Goal: Task Accomplishment & Management: Use online tool/utility

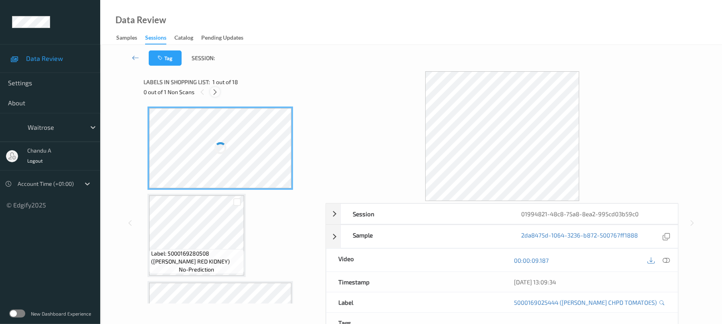
click at [216, 93] on icon at bounding box center [215, 92] width 7 height 7
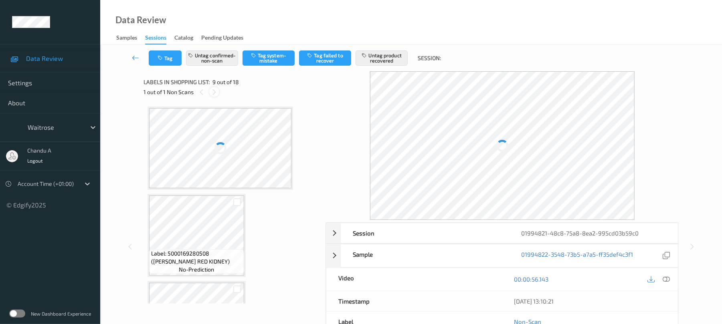
scroll to position [616, 0]
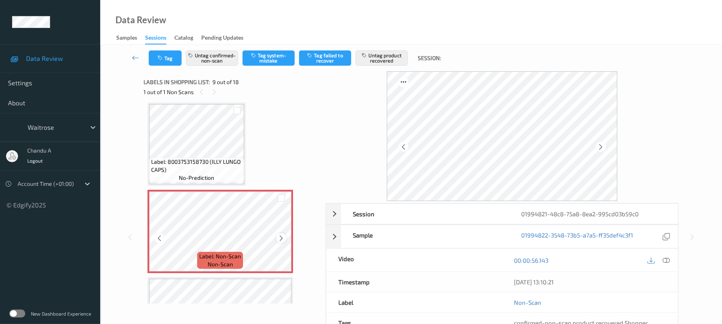
click at [283, 241] on icon at bounding box center [281, 238] width 7 height 7
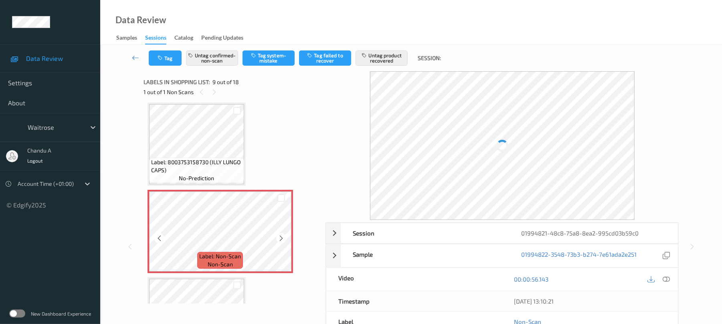
click at [283, 241] on icon at bounding box center [281, 238] width 7 height 7
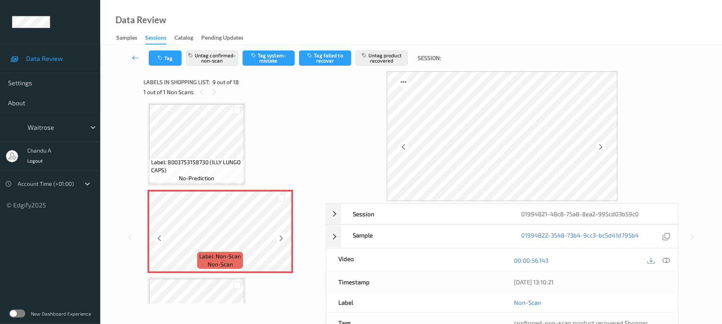
click at [283, 241] on icon at bounding box center [281, 238] width 7 height 7
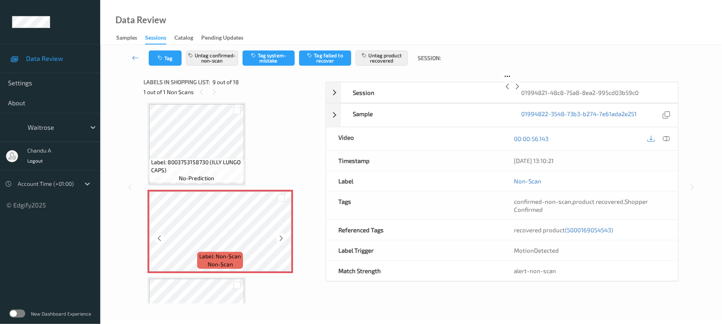
click at [283, 241] on icon at bounding box center [281, 238] width 7 height 7
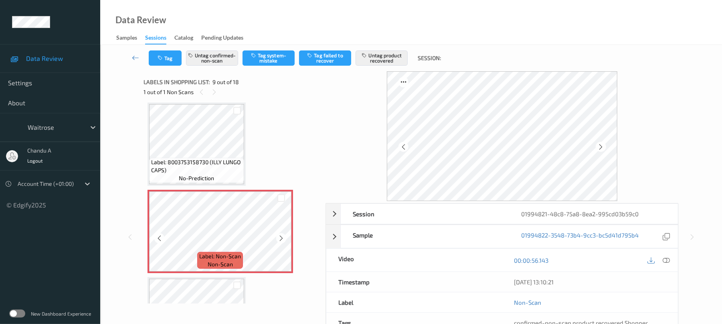
click at [283, 241] on icon at bounding box center [281, 238] width 7 height 7
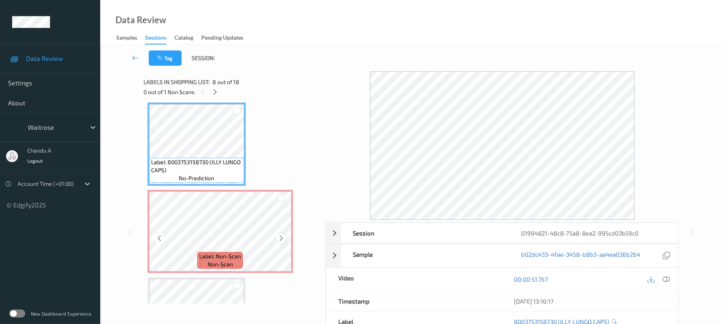
click at [282, 237] on icon at bounding box center [281, 238] width 7 height 7
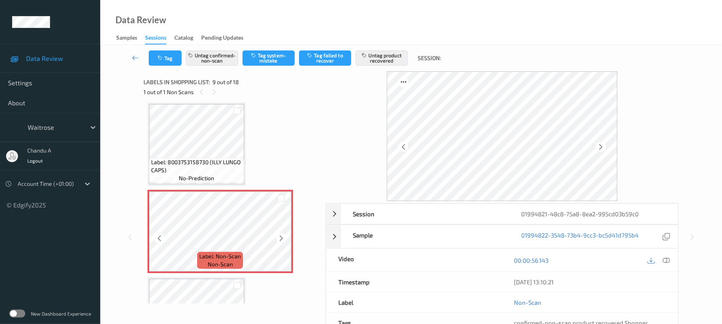
click at [282, 237] on icon at bounding box center [281, 238] width 7 height 7
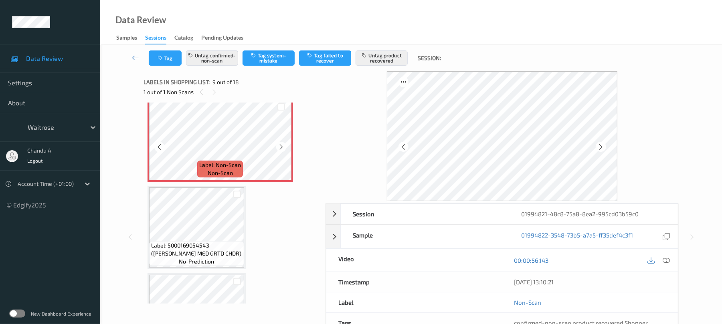
scroll to position [723, 0]
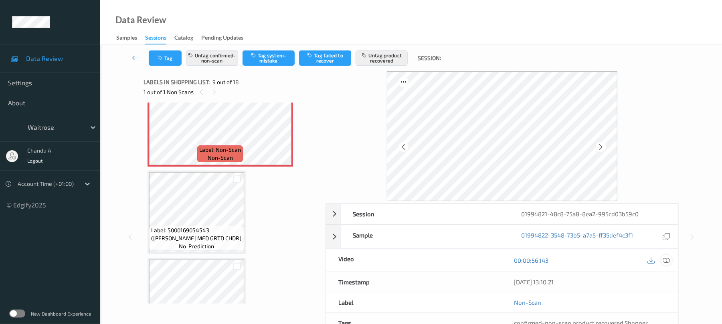
click at [664, 262] on icon at bounding box center [666, 260] width 7 height 7
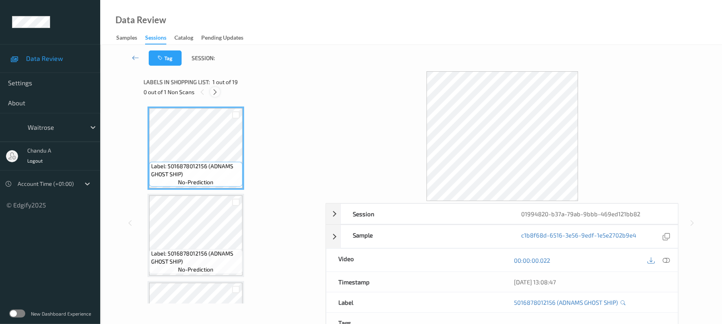
click at [217, 95] on icon at bounding box center [215, 92] width 7 height 7
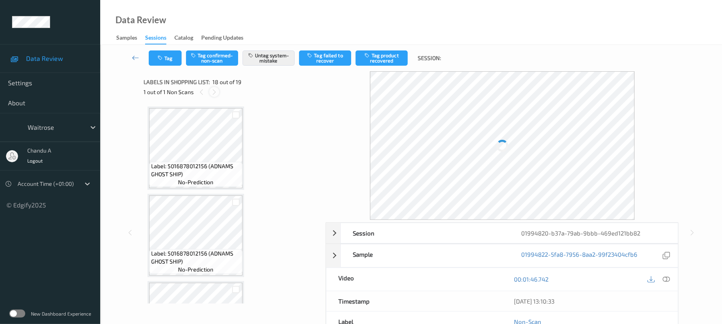
scroll to position [1403, 0]
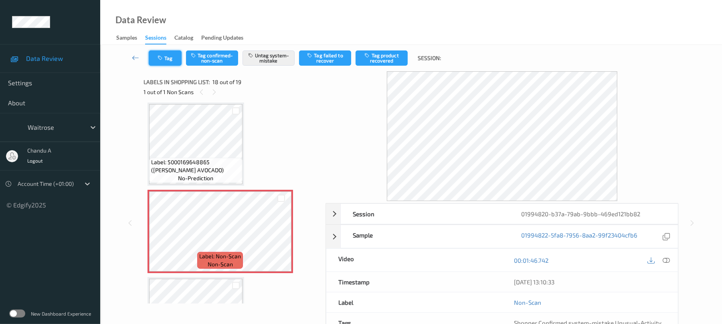
click at [164, 59] on icon "button" at bounding box center [161, 58] width 7 height 6
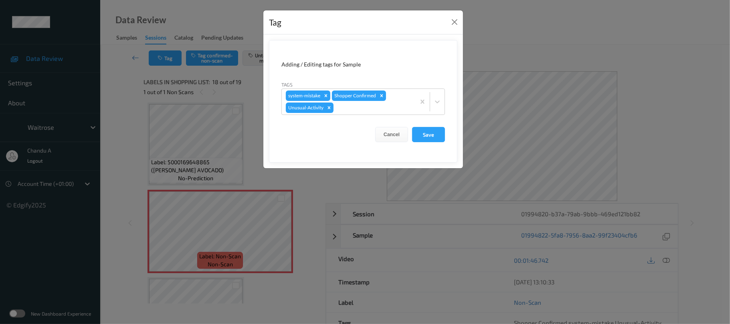
click at [444, 22] on div "Tag" at bounding box center [363, 22] width 200 height 24
click at [448, 22] on div "Tag" at bounding box center [363, 22] width 200 height 24
click at [453, 22] on button "Close" at bounding box center [454, 21] width 11 height 11
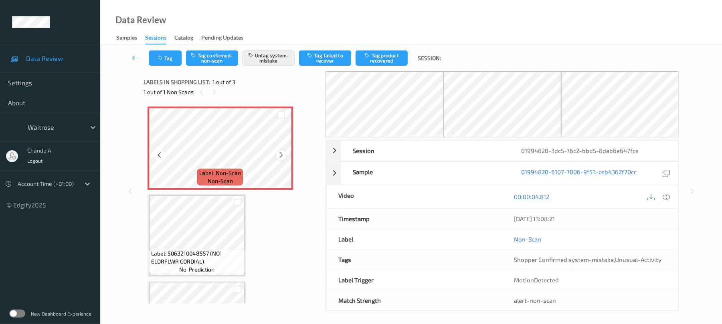
click at [278, 157] on icon at bounding box center [281, 155] width 7 height 7
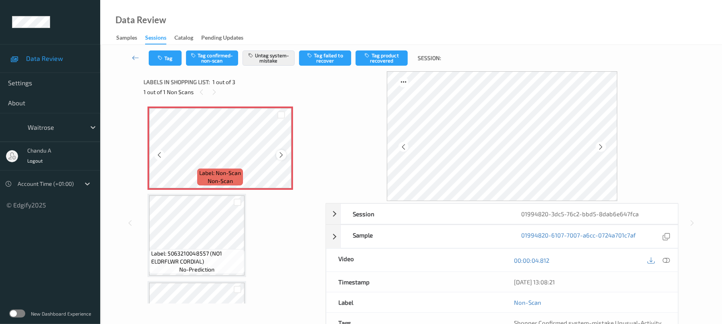
click at [278, 157] on icon at bounding box center [281, 155] width 7 height 7
click at [166, 52] on button "Tag" at bounding box center [165, 58] width 33 height 15
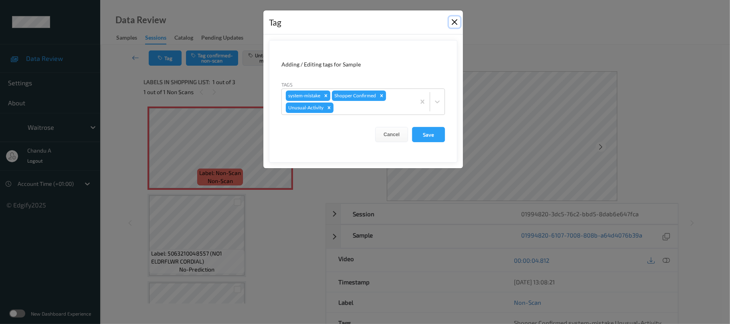
click at [454, 23] on button "Close" at bounding box center [454, 21] width 11 height 11
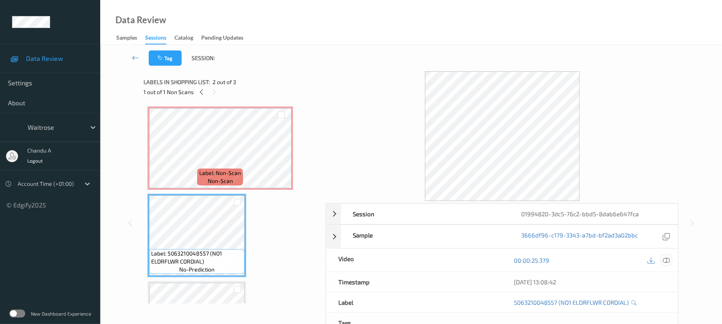
click at [666, 260] on icon at bounding box center [666, 260] width 7 height 7
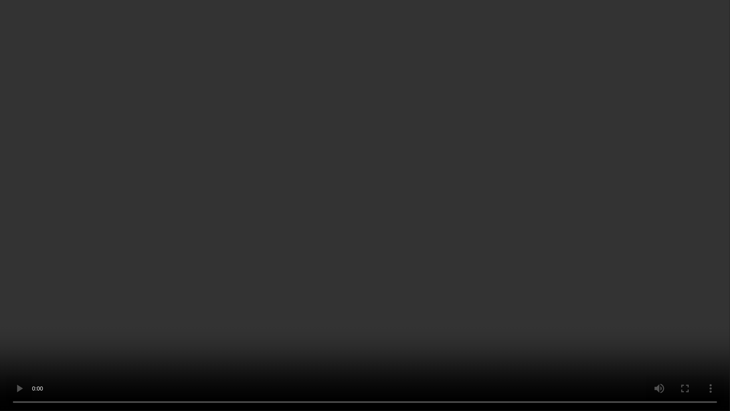
click at [373, 217] on video at bounding box center [365, 205] width 730 height 411
click at [381, 190] on video at bounding box center [365, 205] width 730 height 411
click at [360, 233] on video at bounding box center [365, 205] width 730 height 411
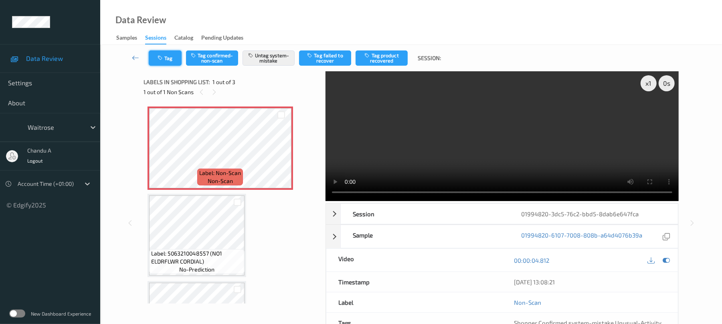
click at [168, 63] on button "Tag" at bounding box center [165, 58] width 33 height 15
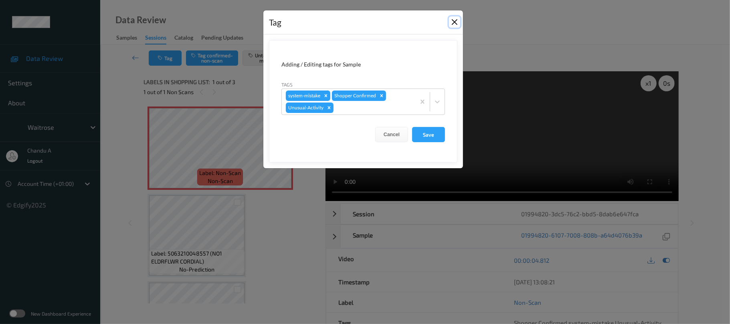
click at [453, 22] on button "Close" at bounding box center [454, 21] width 11 height 11
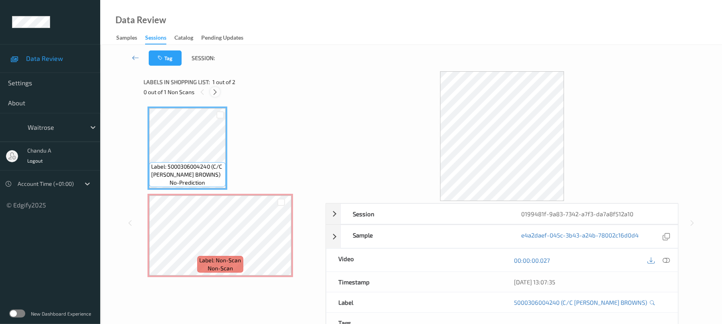
click at [219, 90] on div at bounding box center [215, 92] width 10 height 10
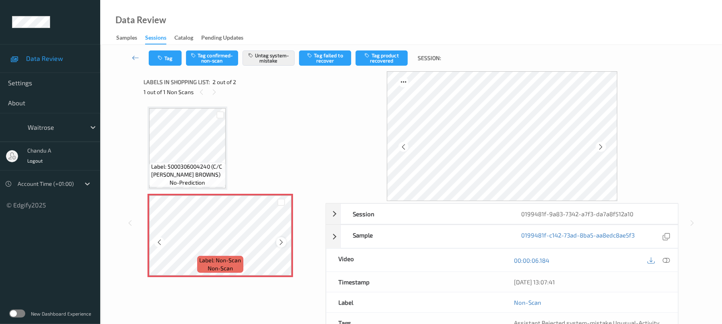
click at [282, 241] on icon at bounding box center [281, 242] width 7 height 7
click at [174, 61] on button "Tag" at bounding box center [165, 58] width 33 height 15
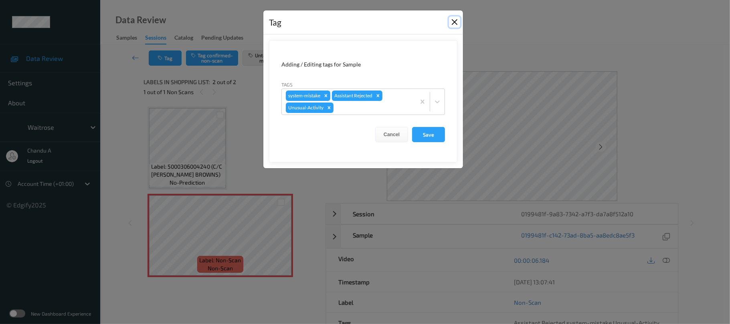
click at [456, 24] on button "Close" at bounding box center [454, 21] width 11 height 11
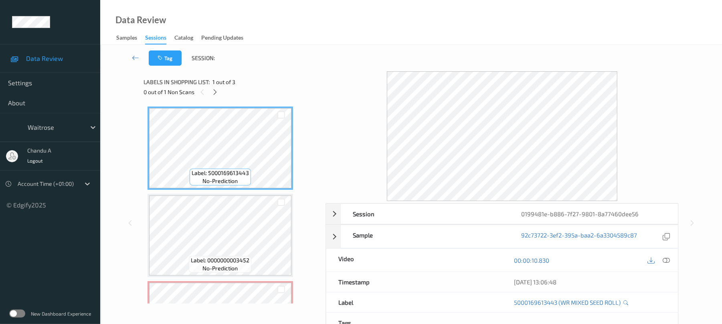
click at [220, 93] on div "0 out of 1 Non Scans" at bounding box center [232, 92] width 176 height 10
click at [214, 91] on icon at bounding box center [215, 92] width 7 height 7
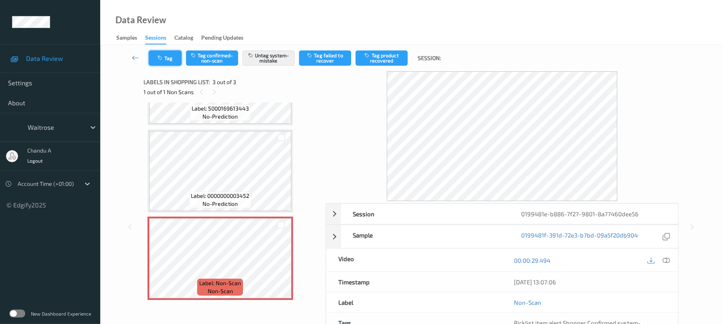
click at [162, 59] on icon "button" at bounding box center [161, 58] width 7 height 6
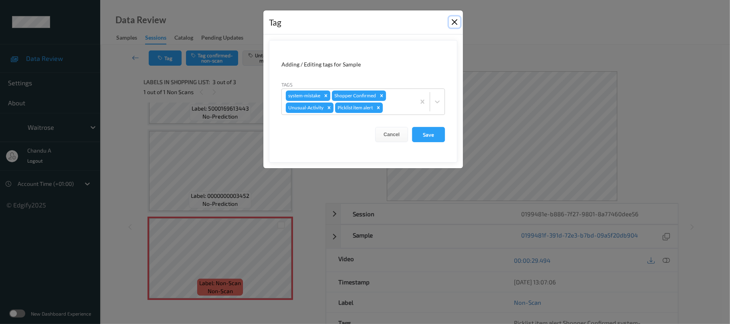
click at [454, 23] on button "Close" at bounding box center [454, 21] width 11 height 11
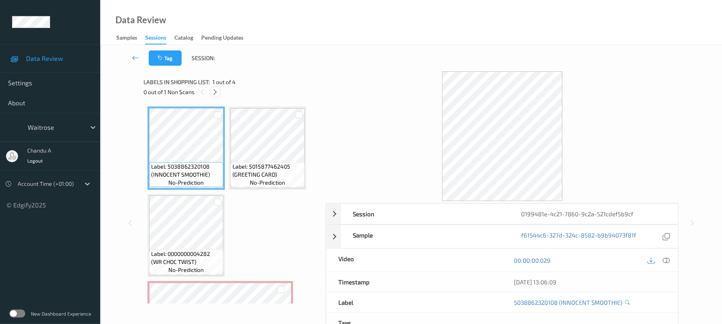
click at [216, 92] on icon at bounding box center [215, 92] width 7 height 7
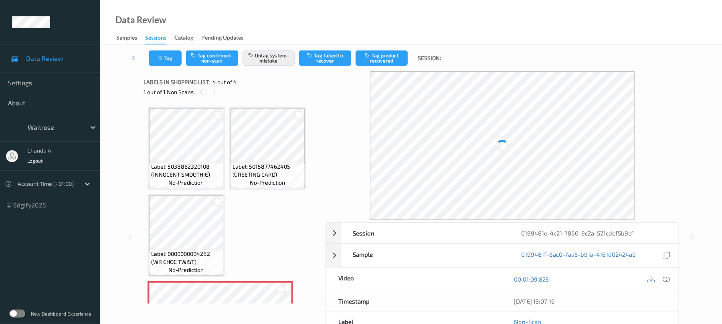
scroll to position [65, 0]
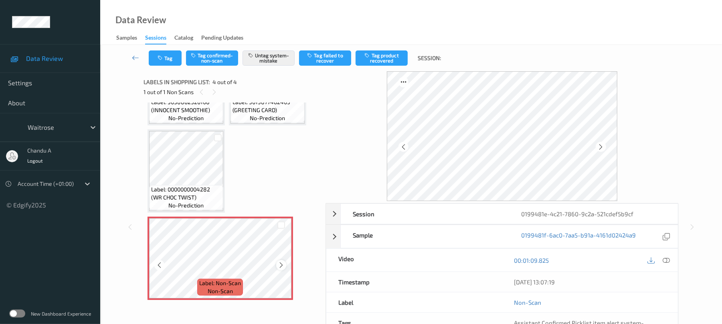
click at [284, 265] on icon at bounding box center [281, 265] width 7 height 7
click at [164, 57] on icon "button" at bounding box center [161, 58] width 7 height 6
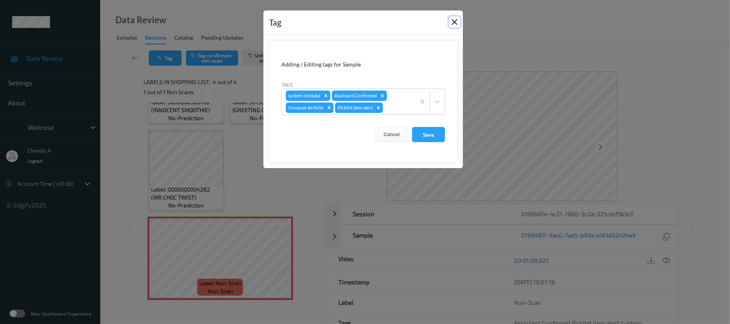
click at [455, 24] on button "Close" at bounding box center [454, 21] width 11 height 11
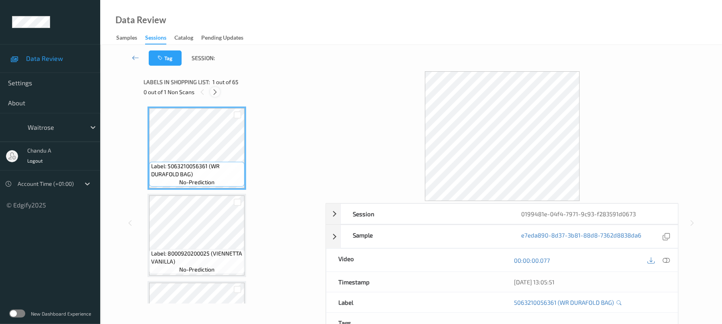
click at [213, 93] on icon at bounding box center [215, 92] width 7 height 7
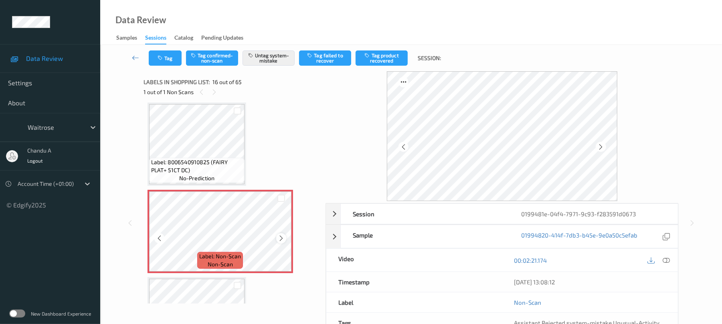
click at [282, 238] on icon at bounding box center [281, 238] width 7 height 7
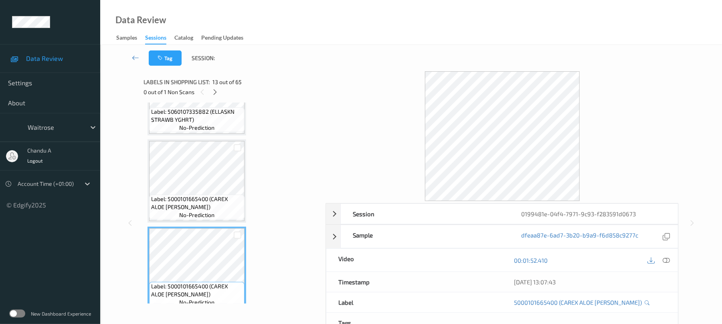
scroll to position [907, 0]
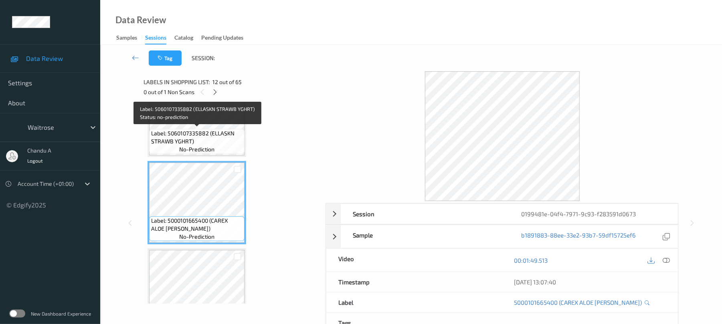
click at [217, 130] on span "Label: 5060107335882 (ELLASKN STRAWB YGHRT)" at bounding box center [196, 138] width 91 height 16
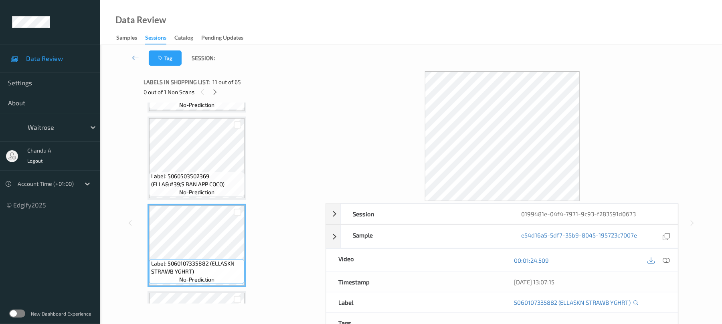
scroll to position [747, 0]
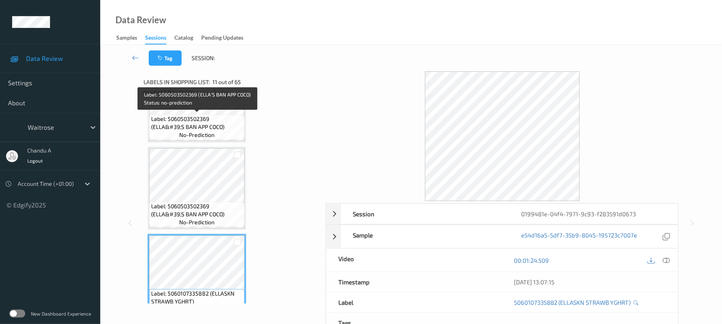
click at [197, 128] on span "Label: 5060503502369 (ELLA&#39;S BAN APP COCO)" at bounding box center [196, 123] width 91 height 16
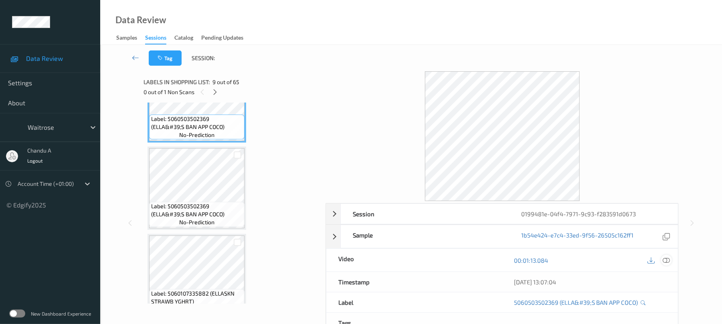
click at [669, 262] on icon at bounding box center [666, 260] width 7 height 7
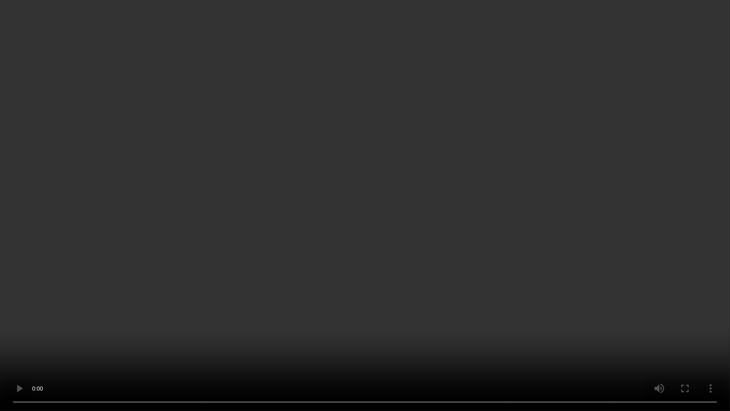
click at [273, 257] on video at bounding box center [365, 205] width 730 height 411
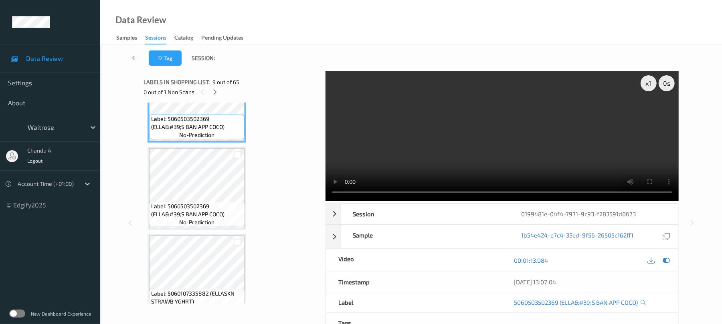
click at [472, 152] on video at bounding box center [502, 136] width 353 height 130
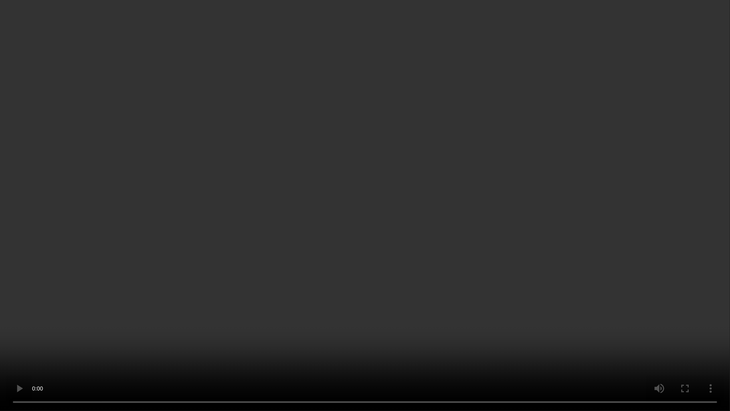
click at [346, 278] on video at bounding box center [365, 205] width 730 height 411
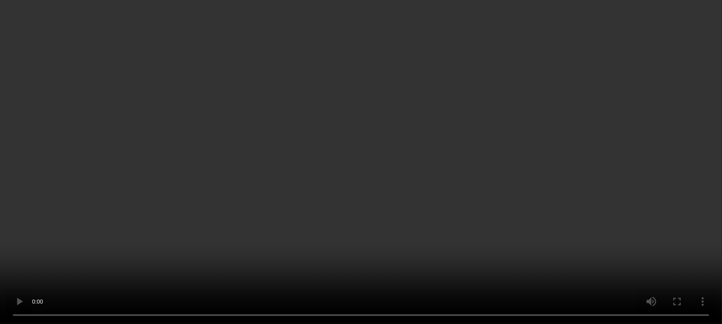
scroll to position [1282, 0]
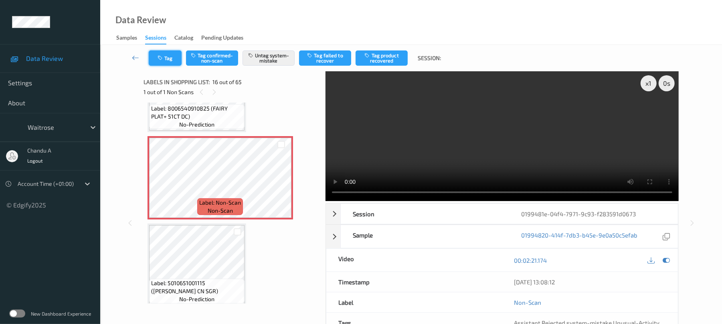
click at [169, 60] on button "Tag" at bounding box center [165, 58] width 33 height 15
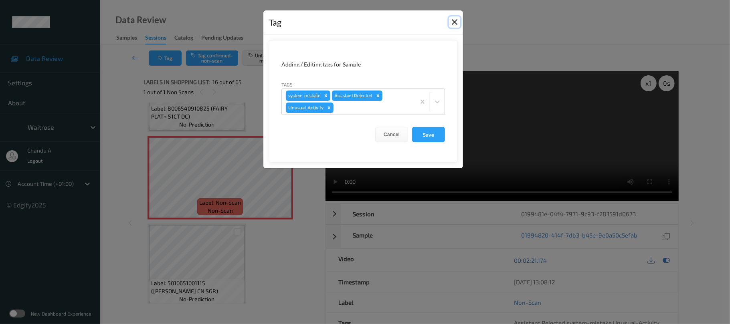
click at [455, 22] on button "Close" at bounding box center [454, 21] width 11 height 11
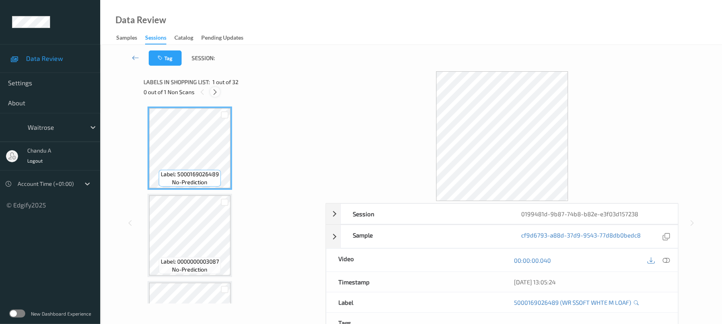
click at [212, 93] on icon at bounding box center [215, 92] width 7 height 7
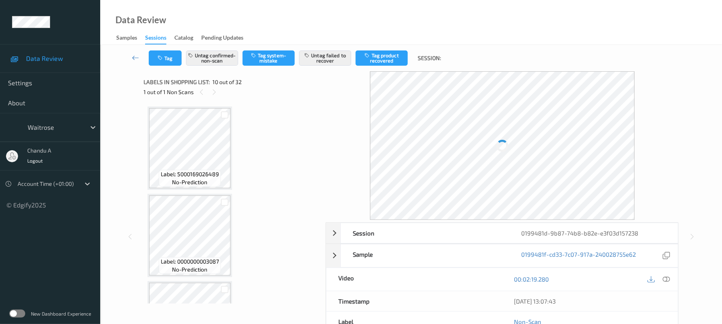
scroll to position [703, 0]
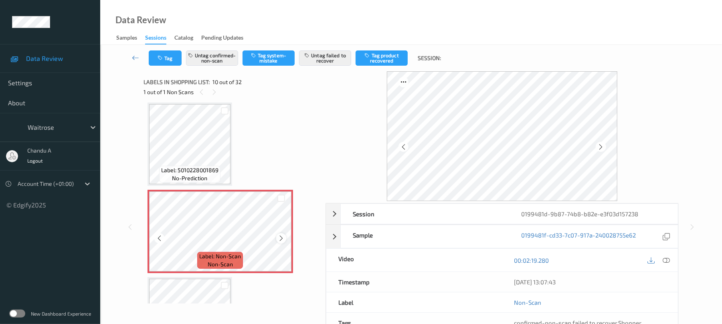
click at [282, 238] on icon at bounding box center [281, 238] width 7 height 7
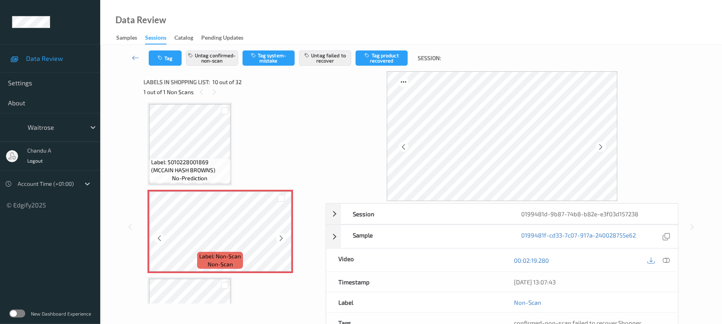
click at [282, 238] on icon at bounding box center [281, 238] width 7 height 7
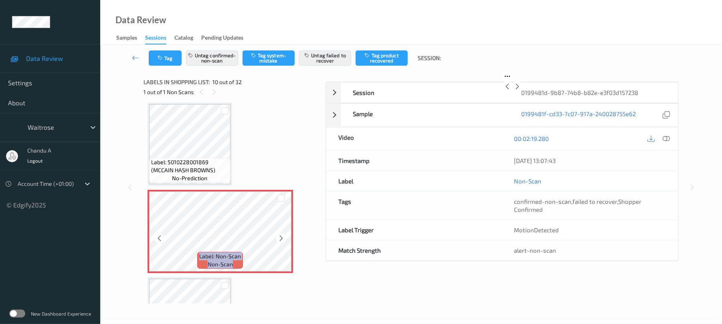
click at [283, 237] on icon at bounding box center [281, 238] width 7 height 7
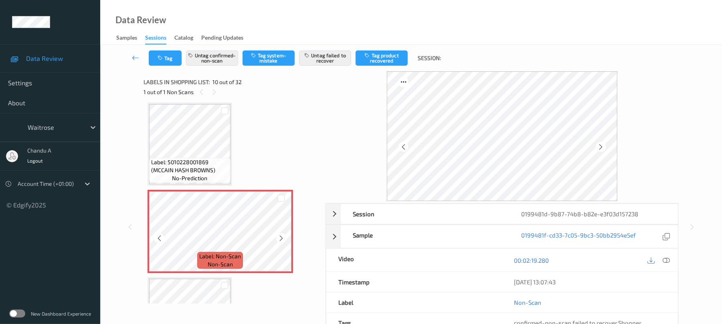
click at [283, 237] on icon at bounding box center [281, 238] width 7 height 7
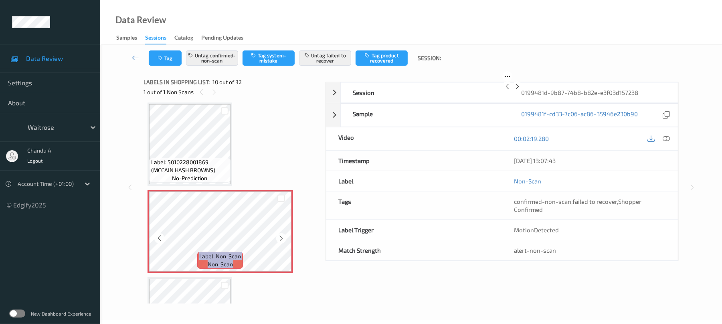
click at [283, 237] on icon at bounding box center [281, 238] width 7 height 7
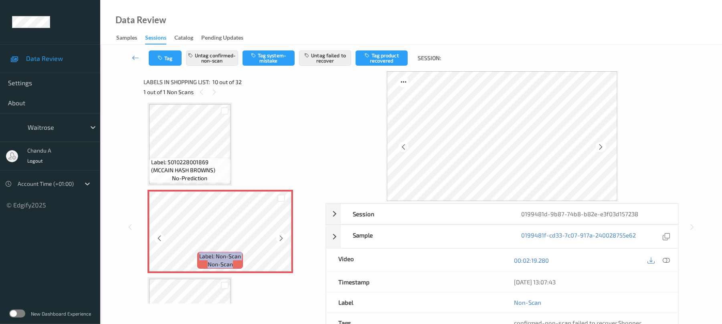
click at [283, 237] on icon at bounding box center [281, 238] width 7 height 7
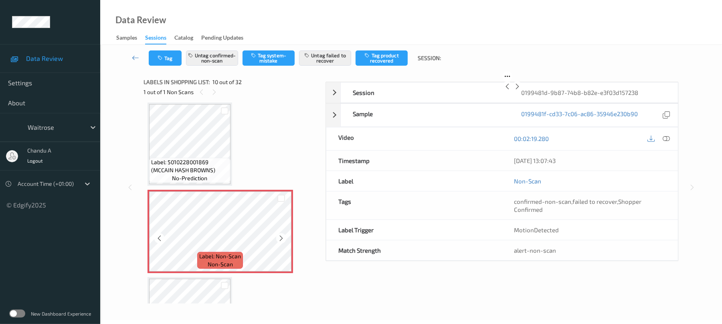
click at [283, 237] on icon at bounding box center [281, 238] width 7 height 7
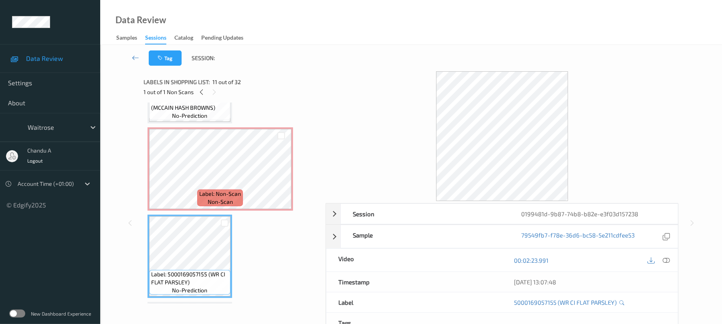
scroll to position [757, 0]
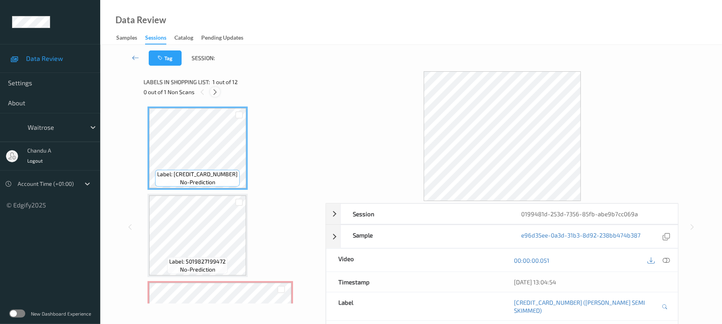
click at [217, 95] on icon at bounding box center [215, 92] width 7 height 7
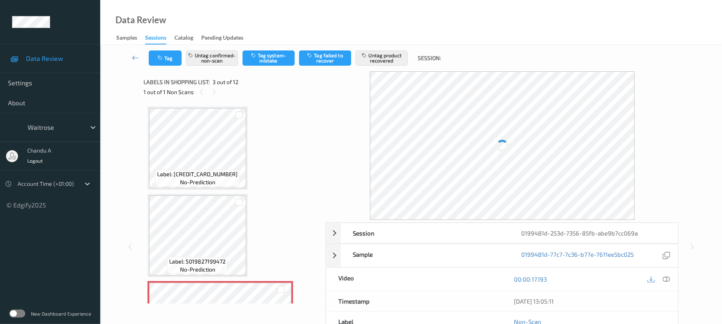
scroll to position [91, 0]
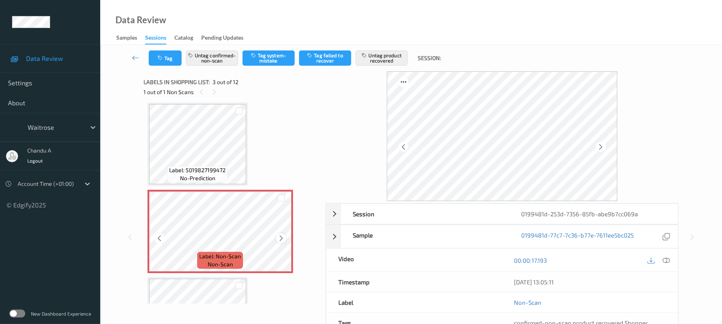
click at [284, 238] on icon at bounding box center [281, 238] width 7 height 7
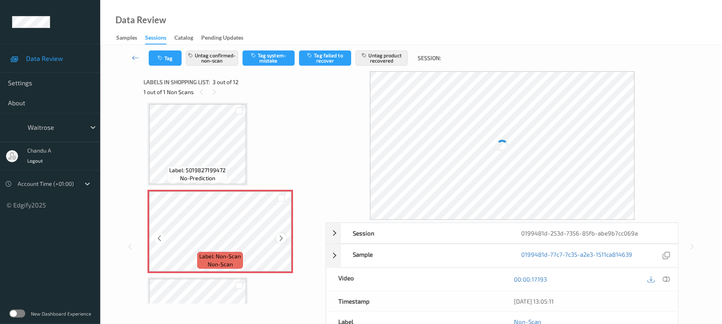
click at [283, 239] on icon at bounding box center [281, 238] width 7 height 7
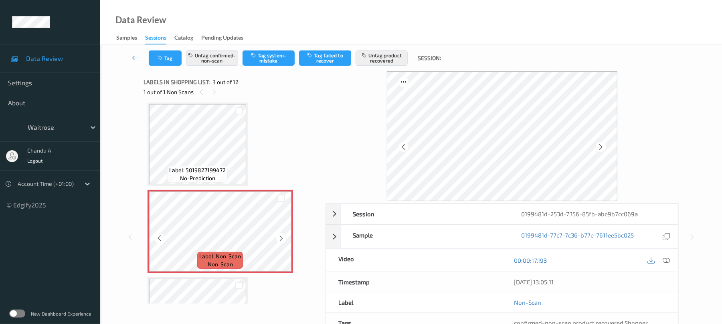
click at [283, 239] on icon at bounding box center [281, 238] width 7 height 7
click at [281, 236] on icon at bounding box center [281, 238] width 7 height 7
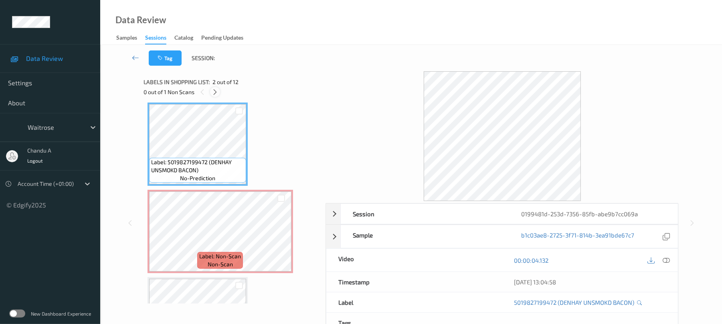
click at [213, 90] on icon at bounding box center [215, 92] width 7 height 7
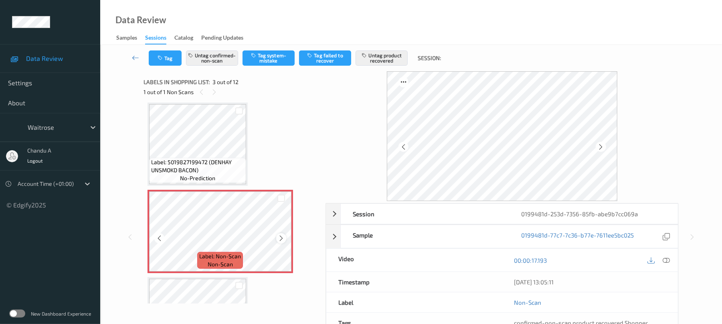
click at [279, 238] on icon at bounding box center [281, 238] width 7 height 7
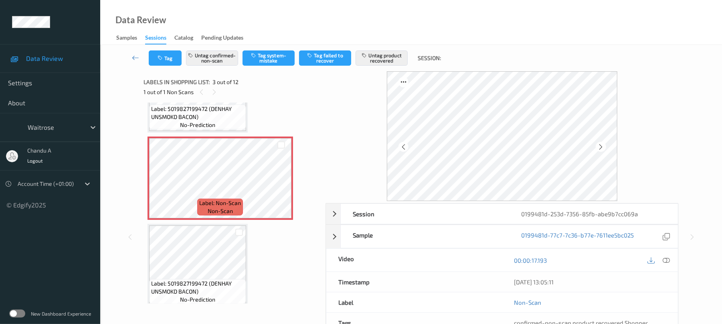
click at [210, 106] on span "Label: 5019827199472 (DENHAY UNSMOKD BACON)" at bounding box center [197, 113] width 93 height 16
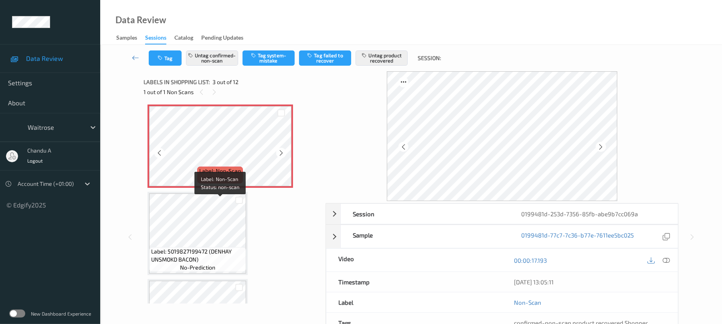
scroll to position [198, 0]
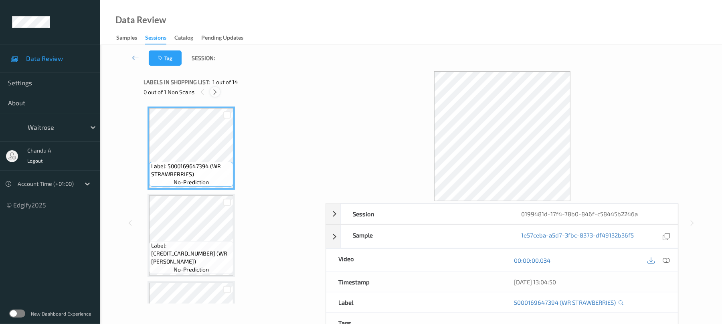
click at [215, 94] on icon at bounding box center [215, 92] width 7 height 7
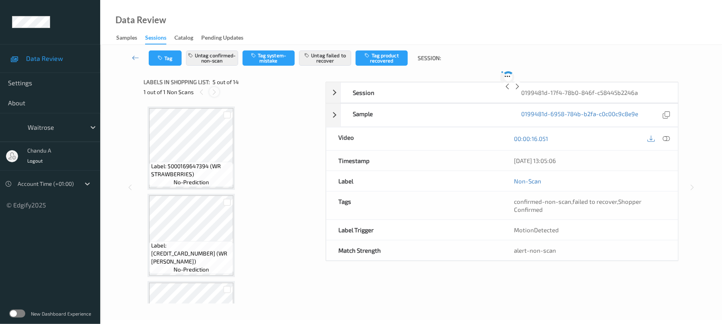
scroll to position [266, 0]
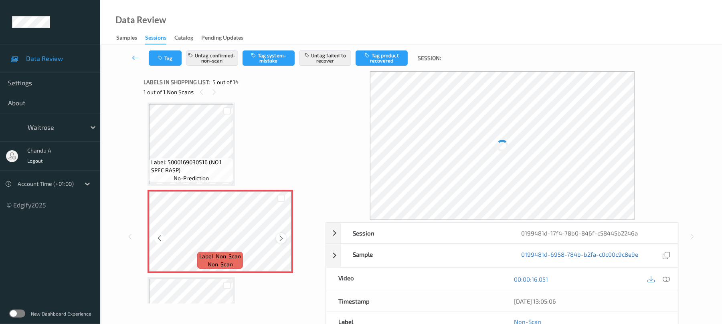
click at [281, 238] on icon at bounding box center [281, 238] width 7 height 7
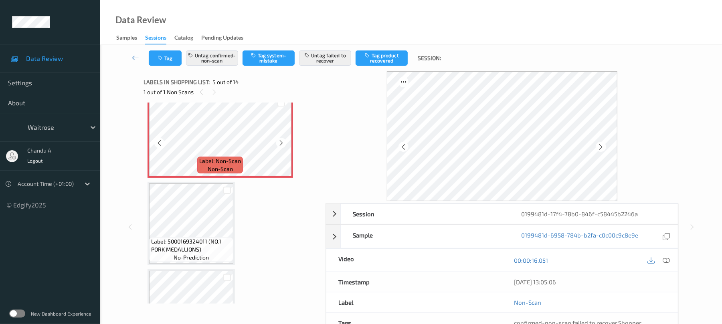
scroll to position [373, 0]
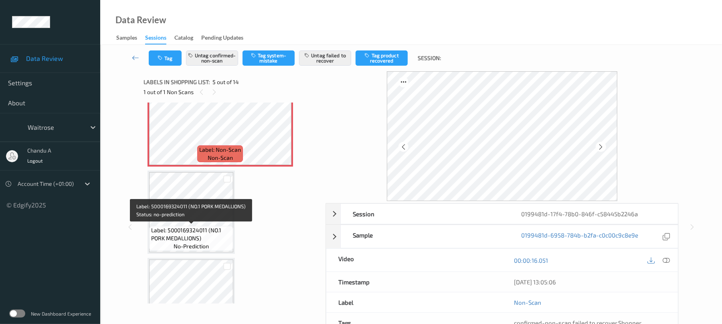
click at [204, 233] on span "Label: 5000169324011 (NO.1 PORK MEDALLIONS)" at bounding box center [191, 235] width 80 height 16
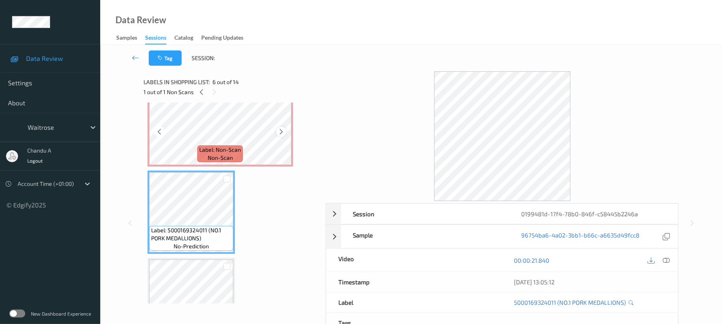
click at [281, 130] on icon at bounding box center [281, 131] width 7 height 7
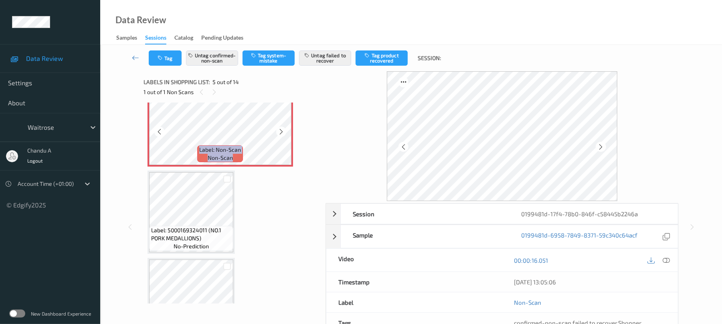
click at [281, 130] on icon at bounding box center [281, 131] width 7 height 7
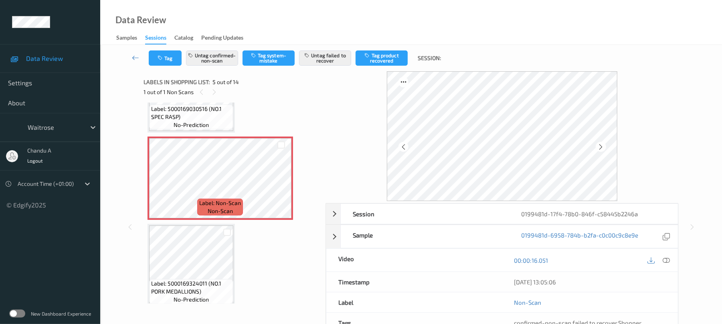
click at [197, 118] on span "Label: 5000169030516 (NO.1 SPEC RASP)" at bounding box center [191, 113] width 80 height 16
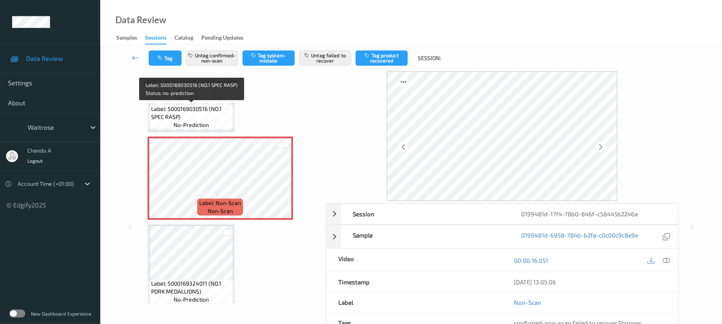
click at [203, 111] on span "Label: 5000169030516 (NO.1 SPEC RASP)" at bounding box center [191, 113] width 80 height 16
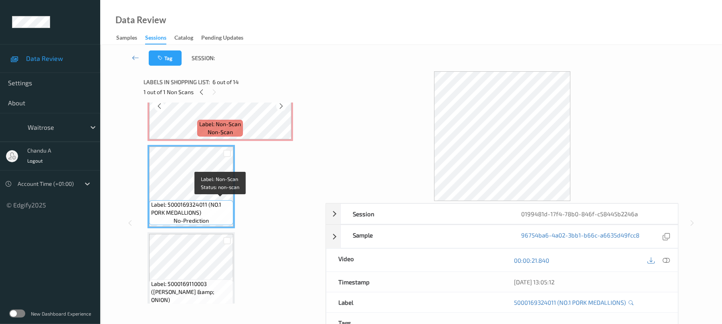
scroll to position [427, 0]
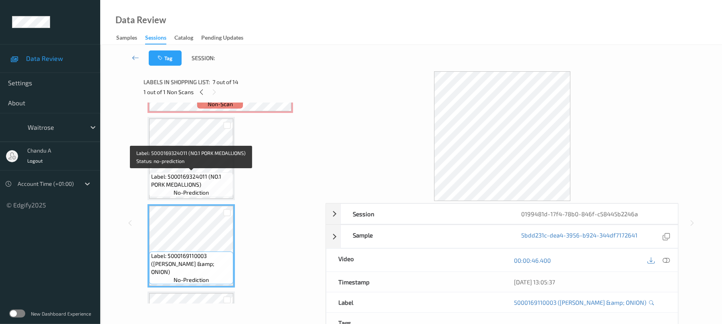
click at [201, 176] on span "Label: 5000169324011 (NO.1 PORK MEDALLIONS)" at bounding box center [191, 181] width 80 height 16
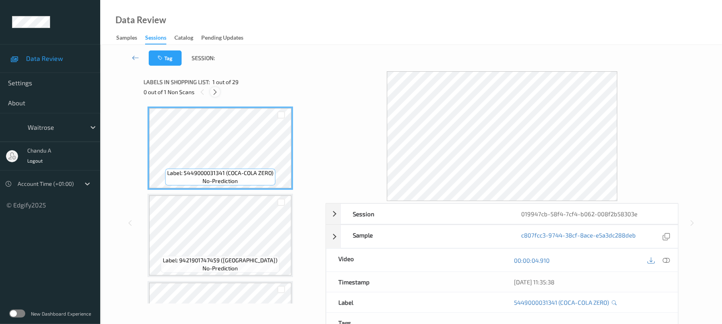
click at [215, 89] on icon at bounding box center [215, 92] width 7 height 7
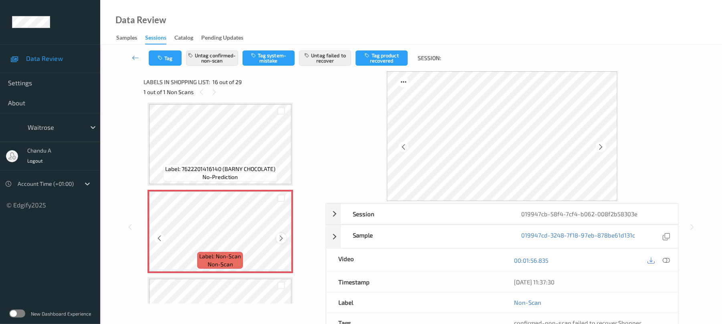
click at [281, 234] on div at bounding box center [281, 238] width 10 height 10
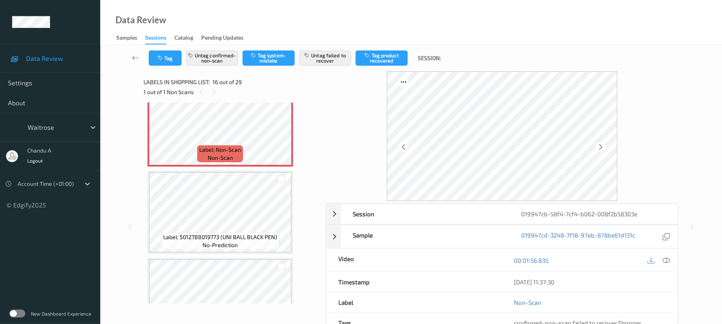
scroll to position [1335, 0]
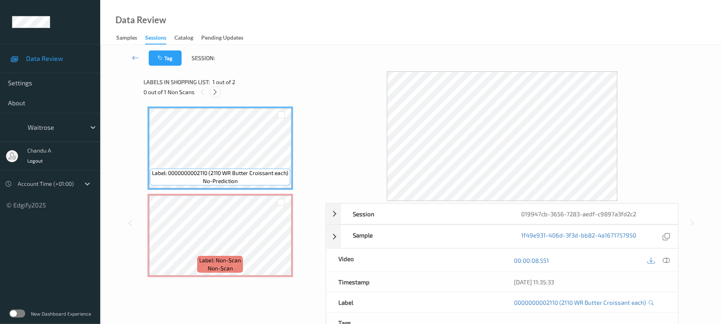
click at [212, 90] on icon at bounding box center [215, 92] width 7 height 7
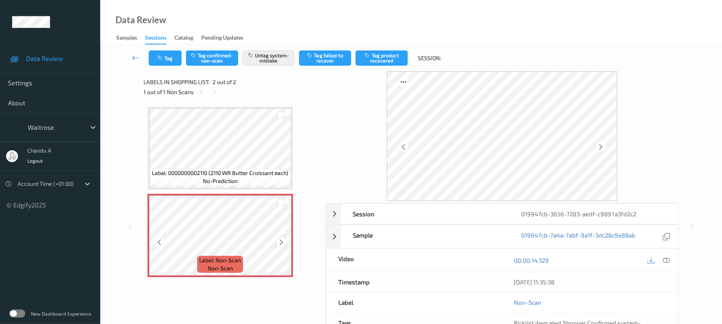
click at [281, 239] on icon at bounding box center [281, 242] width 7 height 7
click at [170, 57] on button "Tag" at bounding box center [165, 58] width 33 height 15
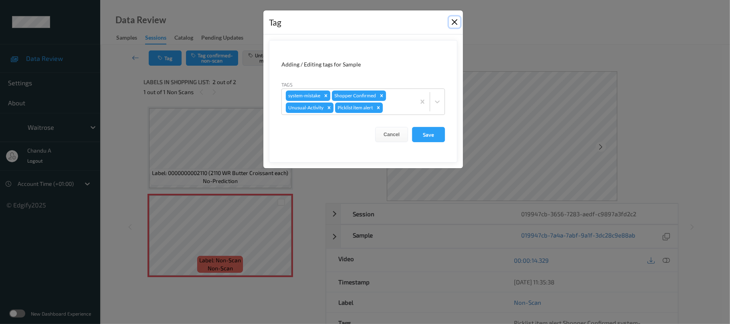
click at [456, 26] on button "Close" at bounding box center [454, 21] width 11 height 11
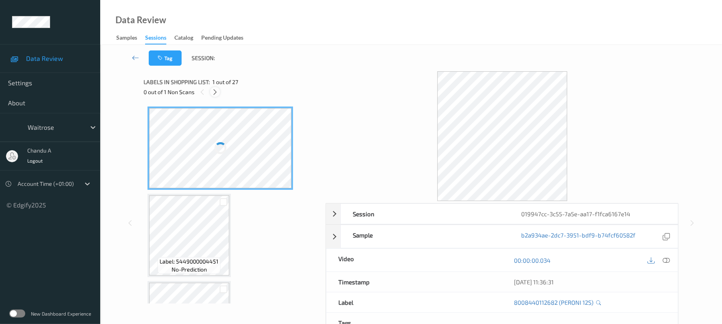
click at [219, 91] on div at bounding box center [215, 92] width 10 height 10
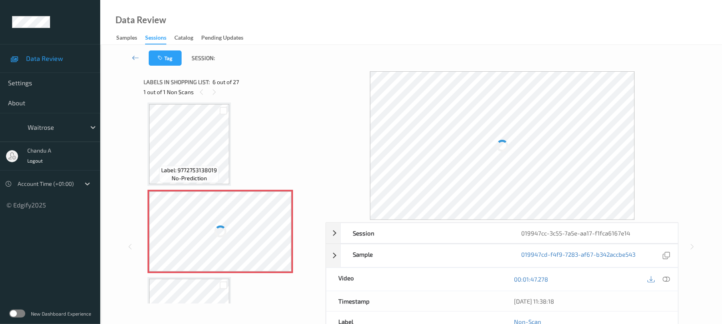
click at [281, 228] on div at bounding box center [220, 232] width 143 height 80
click at [281, 229] on div at bounding box center [220, 232] width 143 height 80
click at [281, 233] on div at bounding box center [220, 232] width 143 height 80
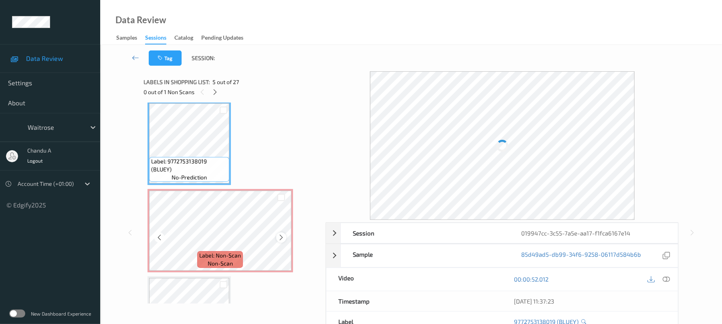
click at [285, 235] on div at bounding box center [281, 238] width 10 height 10
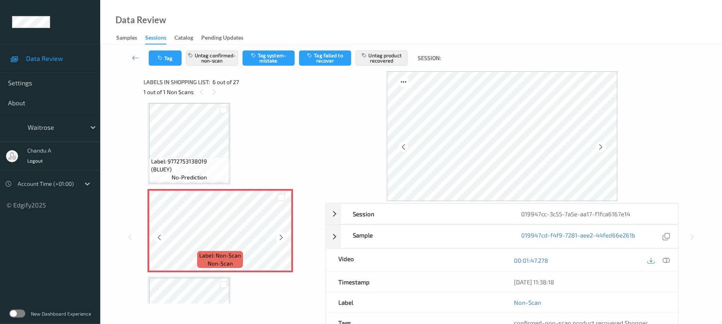
click at [285, 235] on div at bounding box center [281, 238] width 10 height 10
click at [206, 158] on span "Label: 9772753138019 (BLUEY)" at bounding box center [189, 166] width 76 height 16
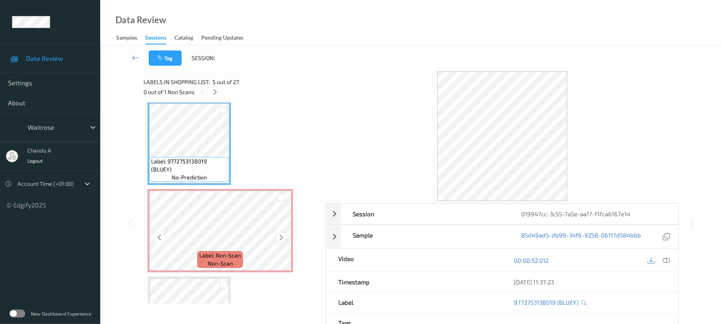
click at [281, 238] on icon at bounding box center [281, 237] width 7 height 7
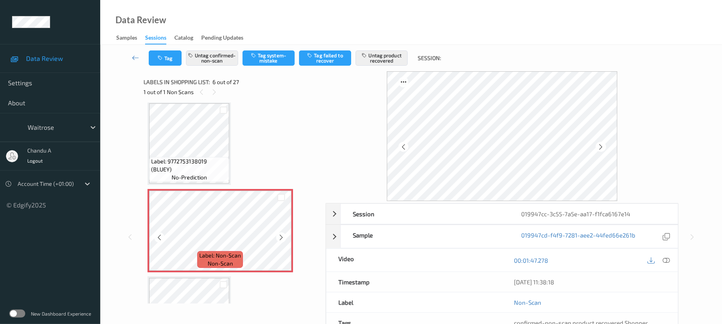
click at [281, 238] on icon at bounding box center [281, 237] width 7 height 7
click at [281, 237] on icon at bounding box center [281, 237] width 7 height 7
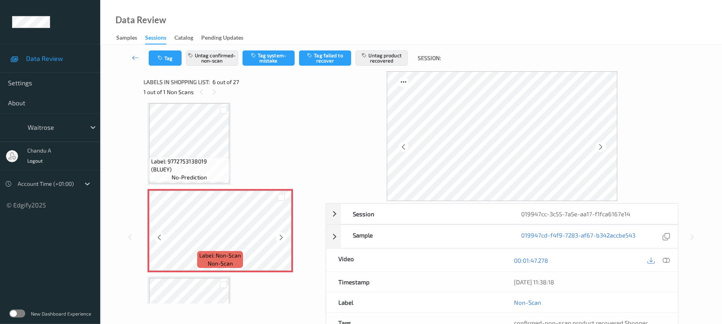
click at [281, 237] on icon at bounding box center [281, 237] width 7 height 7
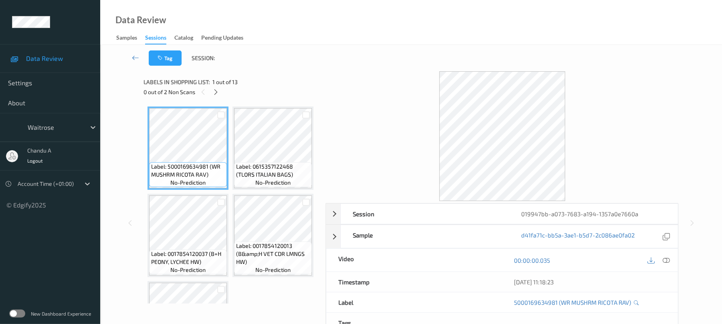
drag, startPoint x: 219, startPoint y: 93, endPoint x: 219, endPoint y: 101, distance: 8.0
click at [219, 92] on icon at bounding box center [216, 92] width 7 height 7
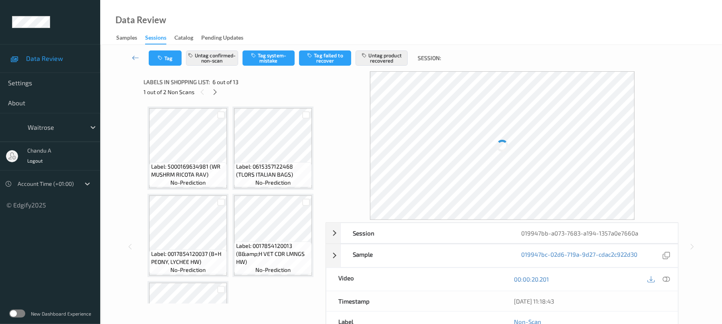
scroll to position [354, 0]
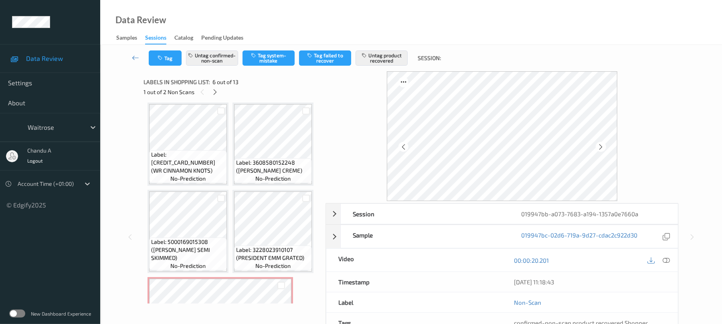
click at [282, 67] on icon at bounding box center [281, 63] width 7 height 7
click at [213, 91] on icon at bounding box center [215, 92] width 7 height 7
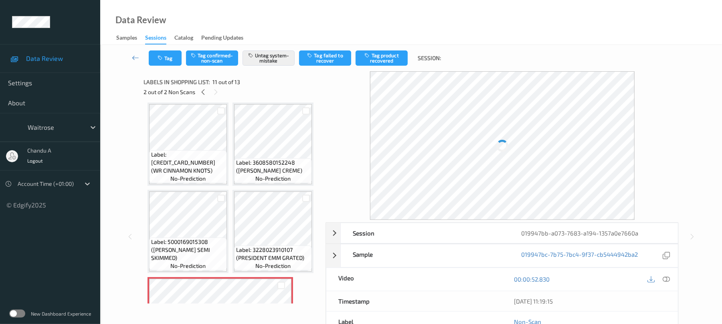
scroll to position [791, 0]
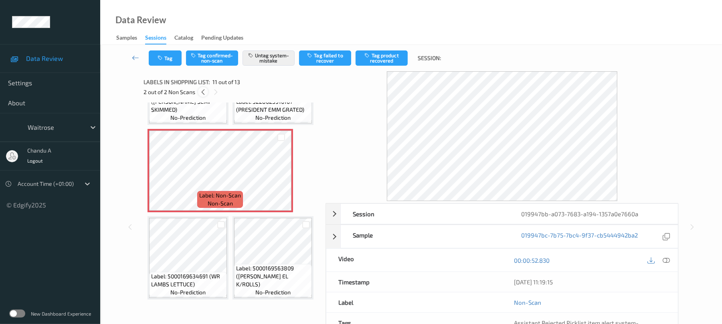
click at [201, 89] on icon at bounding box center [203, 92] width 7 height 7
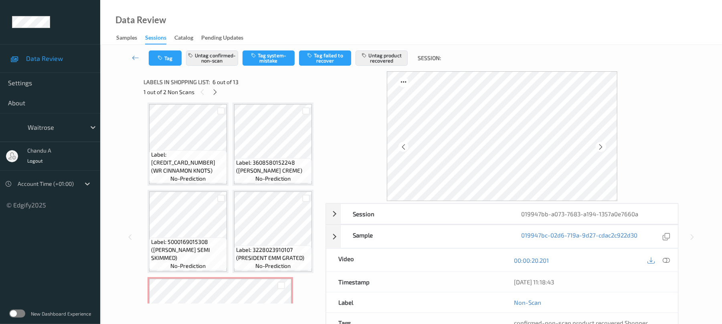
click at [281, 69] on div at bounding box center [281, 64] width 10 height 10
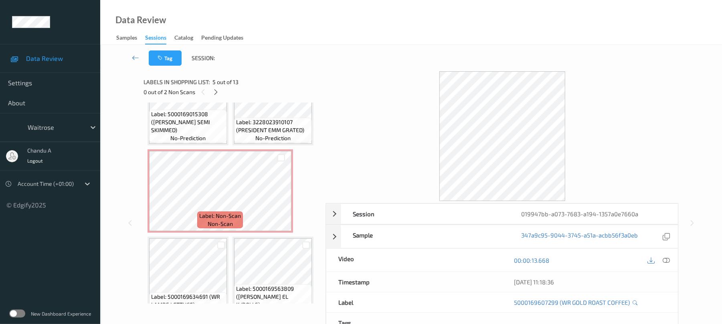
scroll to position [514, 0]
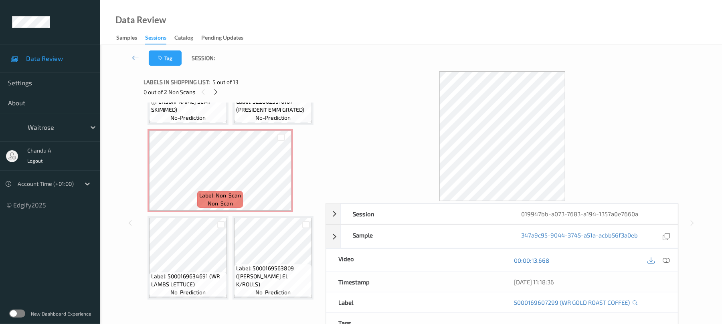
click at [197, 26] on span "Label: 5000169672396 (WR CINNAMON KNOTS)" at bounding box center [188, 14] width 74 height 24
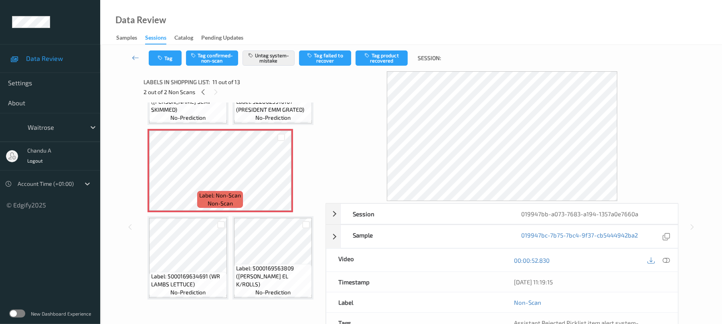
scroll to position [855, 0]
click at [171, 52] on button "Tag" at bounding box center [165, 58] width 33 height 15
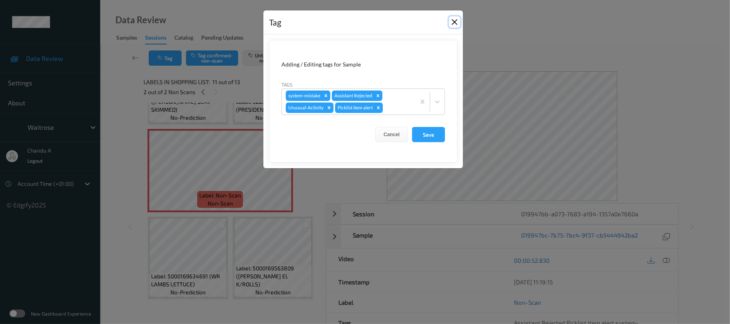
click at [458, 20] on button "Close" at bounding box center [454, 21] width 11 height 11
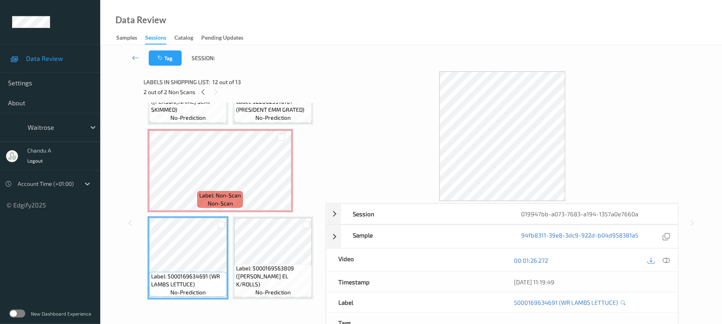
scroll to position [802, 0]
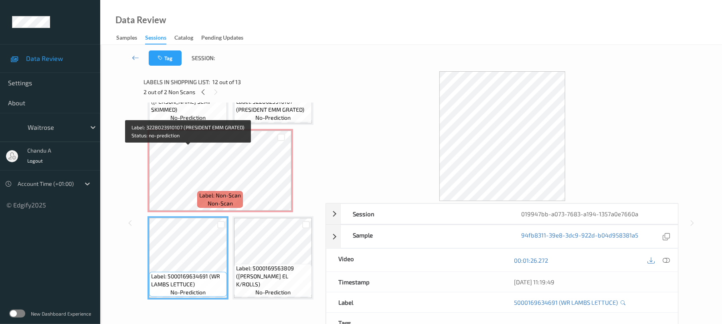
click at [236, 114] on span "Label: 3228023910107 (PRESIDENT EMM GRATED)" at bounding box center [273, 106] width 74 height 16
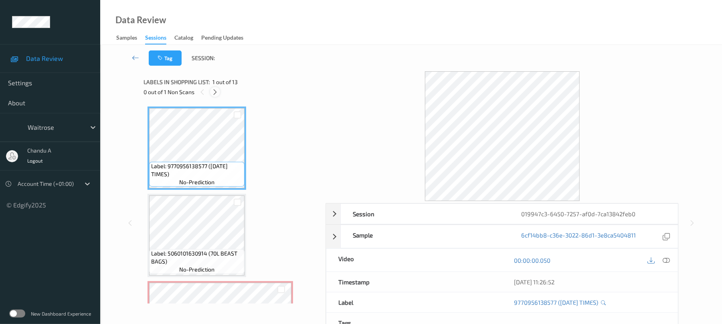
click at [215, 90] on icon at bounding box center [215, 92] width 7 height 7
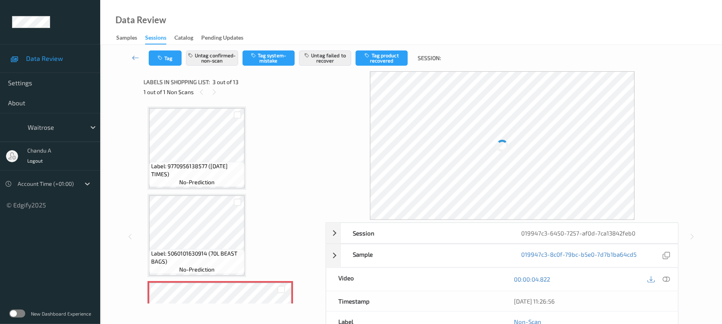
scroll to position [91, 0]
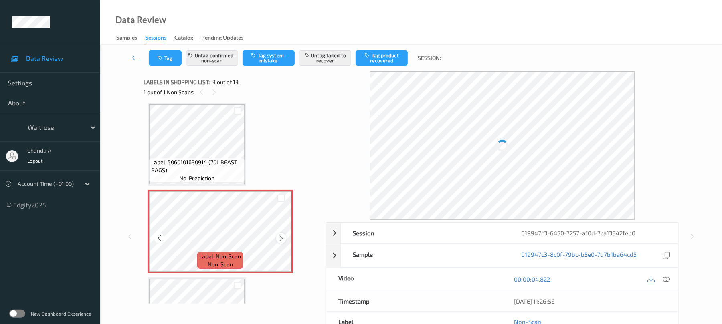
click at [282, 238] on icon at bounding box center [281, 238] width 7 height 7
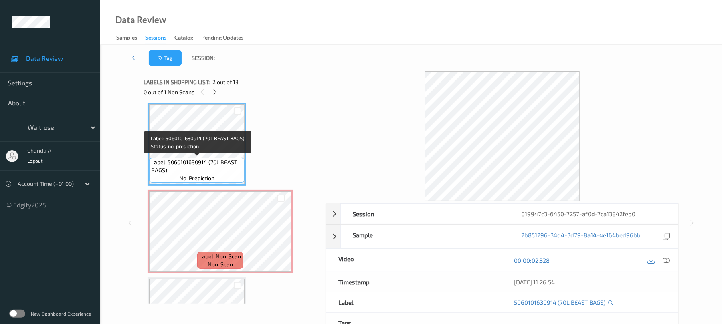
click at [233, 164] on span "Label: 5060101630914 (70L BEAST BAGS)" at bounding box center [196, 166] width 91 height 16
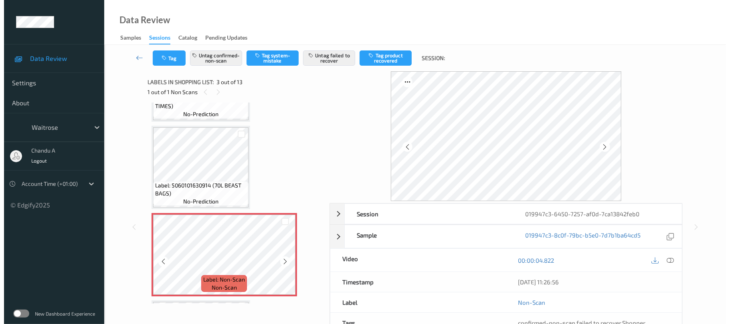
scroll to position [38, 0]
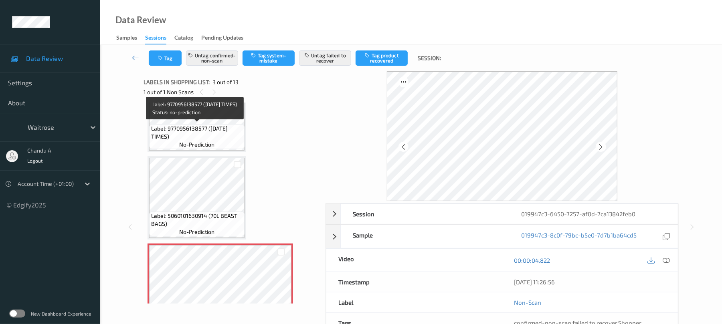
click at [227, 136] on span "Label: 9770956138577 ([DATE] TIMES)" at bounding box center [196, 133] width 91 height 16
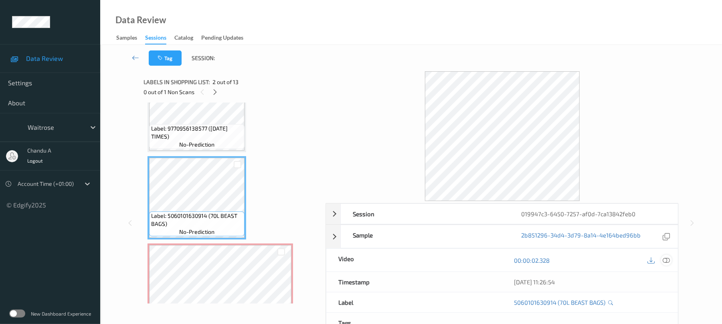
click at [671, 262] on div at bounding box center [666, 260] width 11 height 11
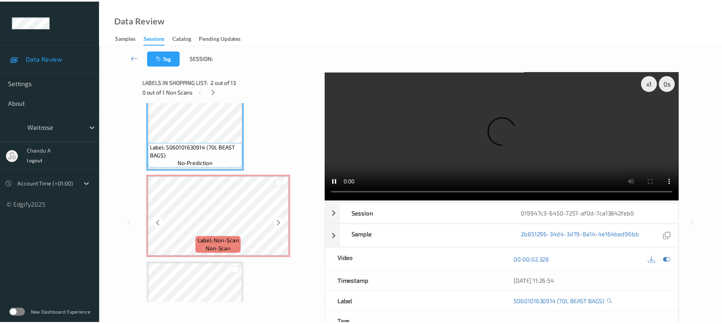
scroll to position [107, 0]
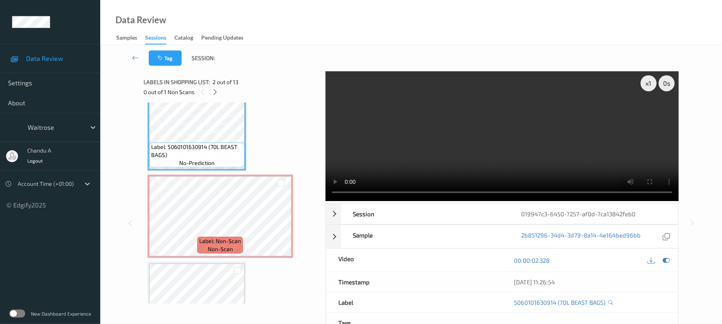
click at [527, 140] on video at bounding box center [502, 136] width 353 height 130
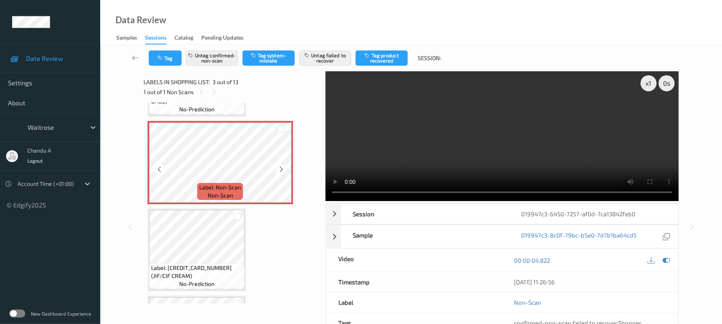
scroll to position [214, 0]
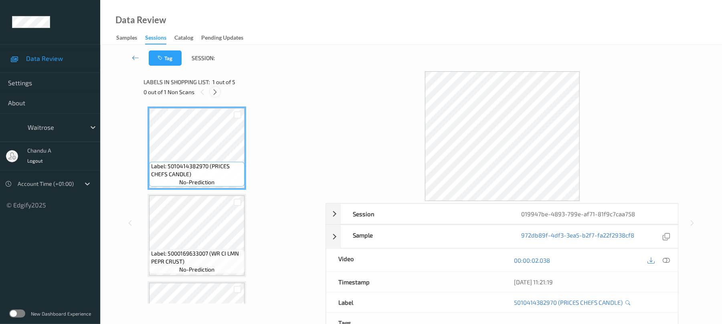
click at [214, 90] on icon at bounding box center [215, 92] width 7 height 7
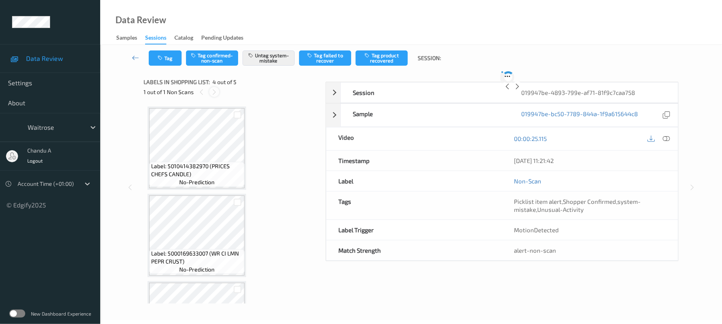
scroll to position [179, 0]
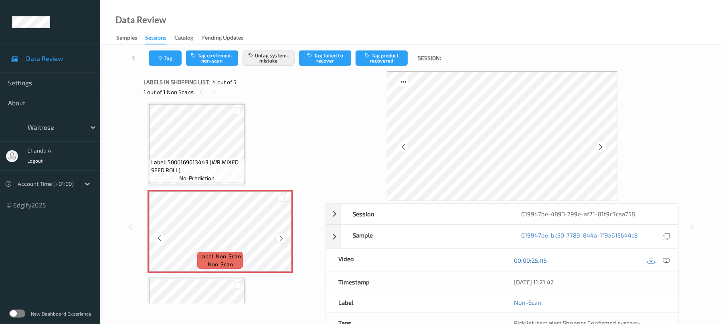
click at [279, 239] on icon at bounding box center [281, 238] width 7 height 7
click at [170, 57] on button "Tag" at bounding box center [165, 58] width 33 height 15
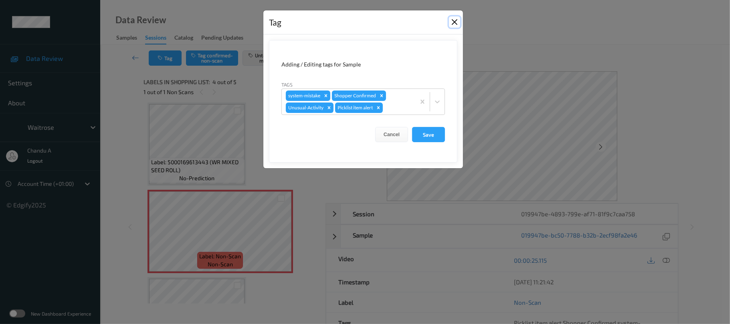
click at [452, 23] on button "Close" at bounding box center [454, 21] width 11 height 11
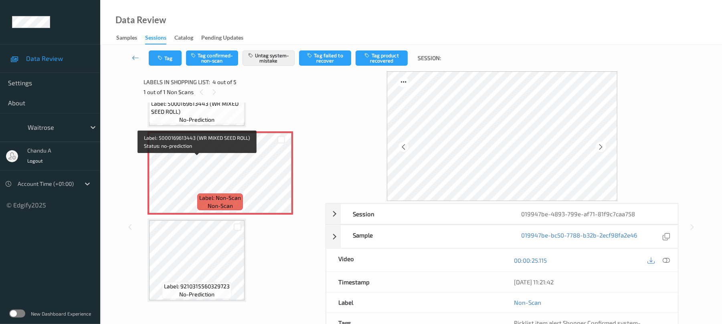
scroll to position [239, 0]
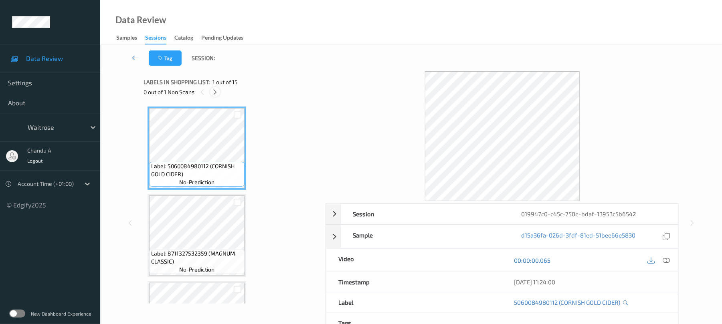
click at [217, 91] on icon at bounding box center [215, 92] width 7 height 7
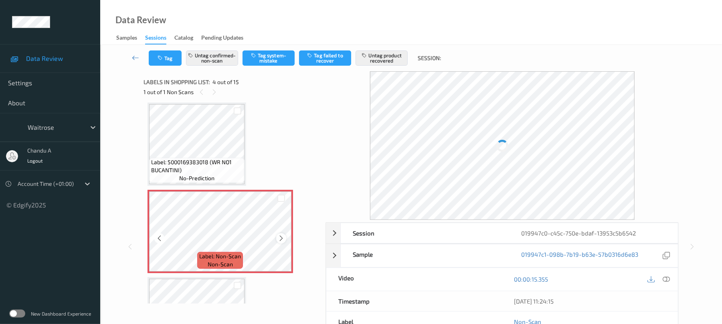
click at [281, 238] on icon at bounding box center [281, 238] width 7 height 7
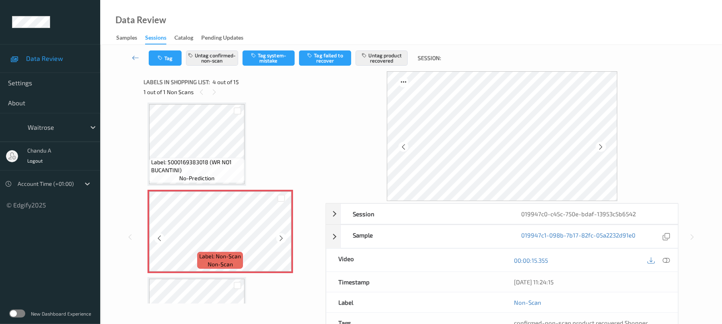
click at [281, 238] on icon at bounding box center [281, 238] width 7 height 7
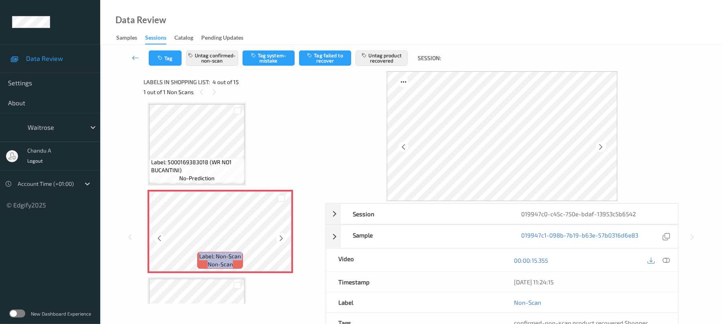
click at [281, 238] on icon at bounding box center [281, 238] width 7 height 7
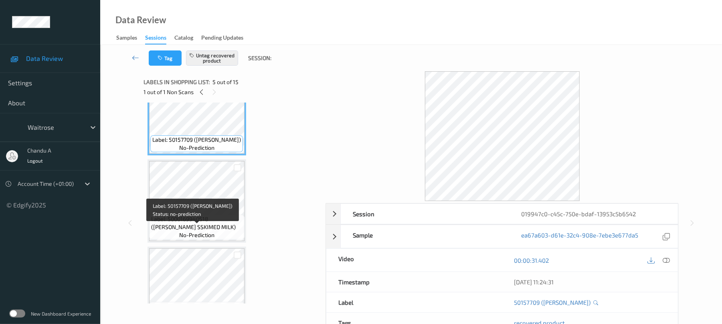
scroll to position [393, 0]
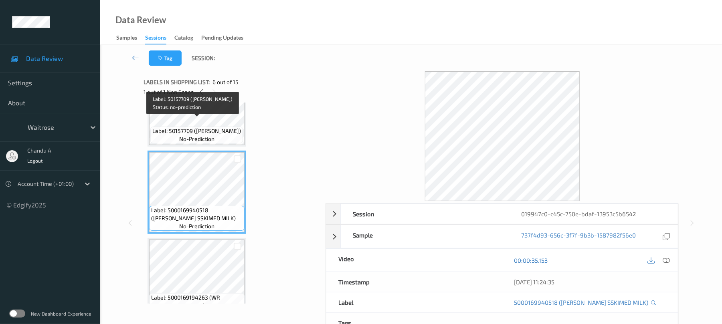
click at [220, 132] on span "Label: 50157709 ([PERSON_NAME])" at bounding box center [196, 131] width 89 height 8
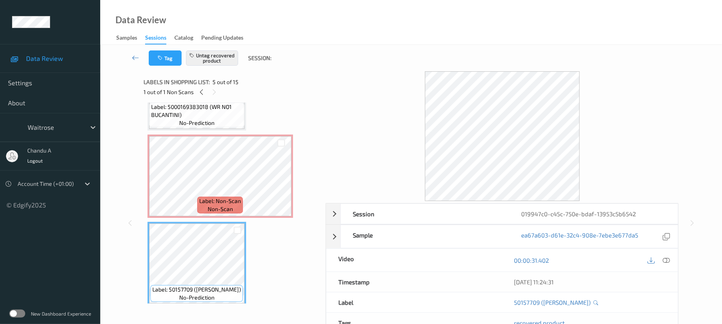
scroll to position [233, 0]
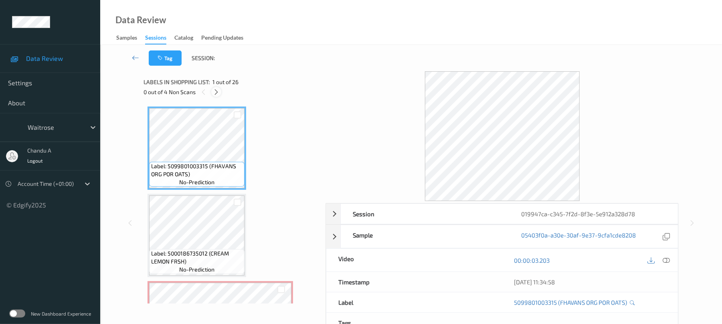
click at [221, 92] on div at bounding box center [216, 92] width 10 height 10
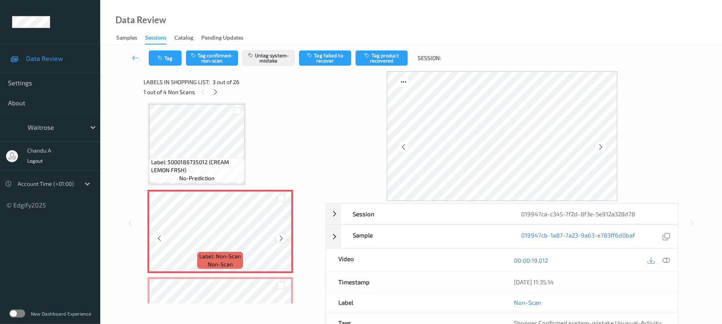
click at [280, 236] on icon at bounding box center [281, 238] width 7 height 7
click at [172, 55] on button "Tag" at bounding box center [165, 58] width 33 height 15
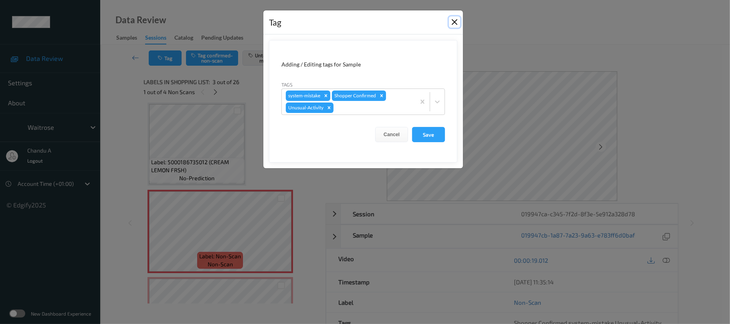
click at [451, 22] on button "Close" at bounding box center [454, 21] width 11 height 11
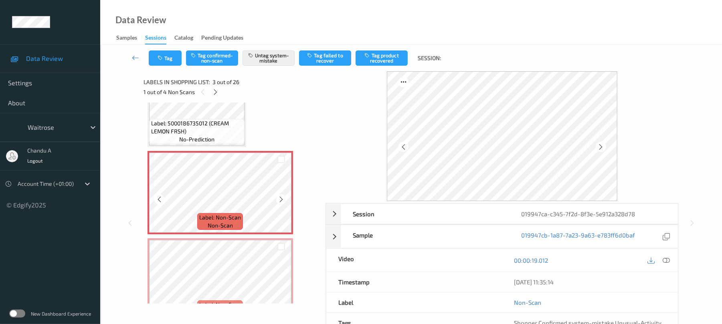
scroll to position [145, 0]
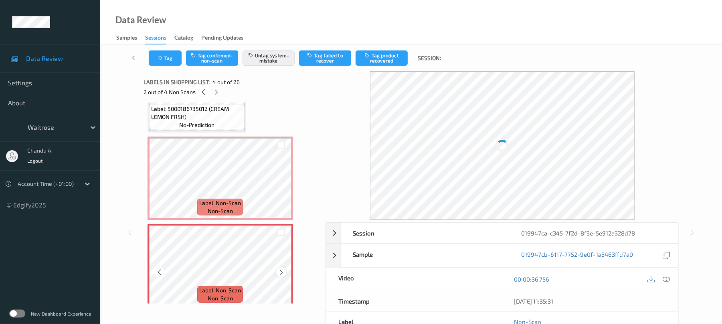
click at [279, 271] on icon at bounding box center [281, 272] width 7 height 7
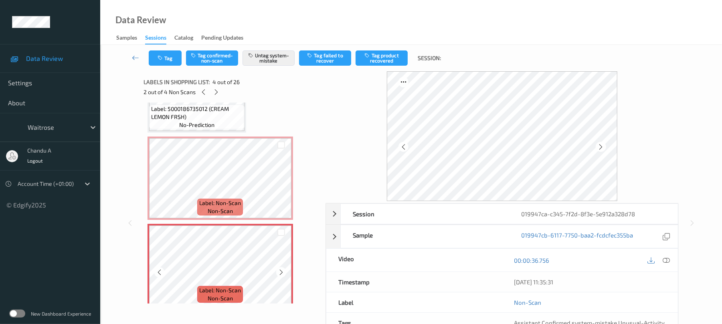
click at [279, 271] on icon at bounding box center [281, 272] width 7 height 7
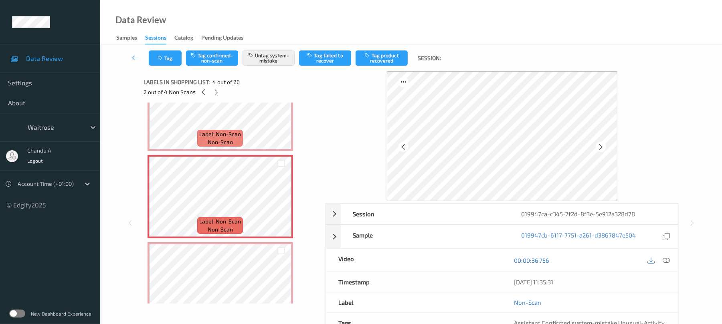
scroll to position [267, 0]
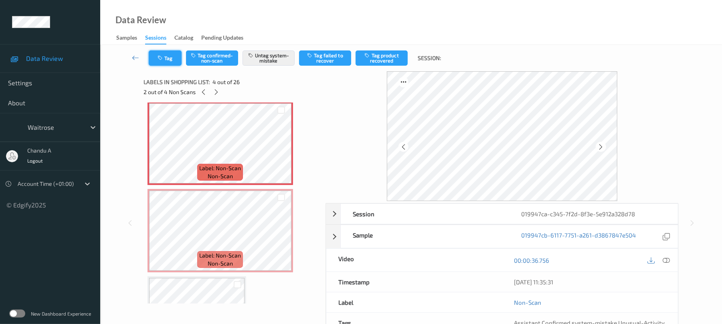
click at [170, 61] on button "Tag" at bounding box center [165, 58] width 33 height 15
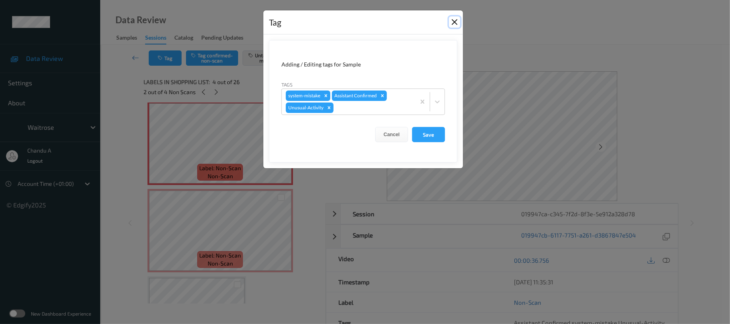
click at [453, 24] on button "Close" at bounding box center [454, 21] width 11 height 11
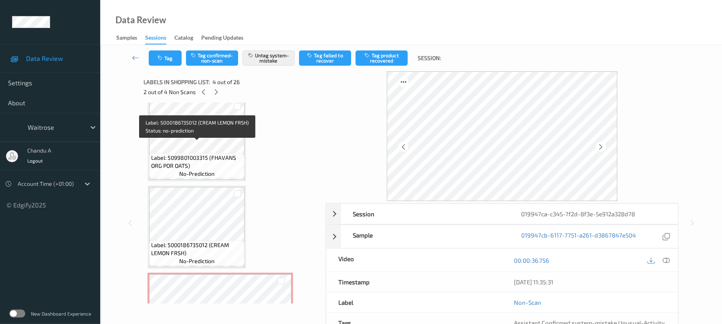
scroll to position [0, 0]
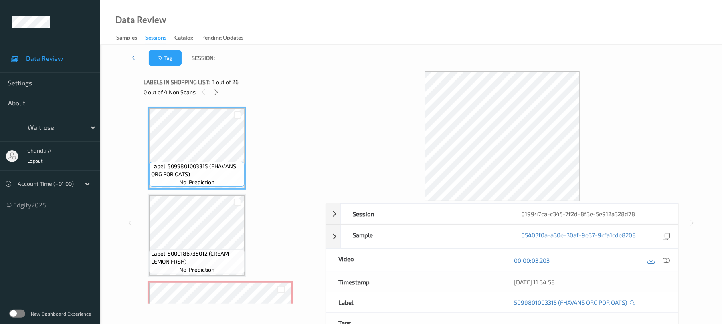
drag, startPoint x: 667, startPoint y: 258, endPoint x: 517, endPoint y: 194, distance: 163.1
click at [666, 258] on icon at bounding box center [666, 260] width 7 height 7
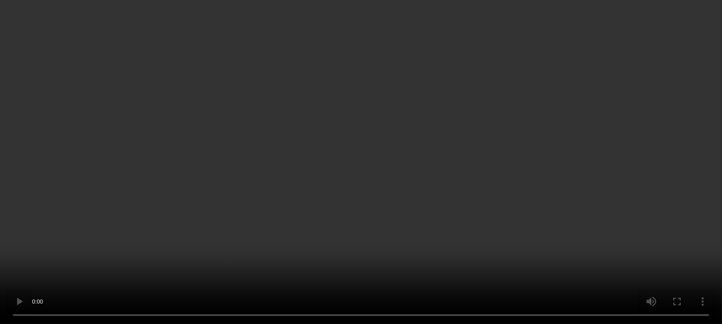
scroll to position [53, 0]
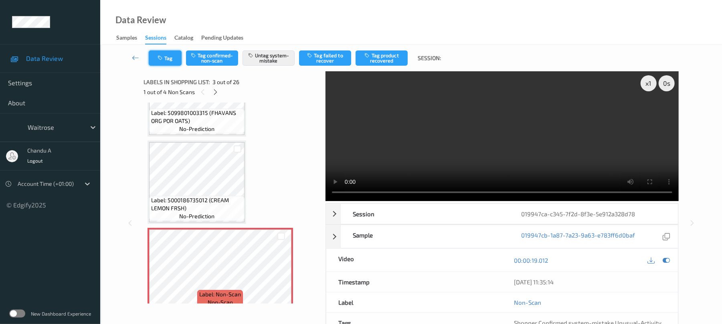
click at [153, 59] on button "Tag" at bounding box center [165, 58] width 33 height 15
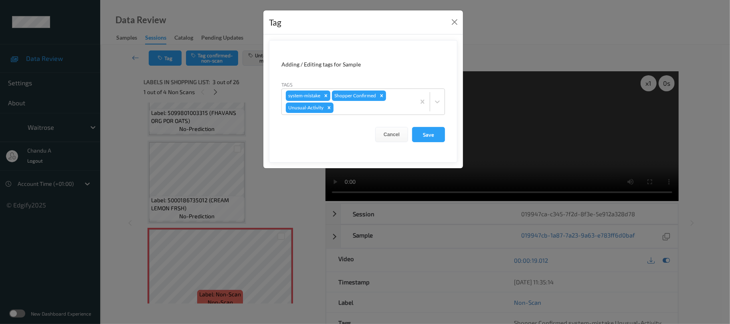
click at [192, 186] on div "Tag Adding / Editing tags for Sample Tags system-mistake Shopper Confirmed Unus…" at bounding box center [365, 162] width 730 height 324
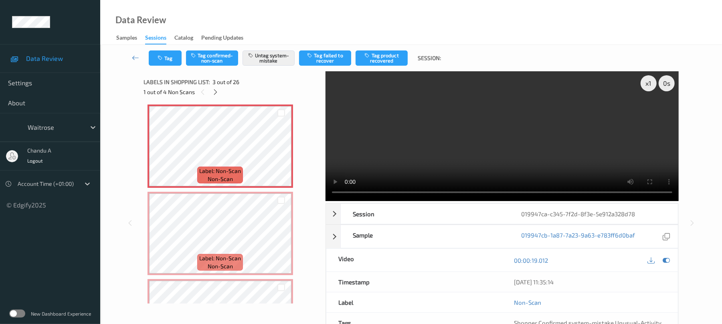
scroll to position [214, 0]
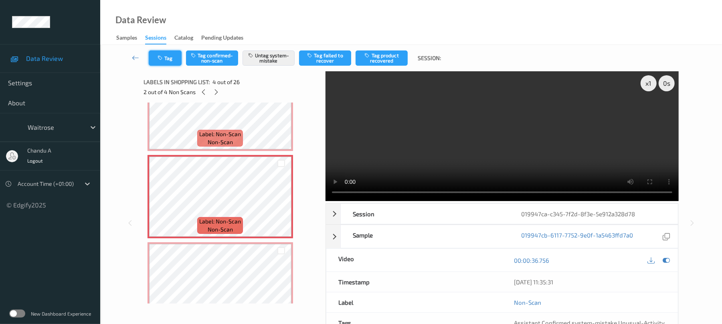
click at [161, 61] on button "Tag" at bounding box center [165, 58] width 33 height 15
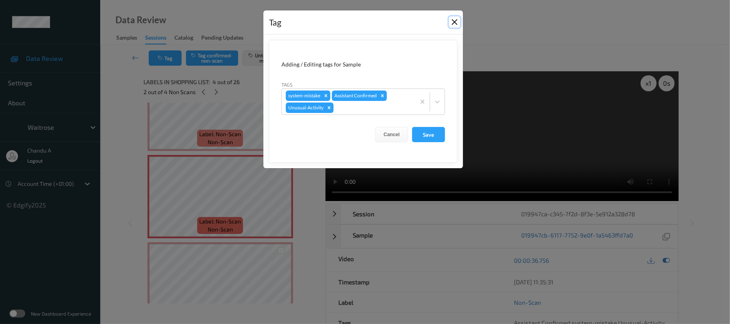
click at [450, 22] on button "Close" at bounding box center [454, 21] width 11 height 11
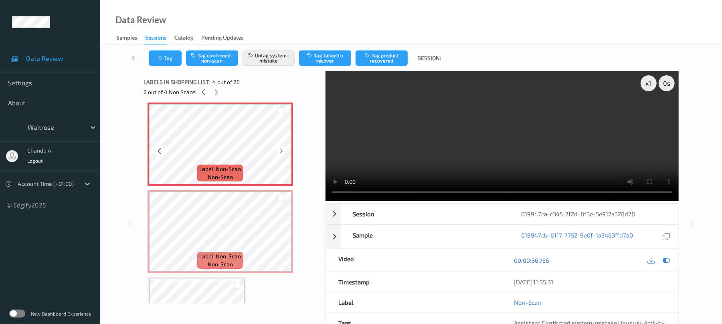
scroll to position [267, 0]
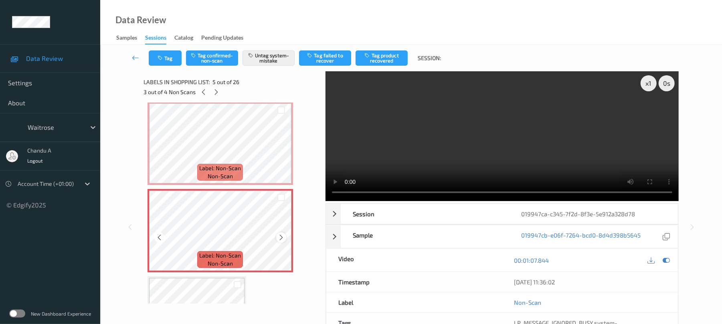
click at [281, 236] on icon at bounding box center [281, 237] width 7 height 7
click at [156, 56] on button "Tag" at bounding box center [165, 58] width 33 height 15
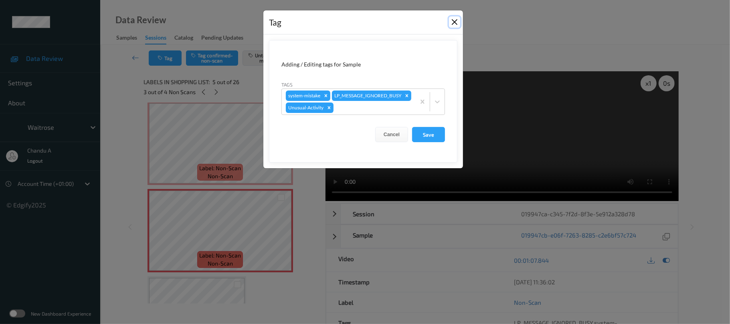
click at [454, 21] on button "Close" at bounding box center [454, 21] width 11 height 11
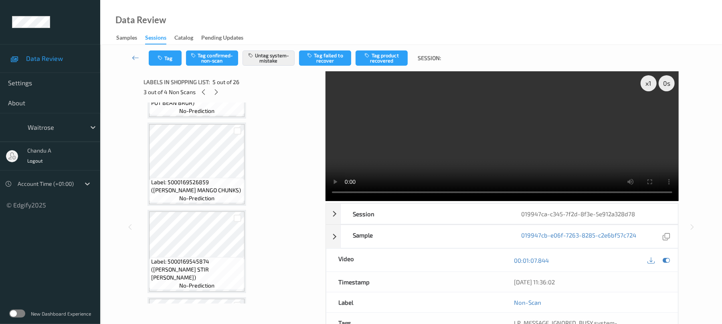
scroll to position [962, 0]
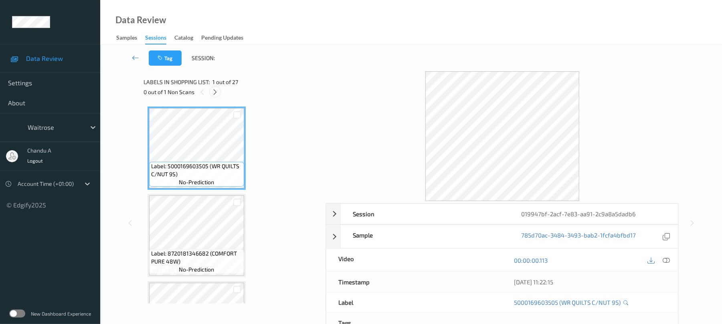
click at [217, 93] on icon at bounding box center [215, 92] width 7 height 7
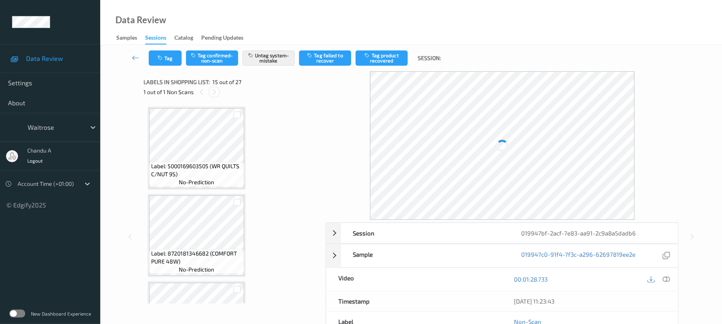
scroll to position [1141, 0]
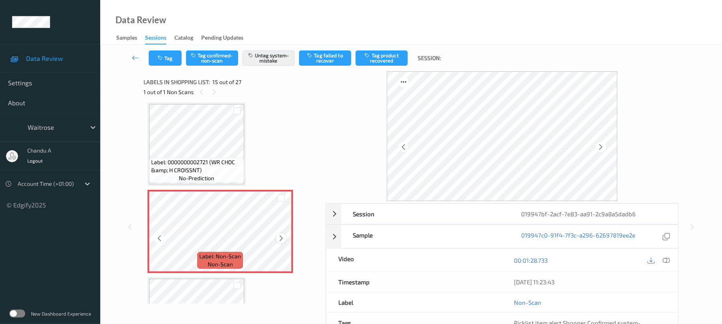
click at [282, 235] on icon at bounding box center [281, 238] width 7 height 7
click at [152, 62] on button "Tag" at bounding box center [165, 58] width 33 height 15
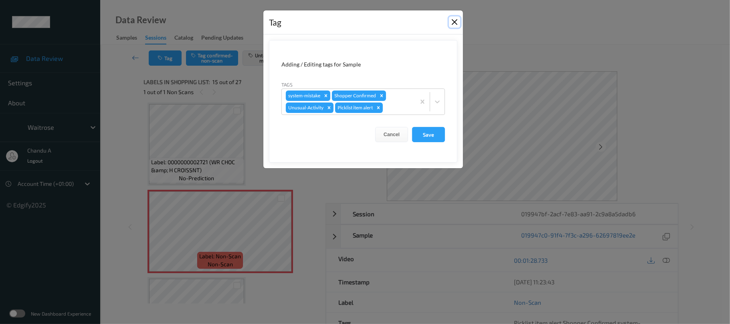
click at [458, 21] on button "Close" at bounding box center [454, 21] width 11 height 11
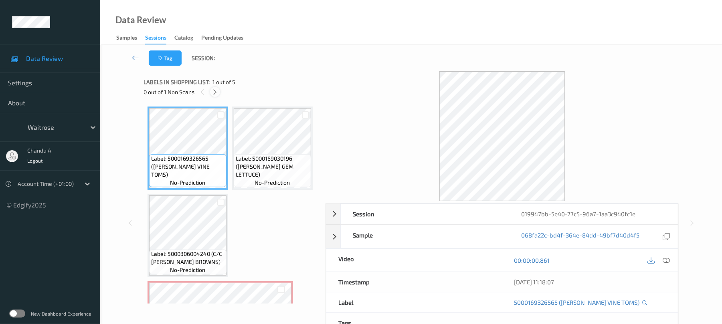
click at [214, 91] on icon at bounding box center [215, 92] width 7 height 7
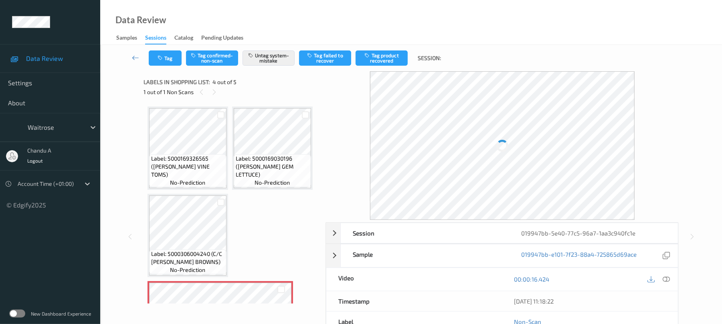
scroll to position [179, 0]
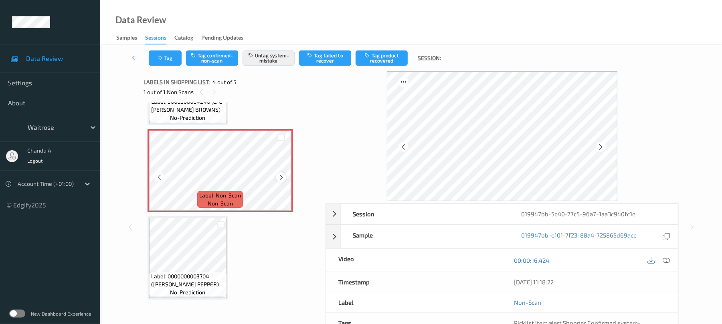
click at [284, 181] on icon at bounding box center [281, 177] width 7 height 7
click at [283, 181] on icon at bounding box center [281, 177] width 7 height 7
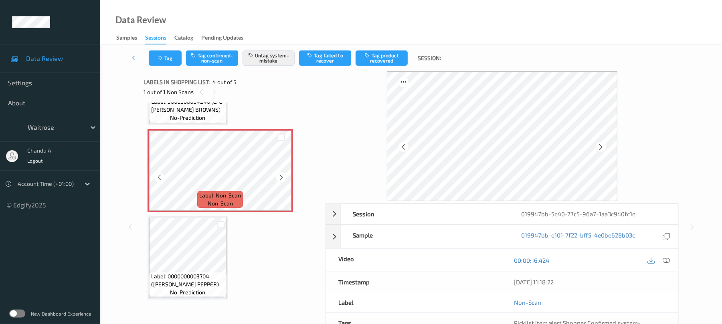
click at [283, 181] on icon at bounding box center [281, 177] width 7 height 7
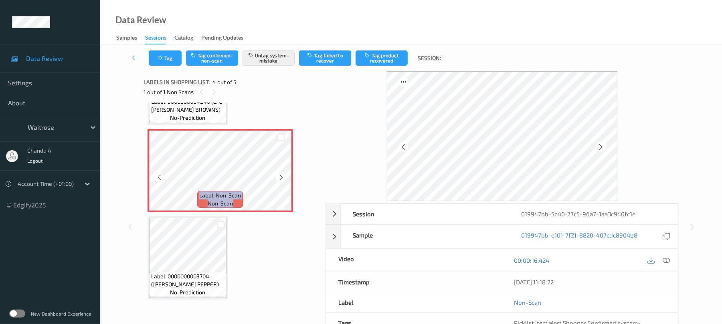
click at [283, 181] on icon at bounding box center [281, 177] width 7 height 7
click at [170, 62] on button "Tag" at bounding box center [165, 58] width 33 height 15
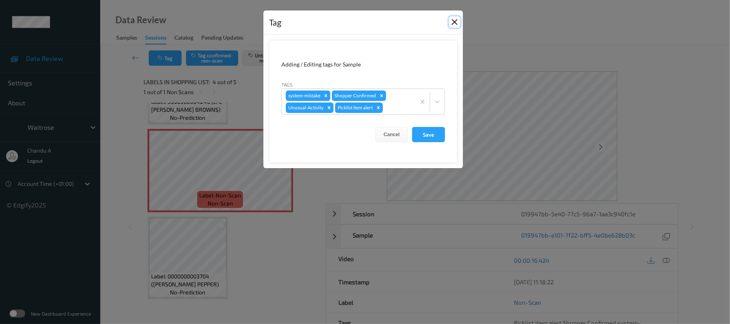
click at [457, 21] on button "Close" at bounding box center [454, 21] width 11 height 11
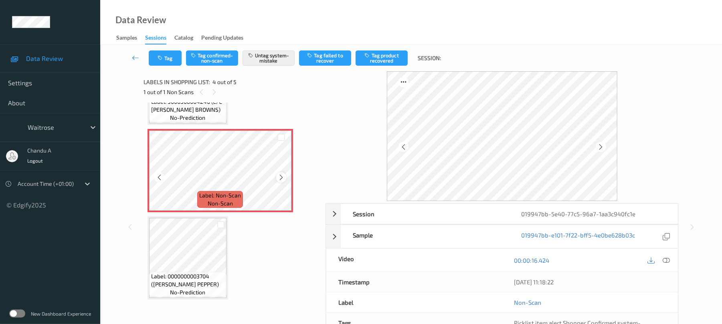
click at [281, 181] on icon at bounding box center [281, 177] width 7 height 7
click at [164, 59] on icon "button" at bounding box center [161, 58] width 7 height 6
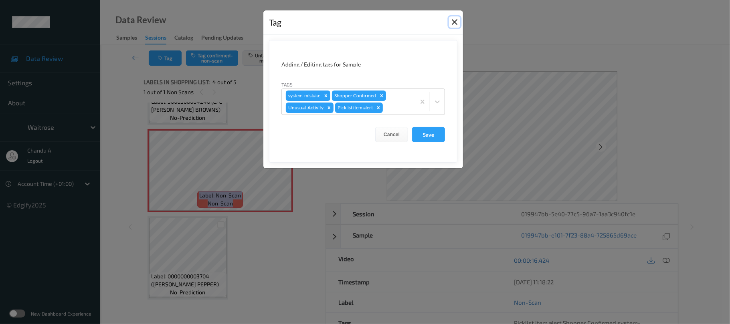
click at [453, 22] on button "Close" at bounding box center [454, 21] width 11 height 11
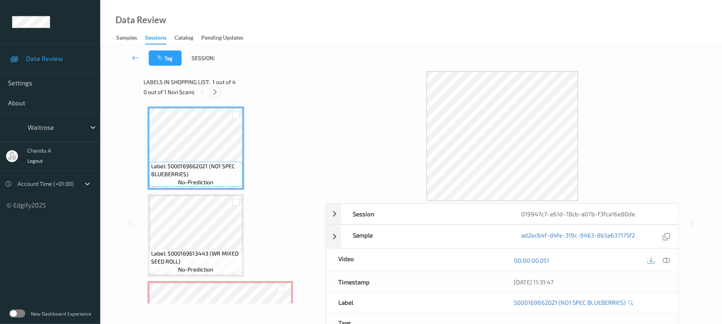
click at [217, 93] on icon at bounding box center [215, 92] width 7 height 7
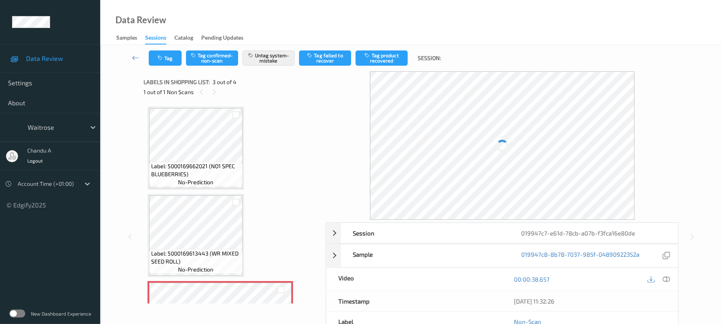
scroll to position [91, 0]
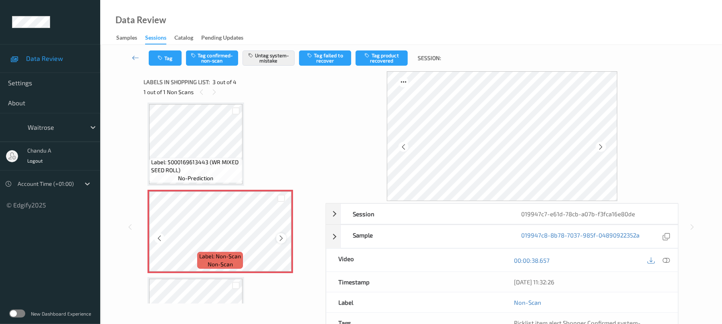
click at [281, 237] on icon at bounding box center [281, 238] width 7 height 7
click at [174, 60] on button "Tag" at bounding box center [165, 58] width 33 height 15
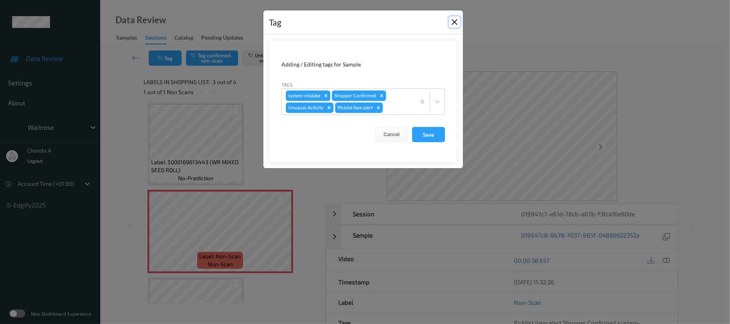
click at [454, 18] on button "Close" at bounding box center [454, 21] width 11 height 11
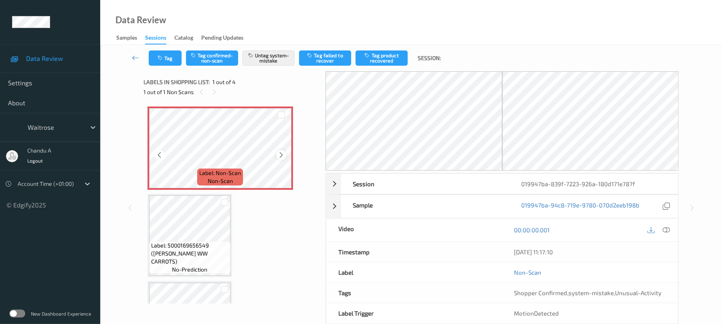
click at [281, 153] on icon at bounding box center [281, 155] width 7 height 7
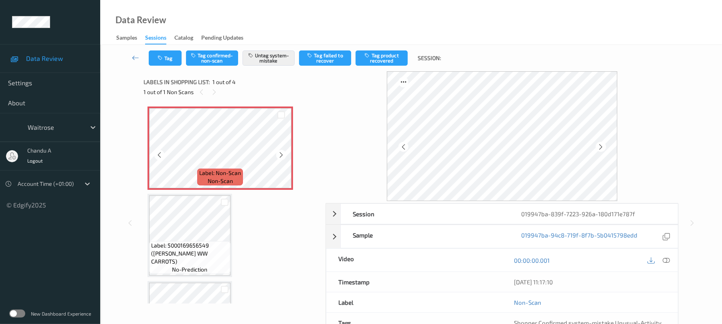
click at [281, 153] on icon at bounding box center [281, 155] width 7 height 7
click at [170, 61] on button "Tag" at bounding box center [165, 58] width 33 height 15
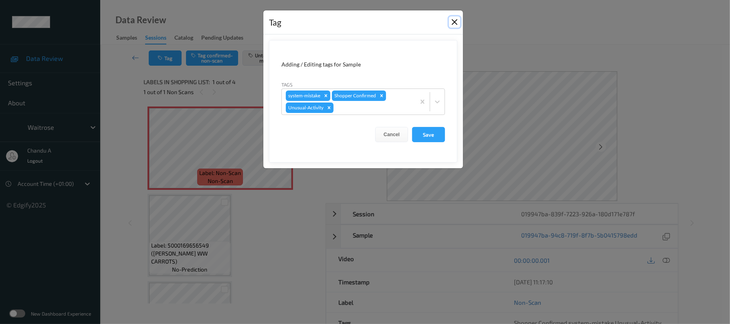
click at [459, 18] on button "Close" at bounding box center [454, 21] width 11 height 11
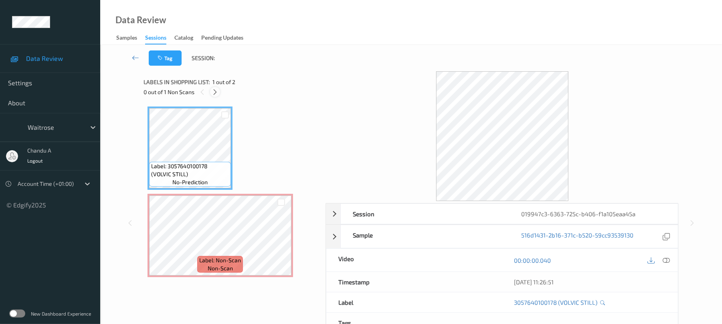
click at [217, 90] on icon at bounding box center [215, 92] width 7 height 7
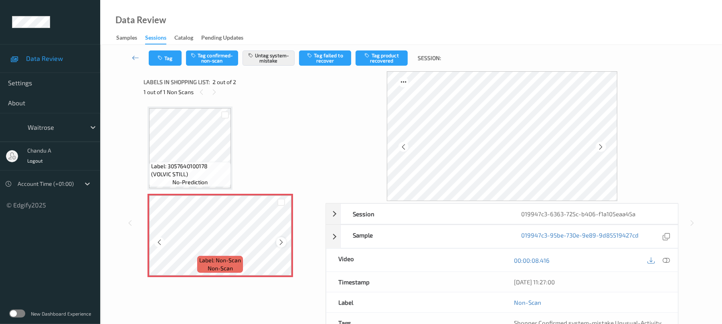
click at [284, 243] on icon at bounding box center [281, 242] width 7 height 7
click at [172, 60] on button "Tag" at bounding box center [165, 58] width 33 height 15
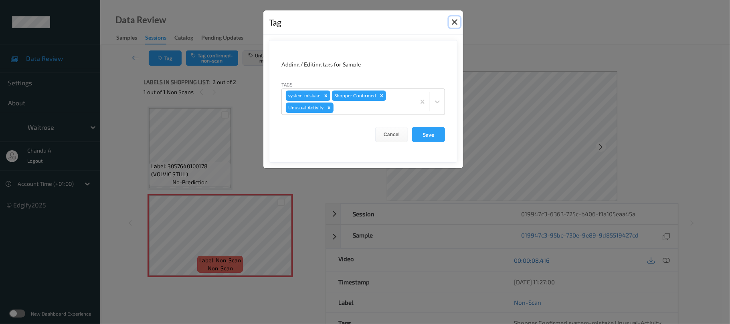
click at [456, 24] on button "Close" at bounding box center [454, 21] width 11 height 11
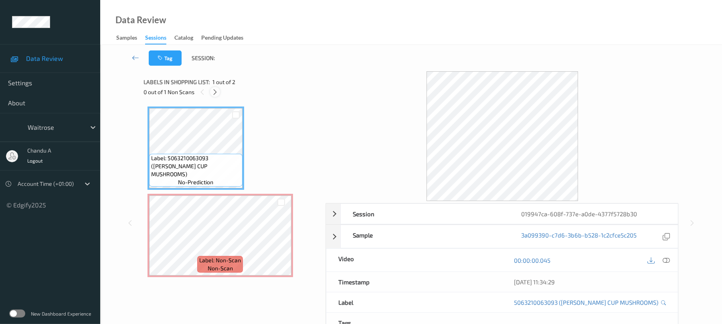
click at [216, 92] on icon at bounding box center [215, 92] width 7 height 7
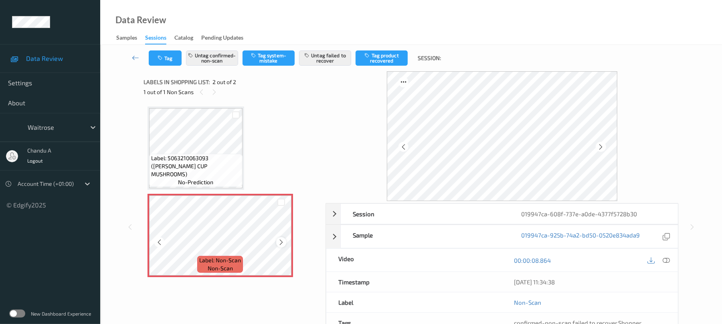
click at [280, 239] on icon at bounding box center [281, 242] width 7 height 7
click at [213, 164] on span "Label: 5063210063093 ([PERSON_NAME] CUP MUSHROOMS)" at bounding box center [195, 166] width 89 height 24
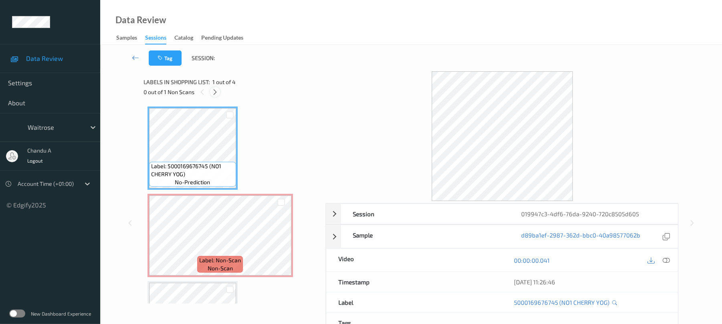
click at [215, 93] on icon at bounding box center [215, 92] width 7 height 7
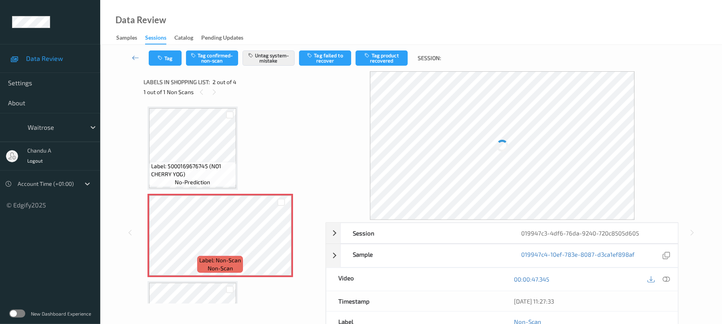
scroll to position [4, 0]
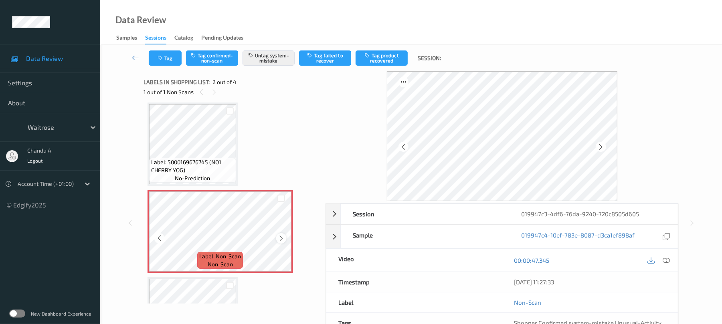
click at [283, 240] on icon at bounding box center [281, 238] width 7 height 7
click at [167, 60] on button "Tag" at bounding box center [165, 58] width 33 height 15
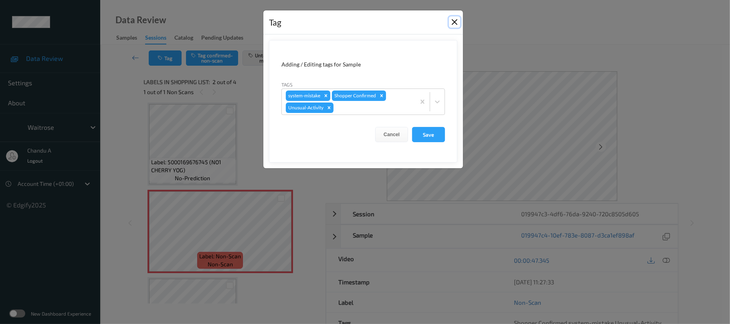
click at [454, 20] on button "Close" at bounding box center [454, 21] width 11 height 11
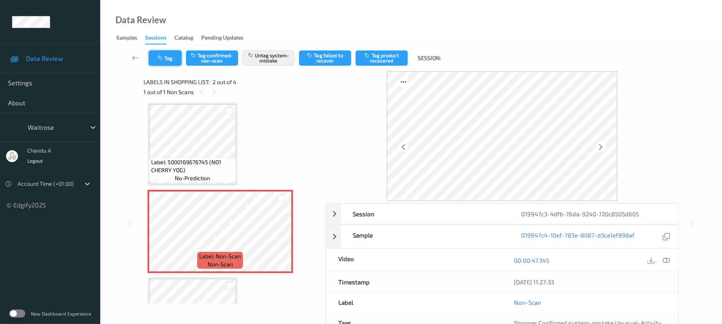
click at [169, 63] on button "Tag" at bounding box center [165, 58] width 33 height 15
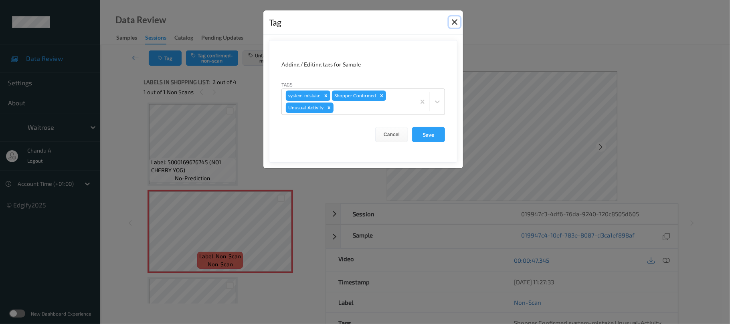
click at [456, 20] on button "Close" at bounding box center [454, 21] width 11 height 11
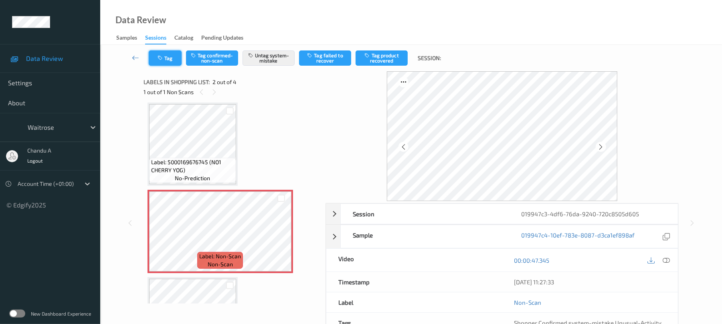
click at [164, 65] on button "Tag" at bounding box center [165, 58] width 33 height 15
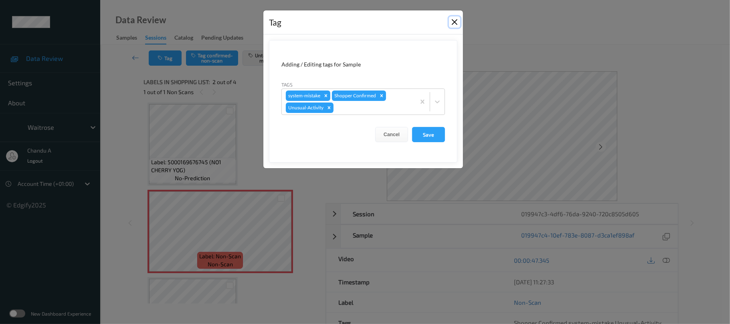
click at [454, 22] on button "Close" at bounding box center [454, 21] width 11 height 11
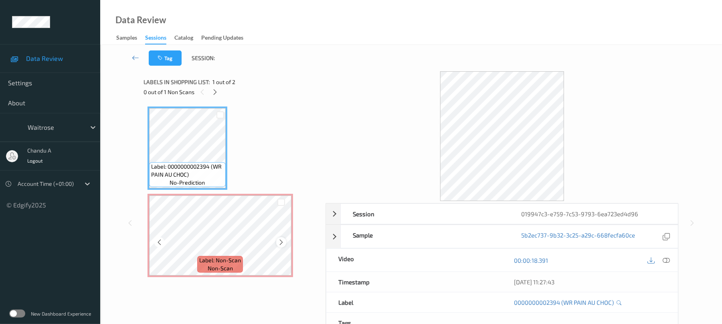
click at [280, 241] on icon at bounding box center [281, 242] width 7 height 7
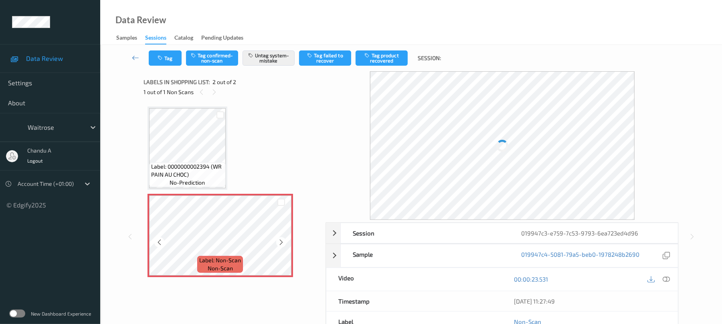
click at [280, 241] on icon at bounding box center [281, 242] width 7 height 7
click at [177, 60] on button "Tag" at bounding box center [165, 58] width 33 height 15
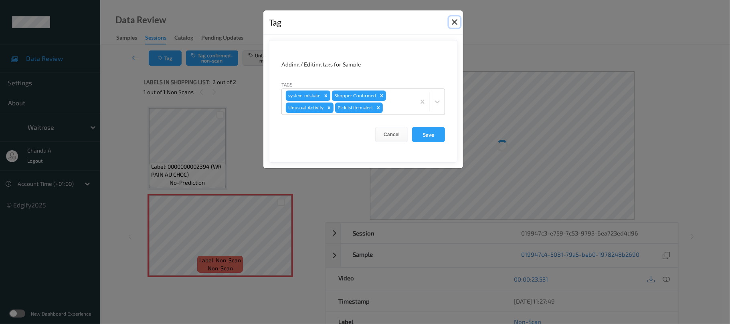
click at [454, 22] on button "Close" at bounding box center [454, 21] width 11 height 11
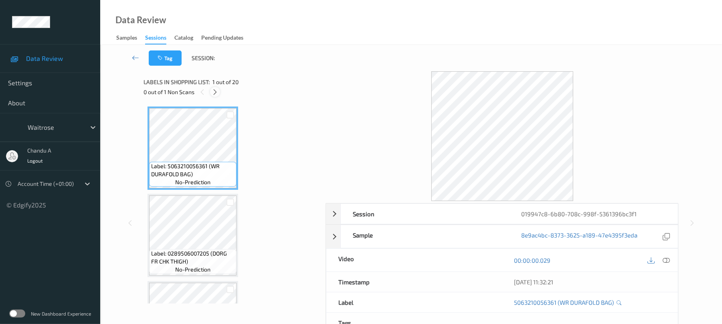
click at [215, 94] on icon at bounding box center [215, 92] width 7 height 7
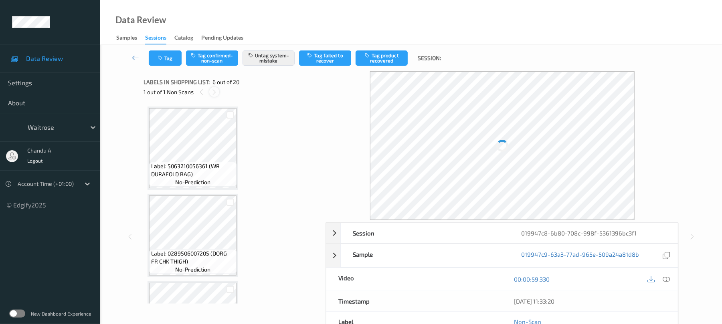
scroll to position [354, 0]
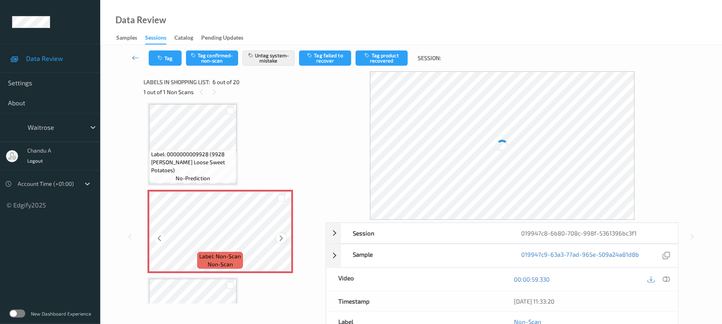
click at [279, 237] on icon at bounding box center [281, 238] width 7 height 7
click at [168, 63] on button "Tag" at bounding box center [165, 58] width 33 height 15
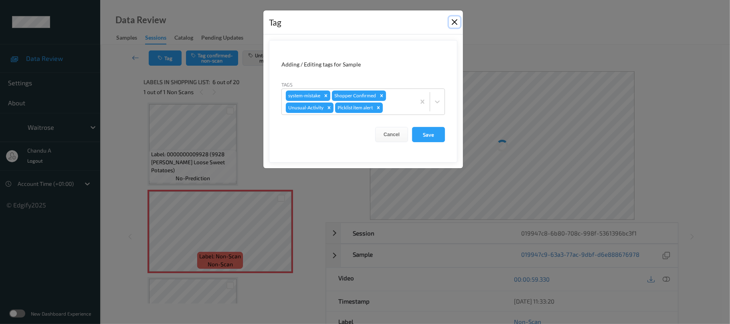
click at [454, 23] on button "Close" at bounding box center [454, 21] width 11 height 11
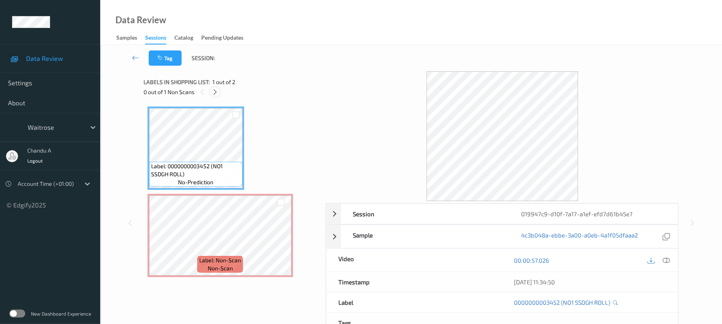
click at [215, 95] on icon at bounding box center [215, 92] width 7 height 7
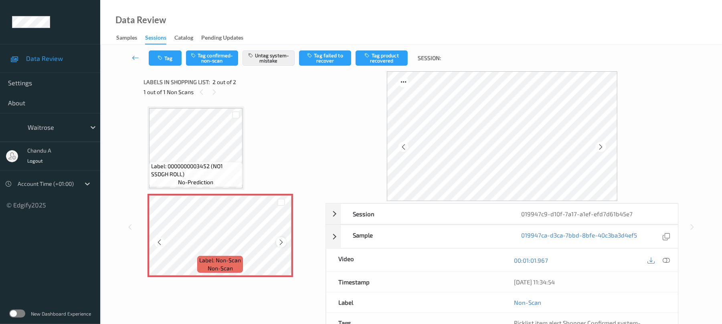
click at [281, 239] on icon at bounding box center [281, 242] width 7 height 7
click at [173, 59] on button "Tag" at bounding box center [165, 58] width 33 height 15
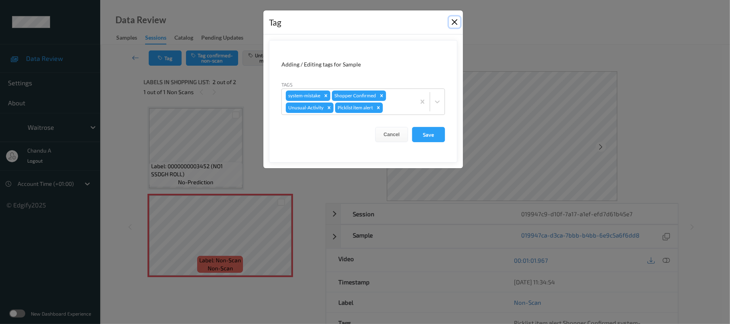
click at [452, 21] on button "Close" at bounding box center [454, 21] width 11 height 11
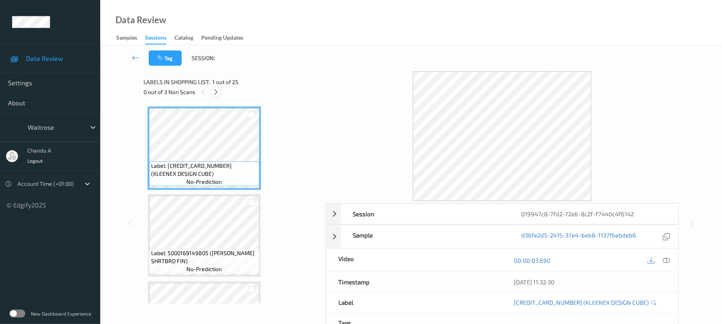
click at [213, 93] on icon at bounding box center [216, 92] width 7 height 7
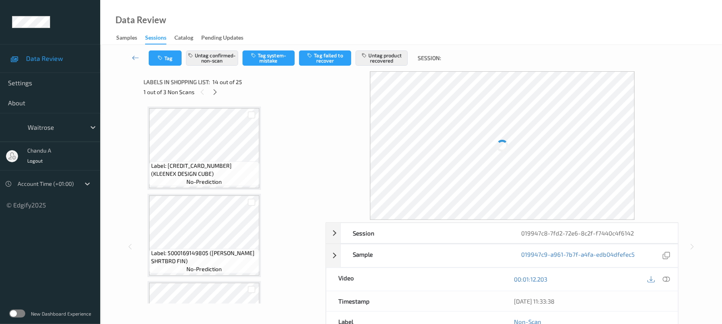
scroll to position [1053, 0]
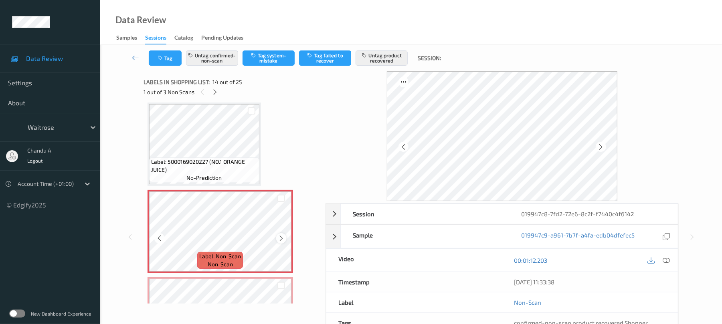
click at [282, 239] on icon at bounding box center [281, 238] width 7 height 7
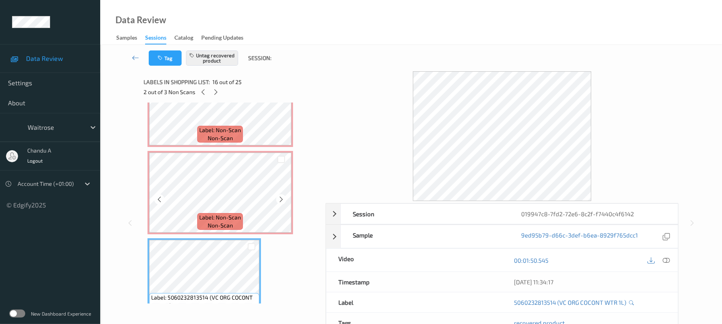
scroll to position [1160, 0]
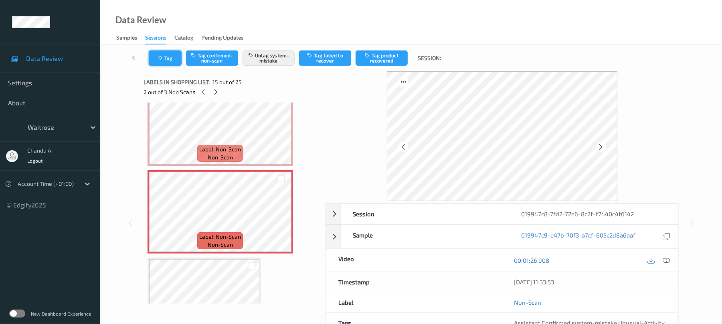
click at [161, 63] on button "Tag" at bounding box center [165, 58] width 33 height 15
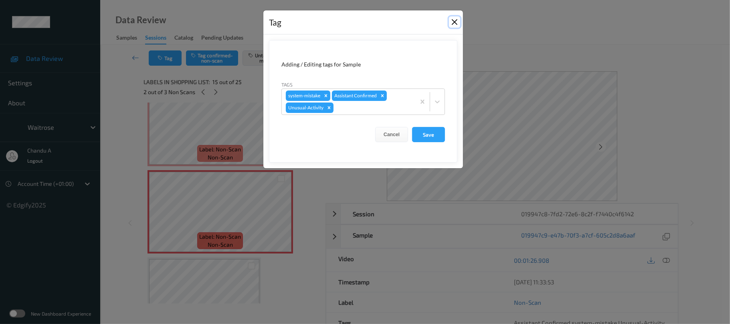
click at [452, 21] on button "Close" at bounding box center [454, 21] width 11 height 11
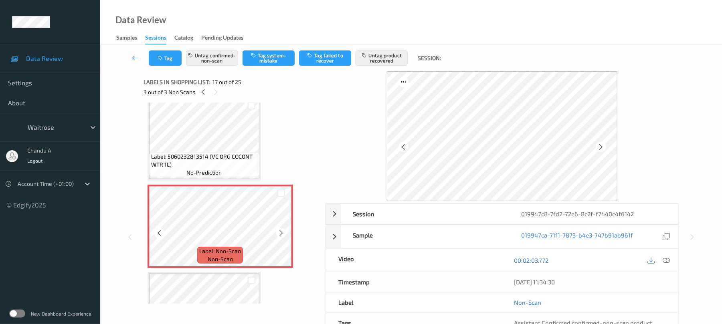
scroll to position [1374, 0]
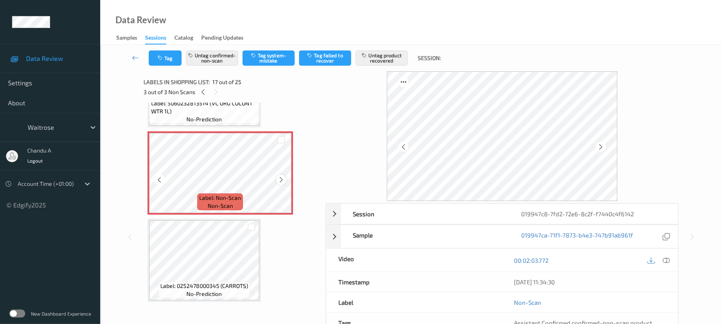
click at [278, 177] on icon at bounding box center [281, 179] width 7 height 7
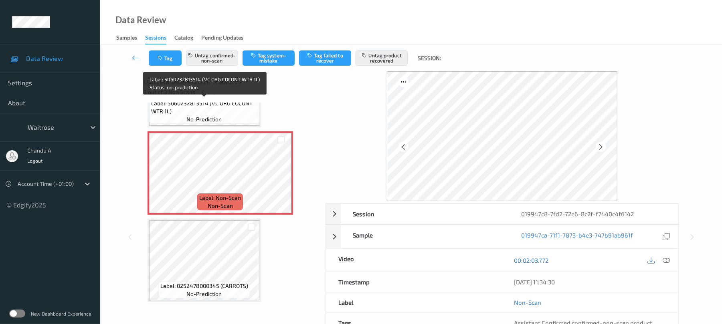
click at [217, 115] on span "no-prediction" at bounding box center [203, 119] width 35 height 8
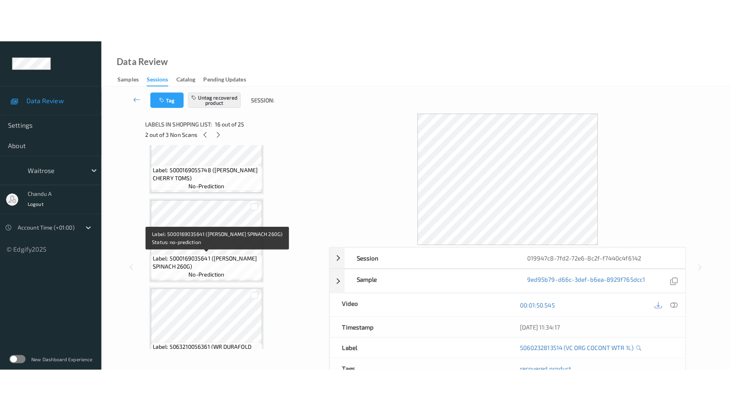
scroll to position [1988, 0]
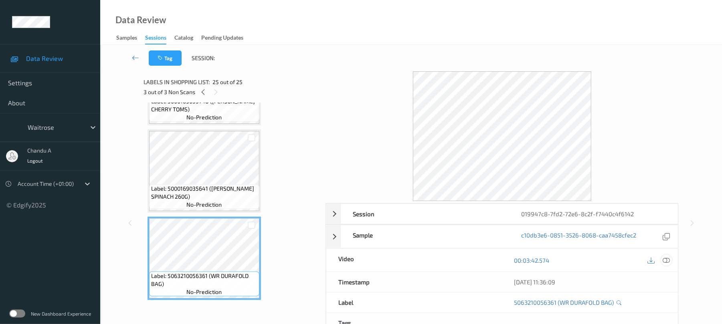
click at [668, 264] on icon at bounding box center [666, 260] width 7 height 7
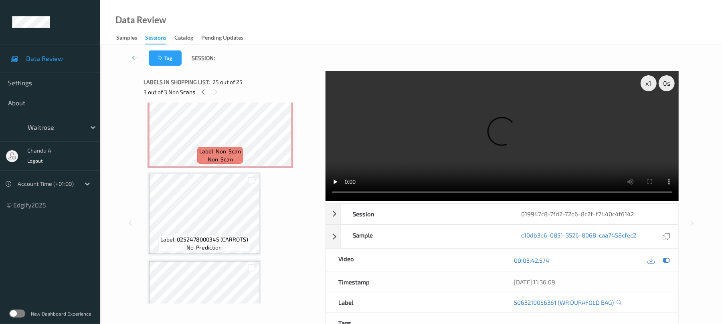
scroll to position [1314, 0]
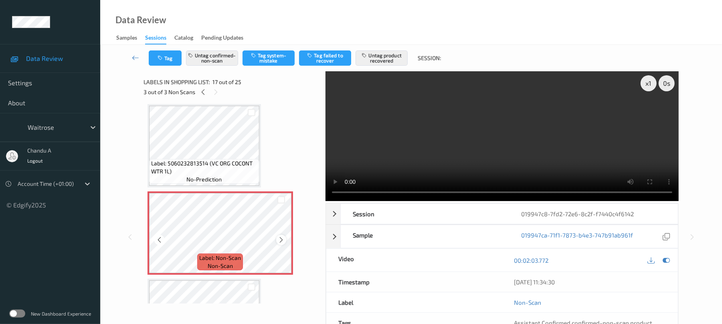
click at [281, 242] on icon at bounding box center [281, 240] width 7 height 7
click at [151, 195] on div "Label: Non-Scan non-scan" at bounding box center [149, 193] width 3 height 3
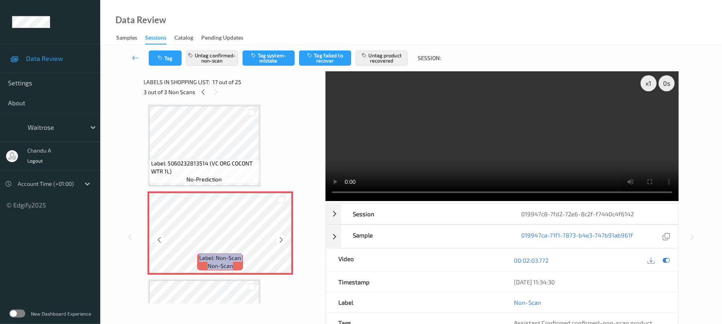
click at [281, 242] on icon at bounding box center [281, 240] width 7 height 7
click at [281, 241] on icon at bounding box center [281, 240] width 7 height 7
click at [151, 195] on div "Label: Non-Scan non-scan" at bounding box center [149, 193] width 3 height 3
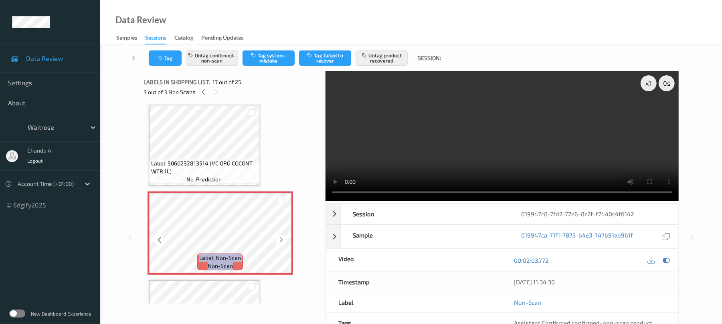
click at [281, 241] on icon at bounding box center [281, 240] width 7 height 7
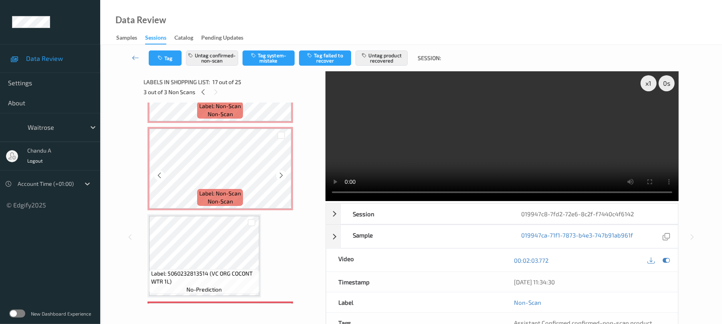
scroll to position [1153, 0]
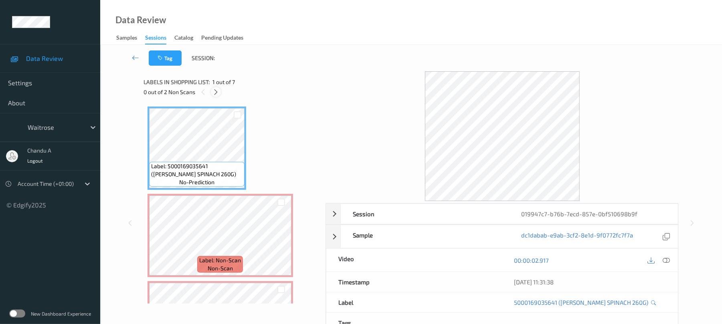
click at [220, 91] on div at bounding box center [216, 92] width 10 height 10
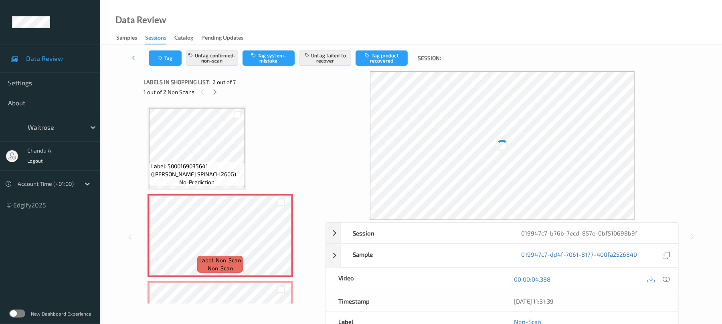
scroll to position [4, 0]
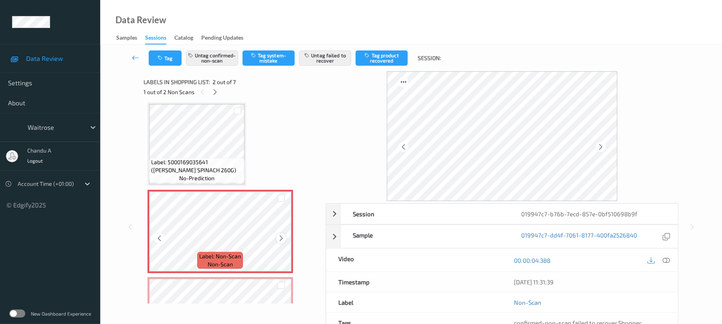
click at [282, 238] on icon at bounding box center [281, 238] width 7 height 7
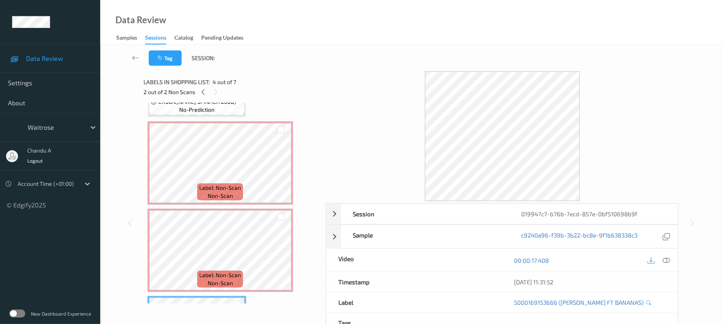
scroll to position [58, 0]
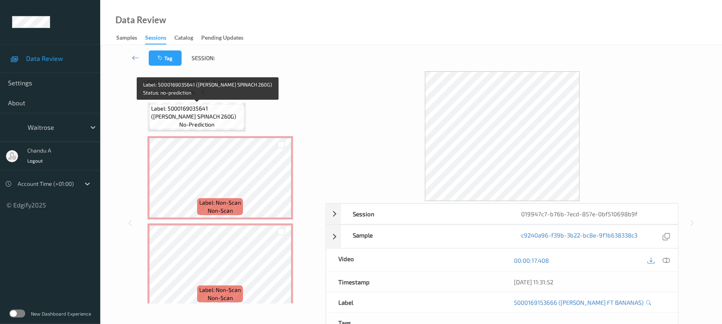
click at [223, 127] on div "Label: 5000169035641 (WR ESS SPINACH 260G) no-prediction" at bounding box center [196, 116] width 95 height 25
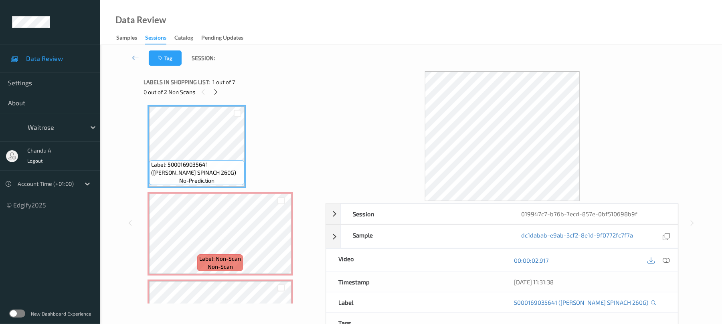
scroll to position [0, 0]
click at [666, 261] on icon at bounding box center [666, 260] width 7 height 7
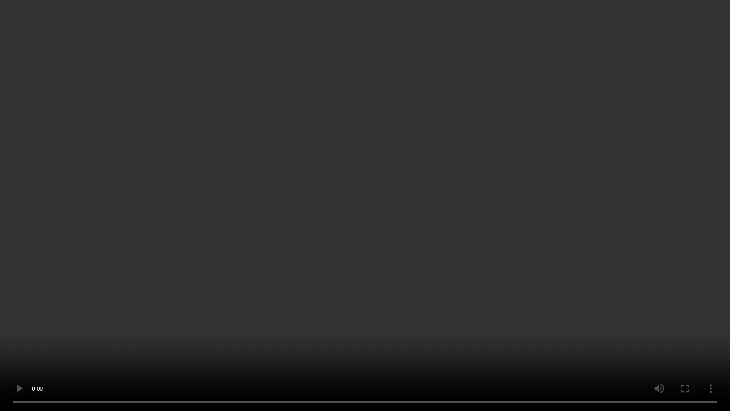
click at [383, 203] on video at bounding box center [365, 205] width 730 height 411
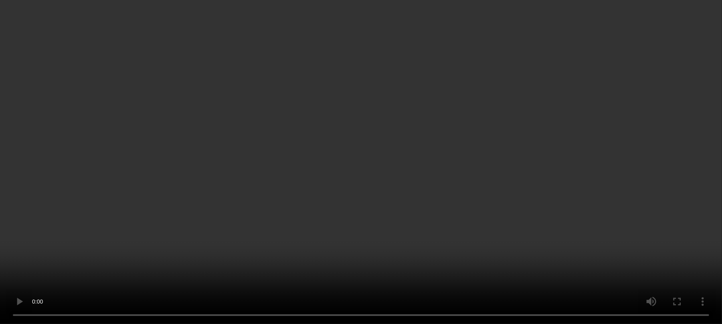
scroll to position [53, 0]
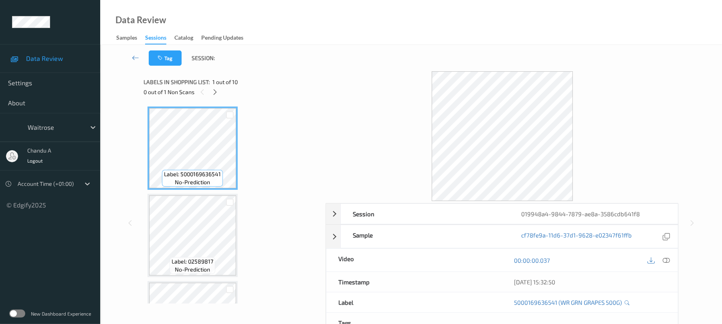
click at [219, 87] on div "0 out of 1 Non Scans" at bounding box center [232, 92] width 176 height 10
click at [216, 91] on icon at bounding box center [215, 92] width 7 height 7
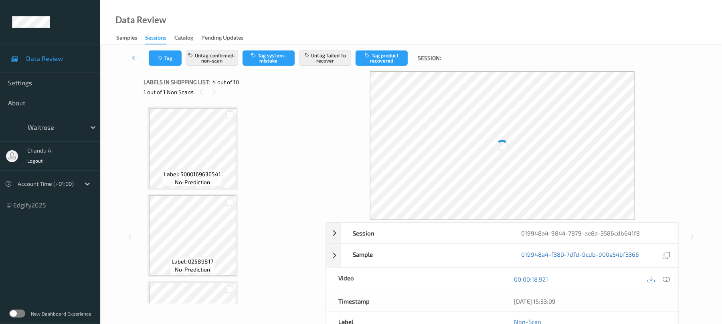
scroll to position [179, 0]
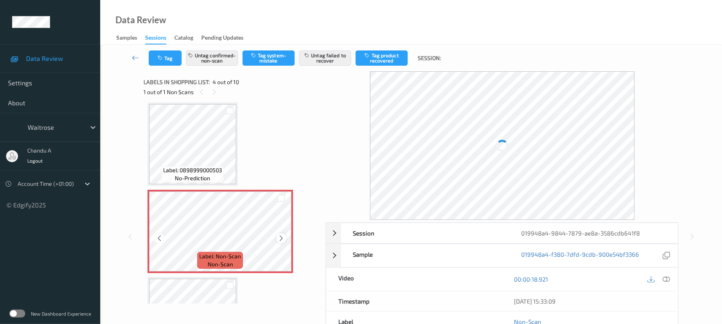
click at [284, 239] on icon at bounding box center [281, 238] width 7 height 7
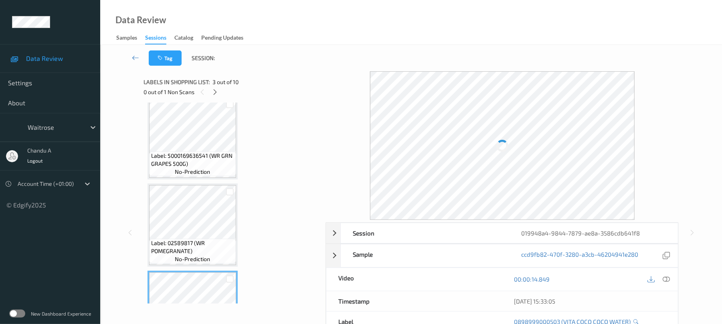
scroll to position [225, 0]
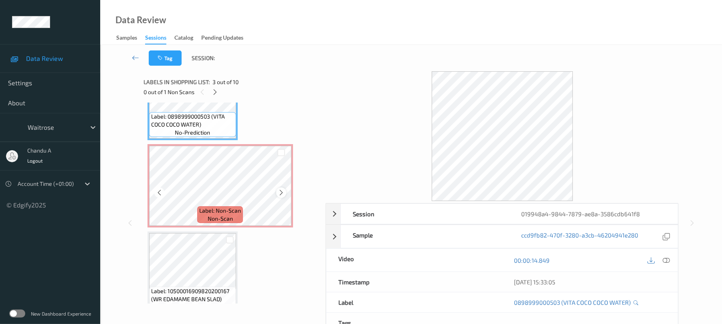
click at [281, 192] on icon at bounding box center [281, 192] width 7 height 7
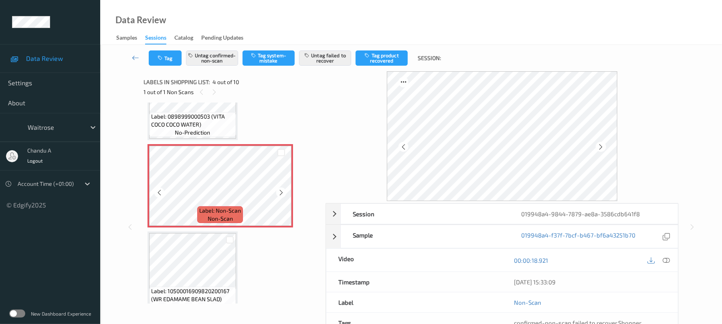
click at [281, 192] on icon at bounding box center [281, 192] width 7 height 7
click at [199, 112] on div "Label: 0898999000503 (VITA COCO COCO WATER) no-prediction" at bounding box center [192, 124] width 87 height 25
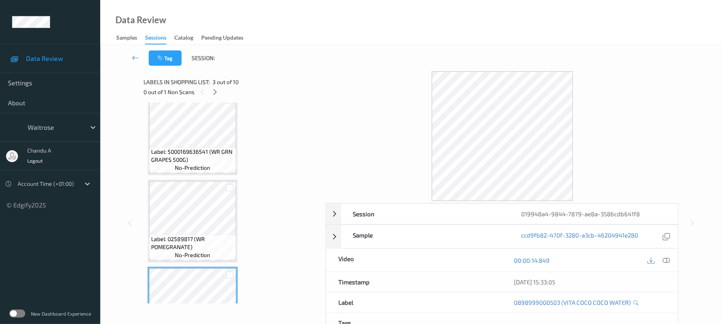
scroll to position [0, 0]
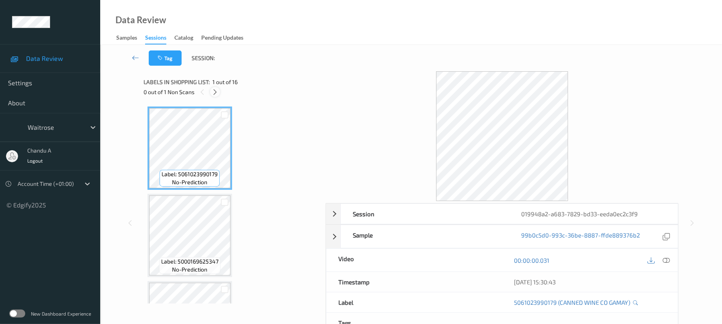
click at [217, 92] on icon at bounding box center [215, 92] width 7 height 7
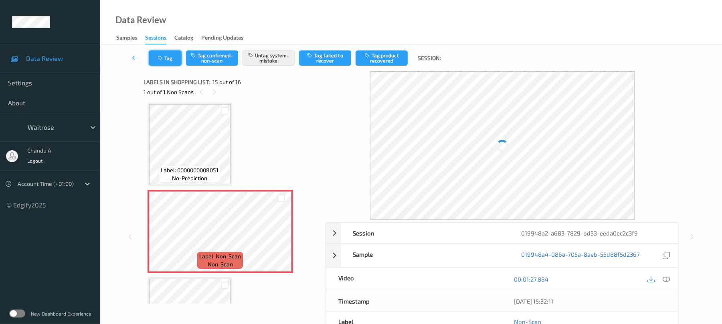
click at [165, 64] on button "Tag" at bounding box center [165, 58] width 33 height 15
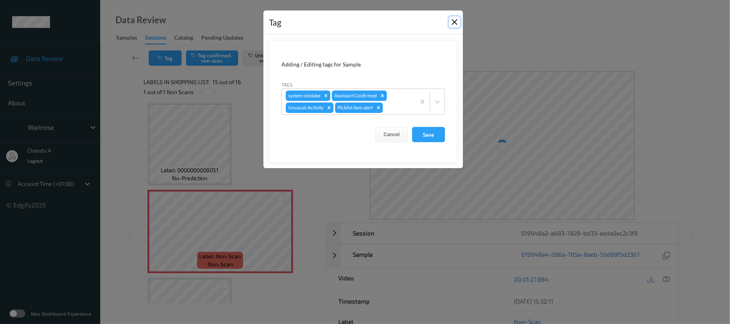
click at [456, 22] on button "Close" at bounding box center [454, 21] width 11 height 11
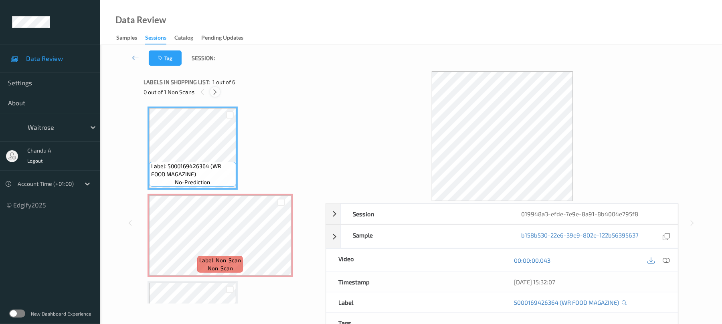
click at [219, 92] on div at bounding box center [215, 92] width 10 height 10
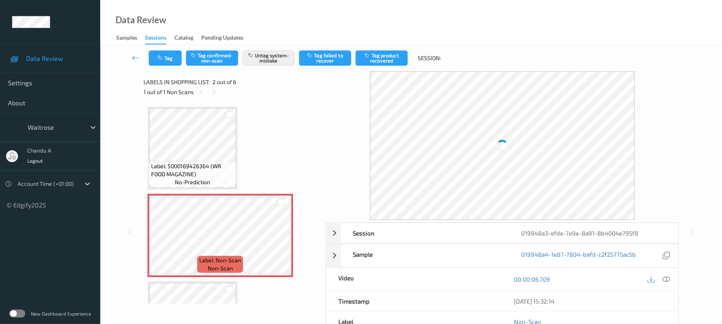
scroll to position [4, 0]
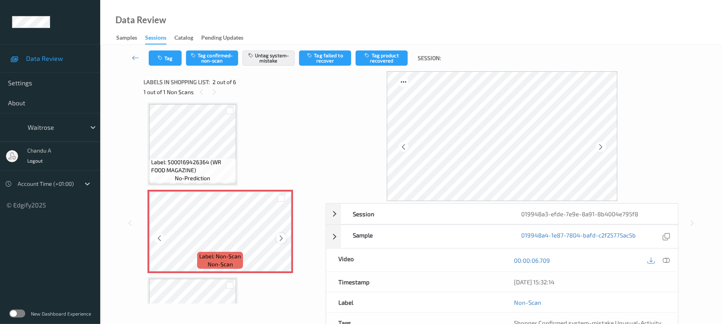
click at [278, 238] on icon at bounding box center [281, 238] width 7 height 7
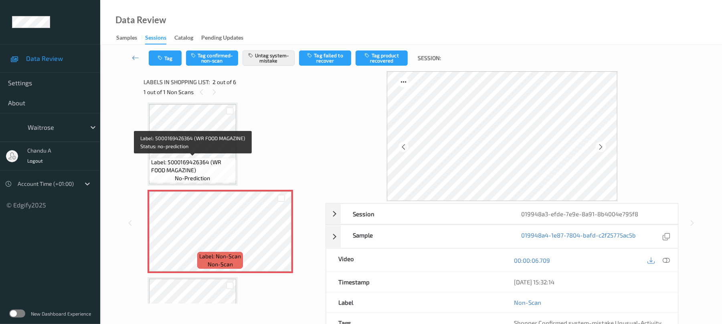
click at [191, 167] on span "Label: 5000169426364 (WR FOOD MAGAZINE)" at bounding box center [192, 166] width 83 height 16
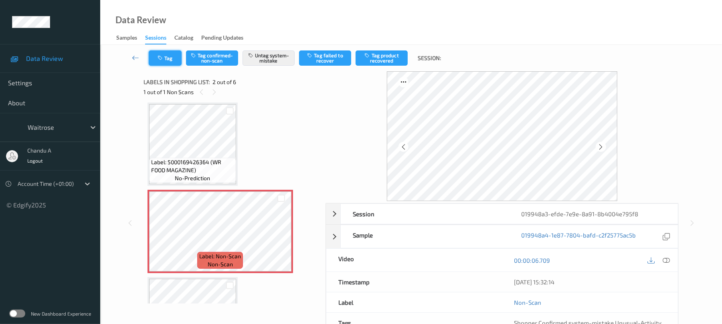
click at [161, 55] on icon "button" at bounding box center [161, 58] width 7 height 6
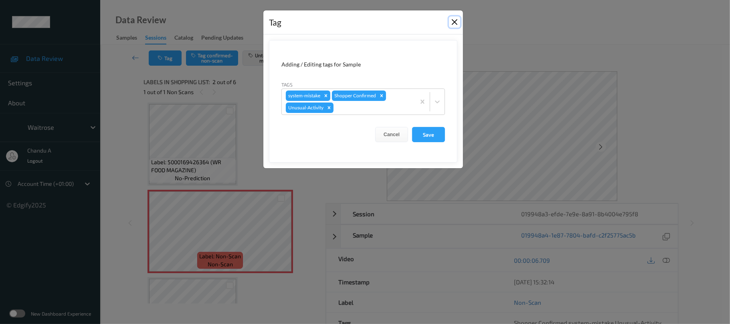
click at [458, 25] on button "Close" at bounding box center [454, 21] width 11 height 11
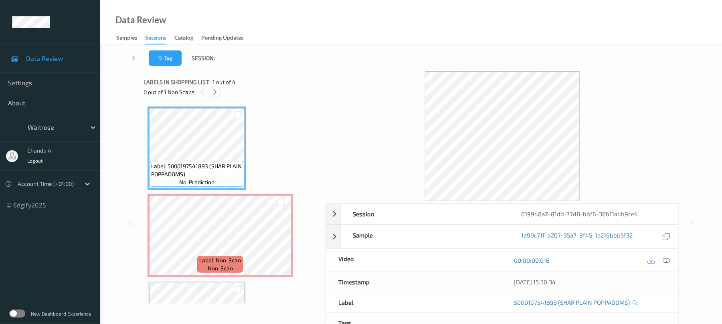
click at [217, 92] on icon at bounding box center [215, 92] width 7 height 7
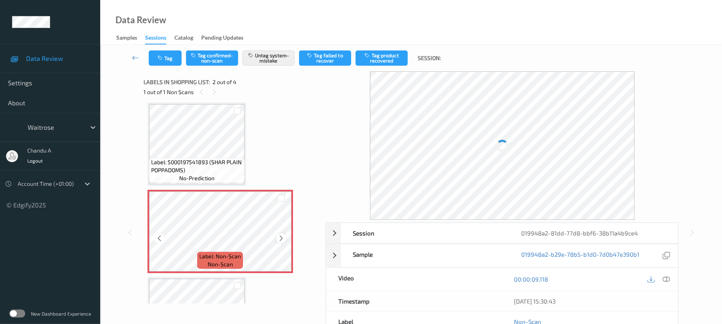
click at [282, 237] on icon at bounding box center [281, 238] width 7 height 7
click at [169, 55] on button "Tag" at bounding box center [165, 58] width 33 height 15
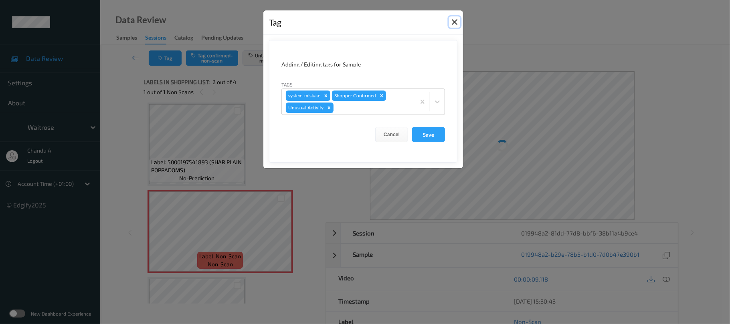
click at [458, 23] on button "Close" at bounding box center [454, 21] width 11 height 11
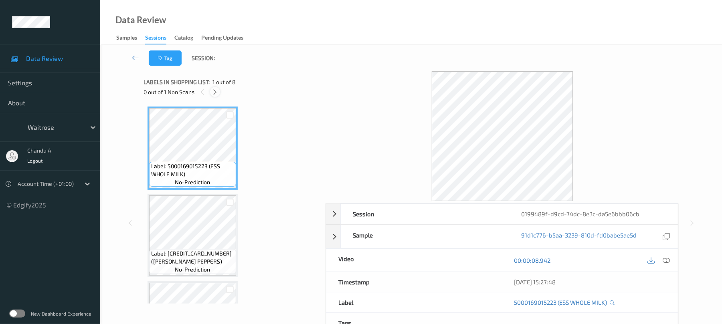
click at [212, 91] on icon at bounding box center [215, 92] width 7 height 7
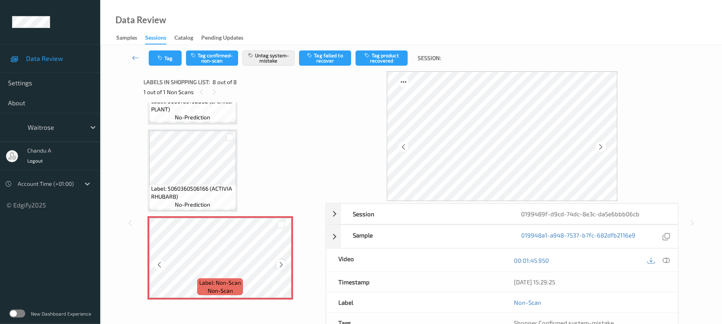
click at [282, 266] on icon at bounding box center [281, 264] width 7 height 7
click at [283, 265] on icon at bounding box center [281, 264] width 7 height 7
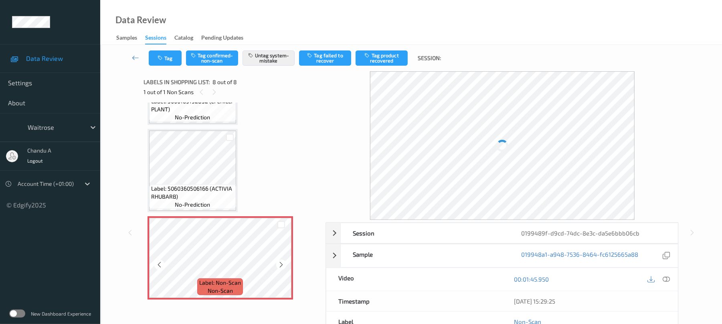
click at [283, 265] on icon at bounding box center [281, 264] width 7 height 7
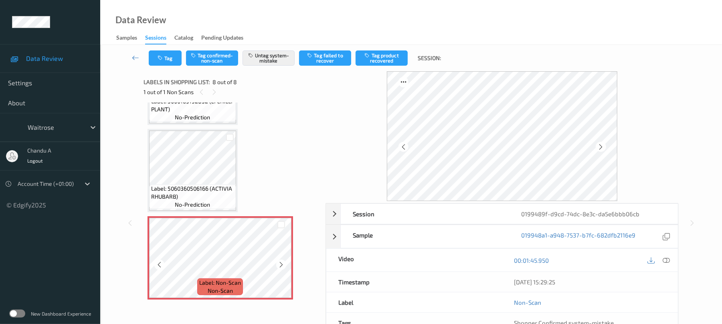
click at [283, 265] on icon at bounding box center [281, 264] width 7 height 7
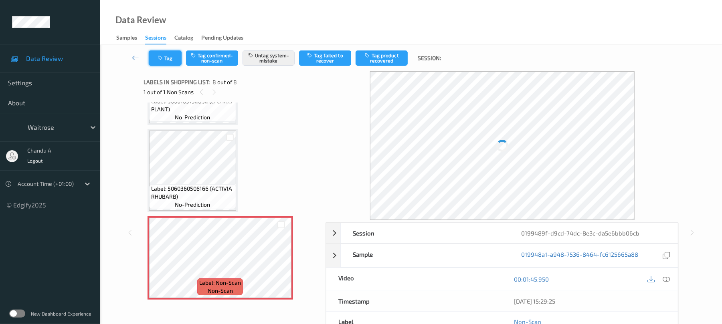
click at [169, 61] on button "Tag" at bounding box center [165, 58] width 33 height 15
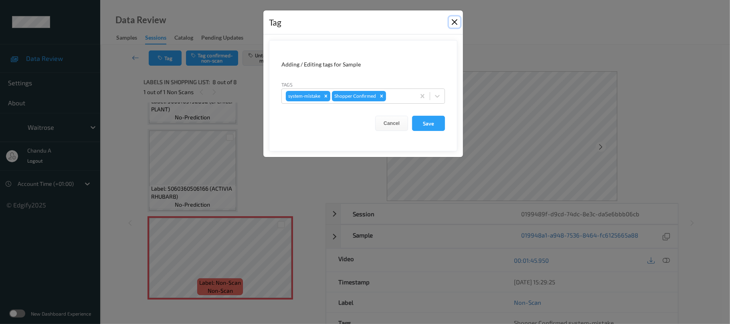
click at [455, 20] on button "Close" at bounding box center [454, 21] width 11 height 11
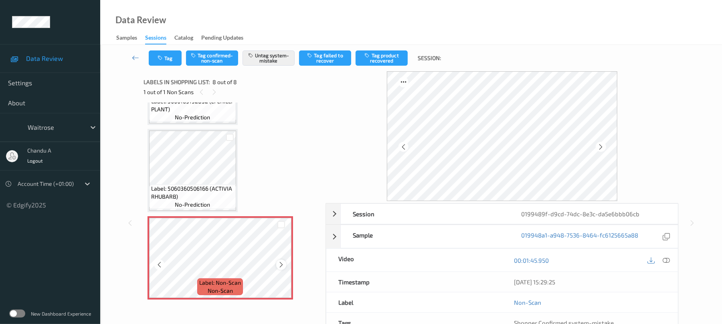
click at [276, 263] on div at bounding box center [281, 265] width 10 height 10
click at [281, 263] on icon at bounding box center [281, 264] width 7 height 7
click at [164, 58] on button "Tag" at bounding box center [165, 58] width 33 height 15
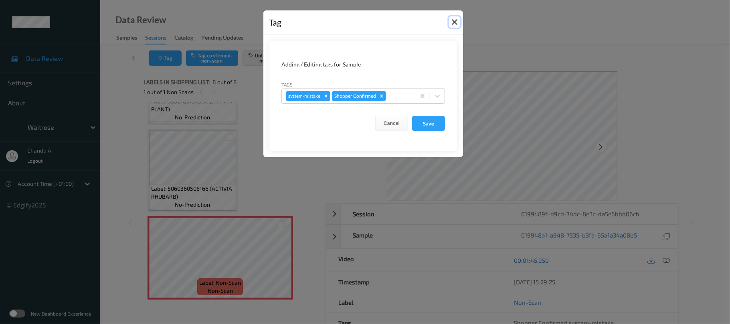
click at [452, 21] on button "Close" at bounding box center [454, 21] width 11 height 11
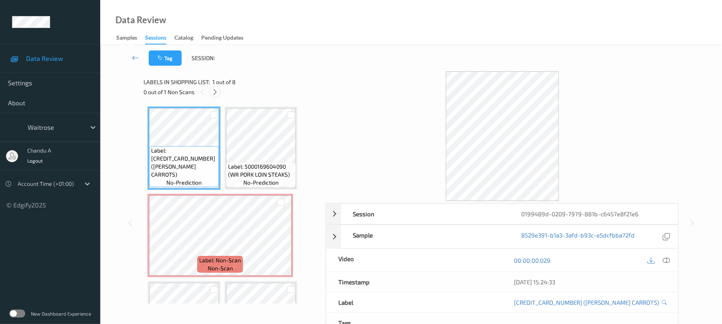
click at [215, 91] on icon at bounding box center [215, 92] width 7 height 7
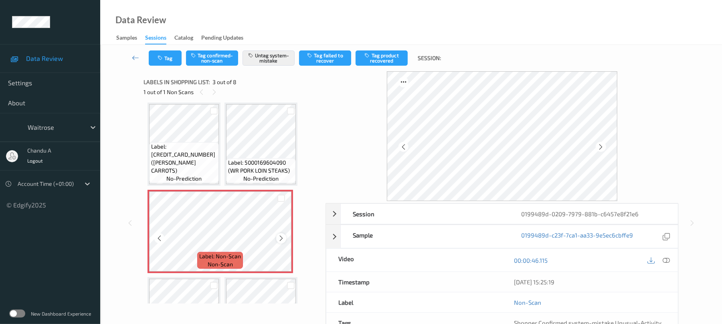
click at [280, 241] on icon at bounding box center [281, 238] width 7 height 7
click at [162, 60] on icon "button" at bounding box center [161, 58] width 7 height 6
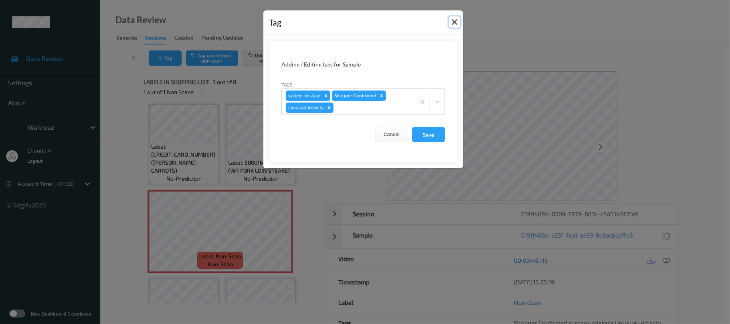
click at [452, 26] on button "Close" at bounding box center [454, 21] width 11 height 11
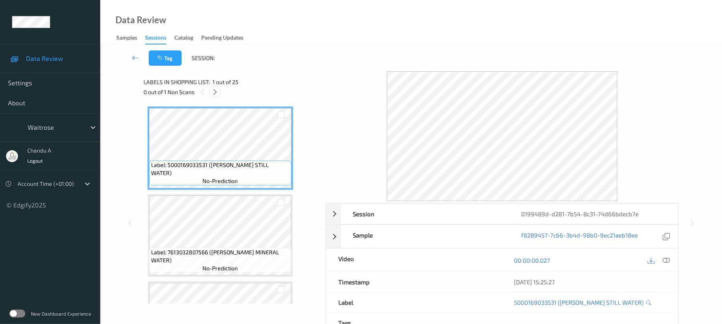
click at [215, 94] on icon at bounding box center [215, 92] width 7 height 7
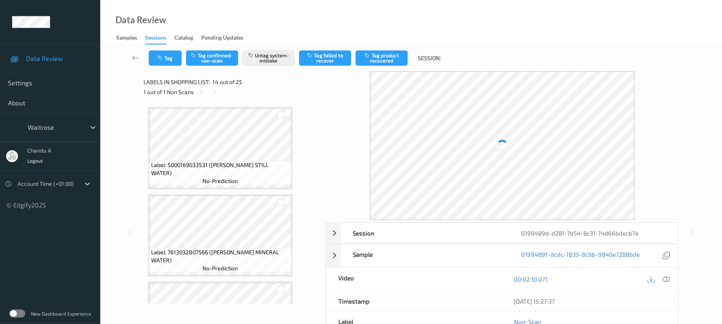
scroll to position [1053, 0]
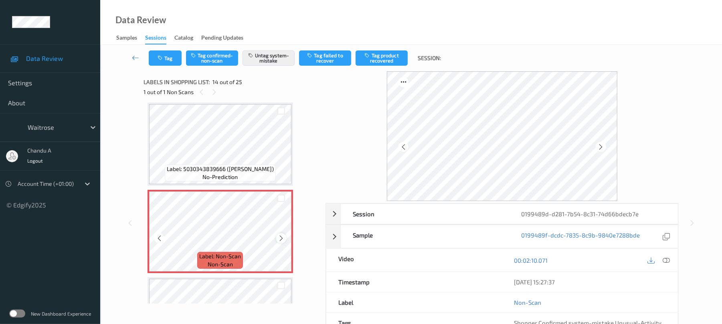
click at [281, 238] on icon at bounding box center [281, 238] width 7 height 7
click at [169, 59] on button "Tag" at bounding box center [165, 58] width 33 height 15
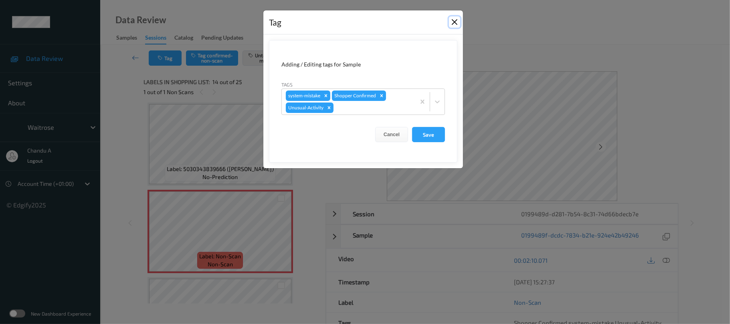
click at [450, 23] on button "Close" at bounding box center [454, 21] width 11 height 11
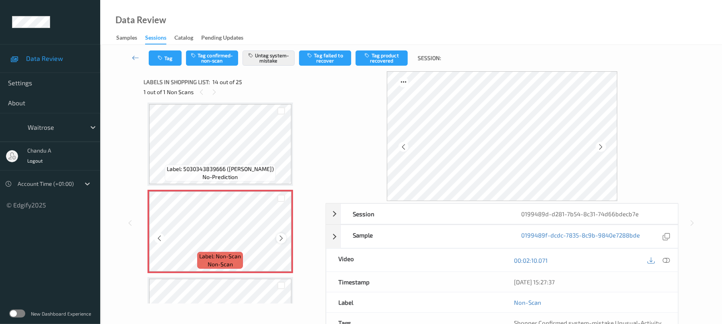
click at [280, 237] on icon at bounding box center [281, 238] width 7 height 7
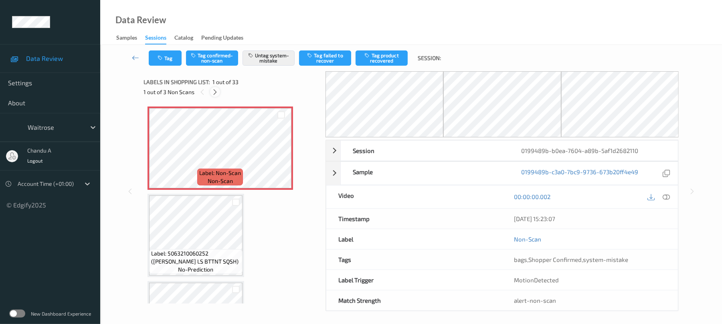
click at [215, 95] on icon at bounding box center [215, 92] width 7 height 7
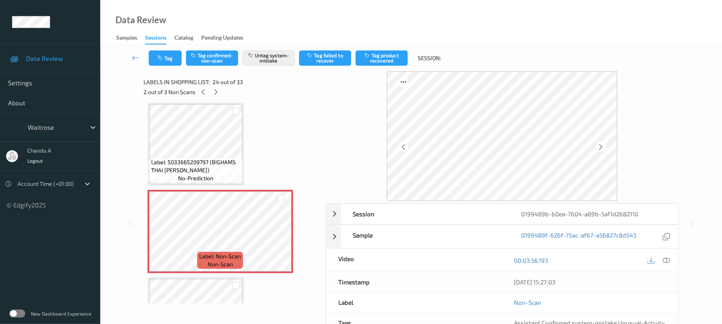
click at [196, 92] on div "2 out of 3 Non Scans" at bounding box center [232, 92] width 176 height 10
click at [202, 91] on icon at bounding box center [203, 92] width 7 height 7
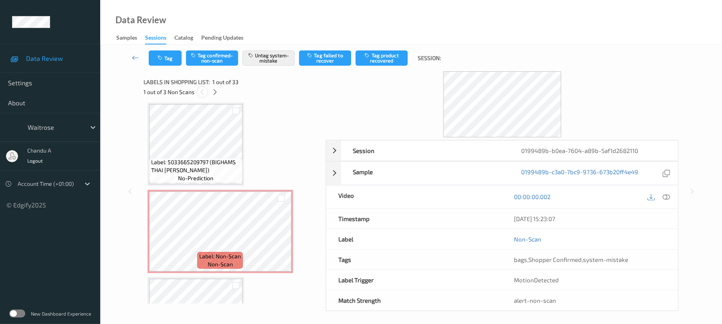
scroll to position [4, 0]
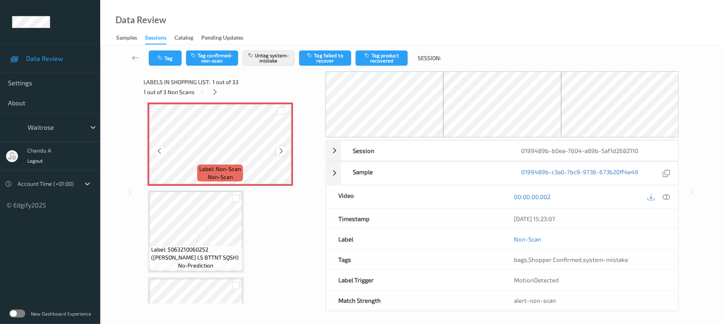
click at [281, 152] on icon at bounding box center [281, 151] width 7 height 7
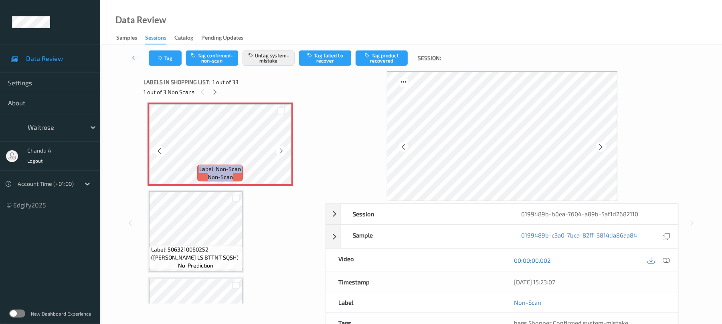
click at [281, 152] on icon at bounding box center [281, 151] width 7 height 7
click at [160, 53] on button "Tag" at bounding box center [165, 58] width 33 height 15
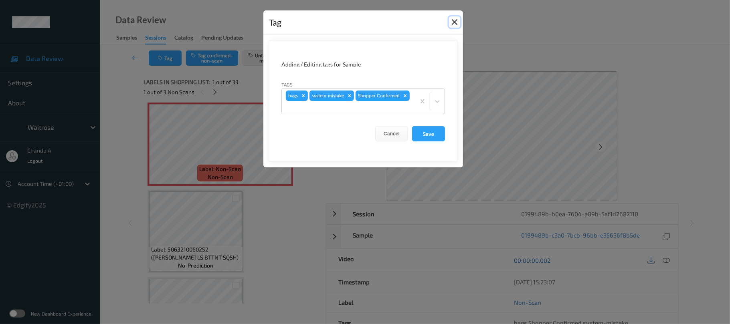
click at [453, 23] on button "Close" at bounding box center [454, 21] width 11 height 11
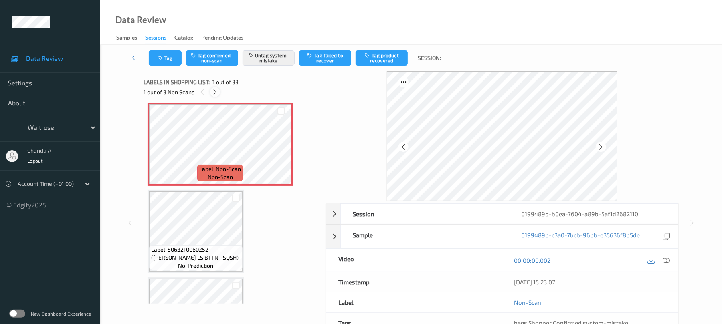
click at [212, 92] on icon at bounding box center [215, 92] width 7 height 7
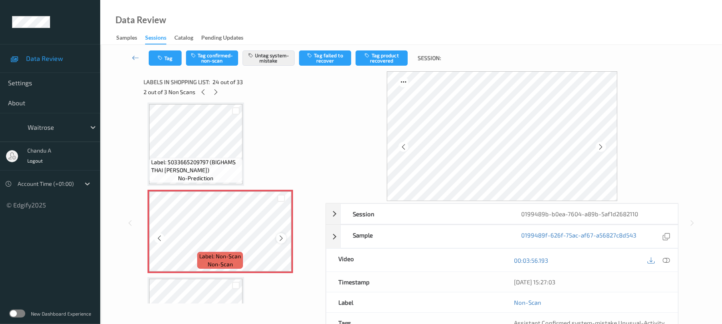
click at [278, 238] on icon at bounding box center [281, 238] width 7 height 7
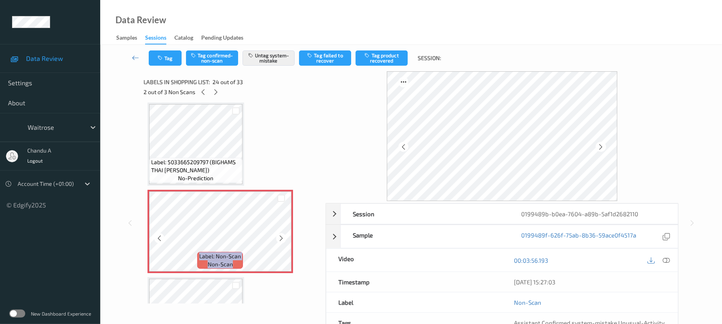
click at [278, 238] on icon at bounding box center [281, 238] width 7 height 7
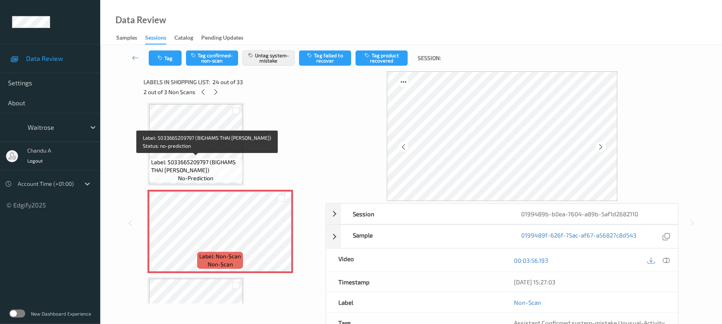
click at [195, 167] on span "Label: 5033665209797 (BIGHAMS THAI CURRY)" at bounding box center [195, 166] width 89 height 16
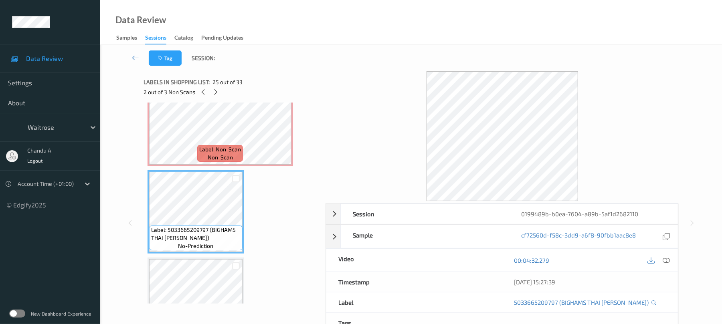
scroll to position [1981, 0]
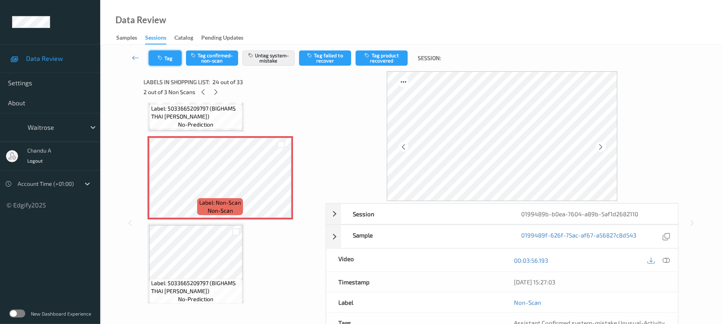
click at [176, 60] on button "Tag" at bounding box center [165, 58] width 33 height 15
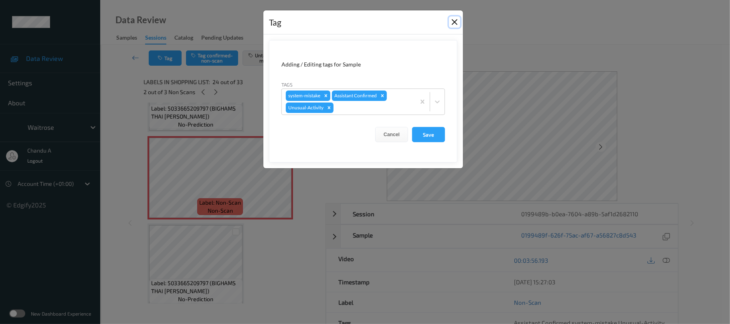
click at [455, 20] on button "Close" at bounding box center [454, 21] width 11 height 11
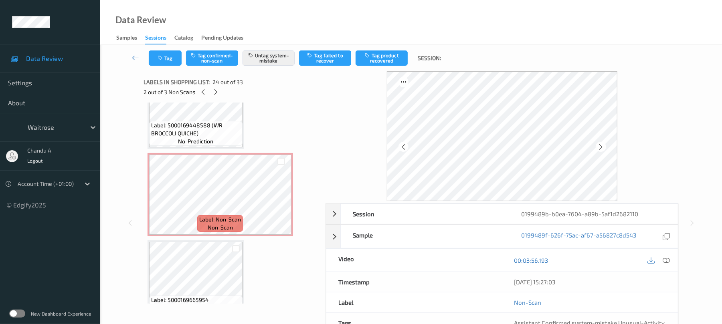
scroll to position [2409, 0]
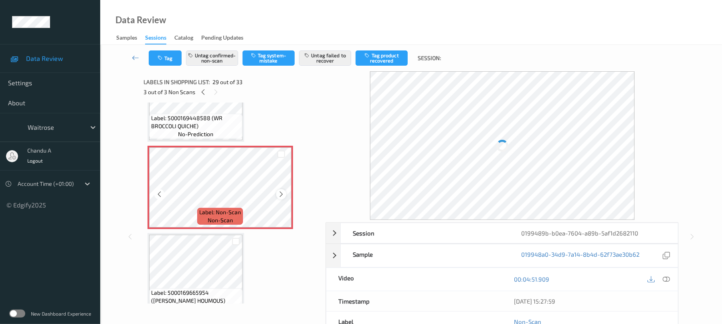
click at [282, 195] on icon at bounding box center [281, 194] width 7 height 7
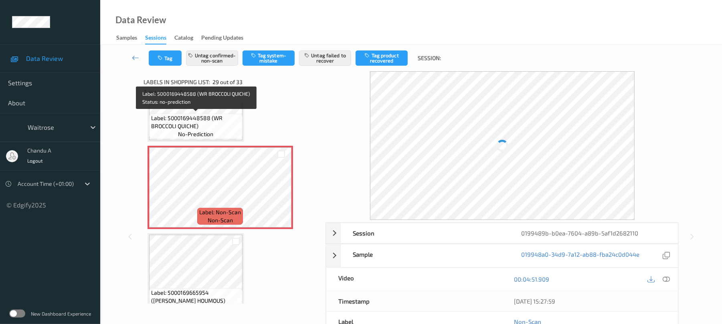
click at [194, 123] on span "Label: 5000169448588 (WR BROCCOLI QUICHE)" at bounding box center [195, 122] width 89 height 16
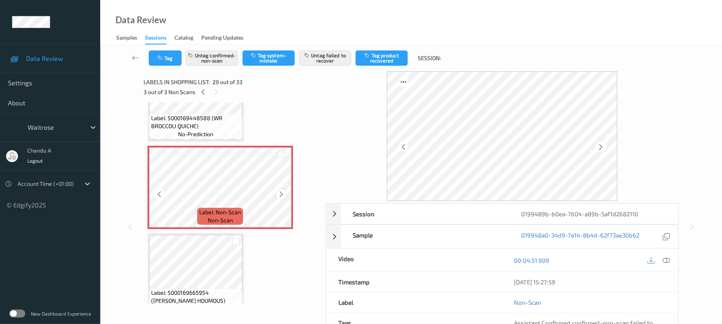
click at [282, 193] on icon at bounding box center [281, 194] width 7 height 7
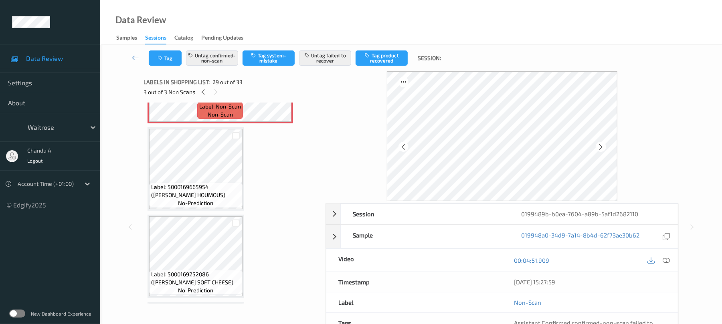
scroll to position [2516, 0]
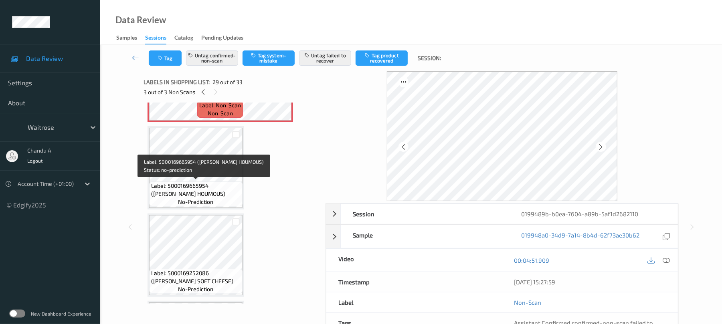
click at [221, 201] on div "Label: 5000169665954 (WR DORG HOUMOUS) no-prediction" at bounding box center [195, 194] width 93 height 25
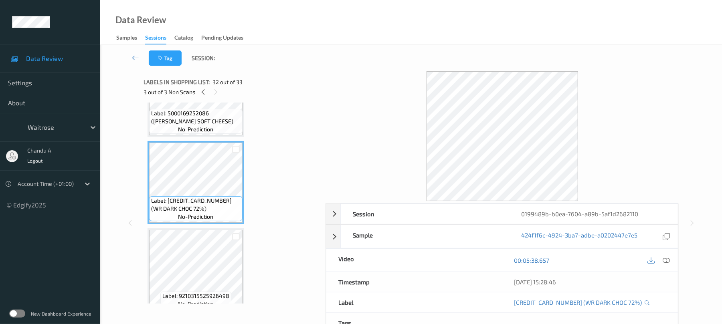
scroll to position [2676, 0]
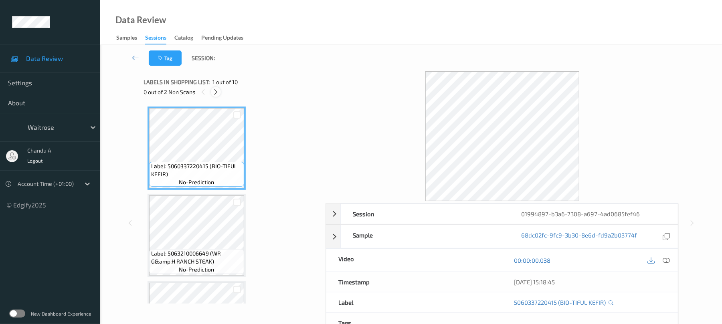
click at [217, 90] on icon at bounding box center [216, 92] width 7 height 7
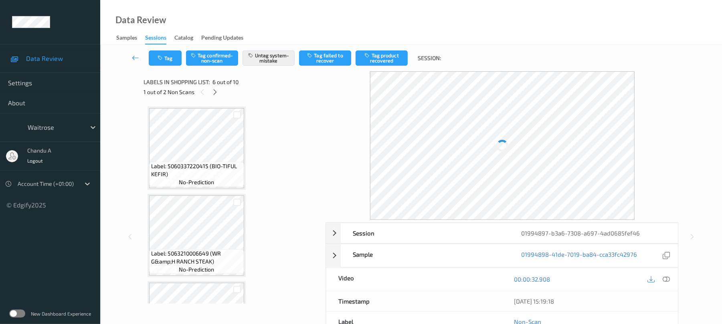
scroll to position [354, 0]
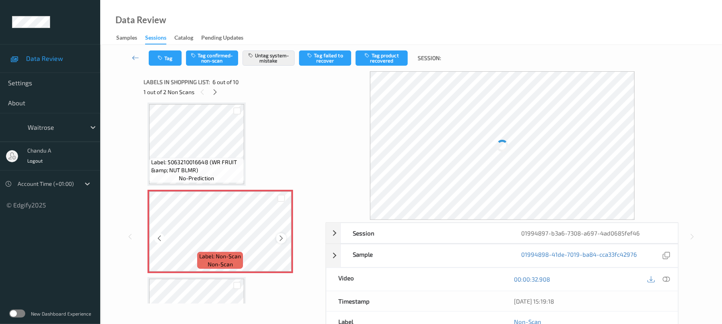
click at [282, 241] on icon at bounding box center [281, 238] width 7 height 7
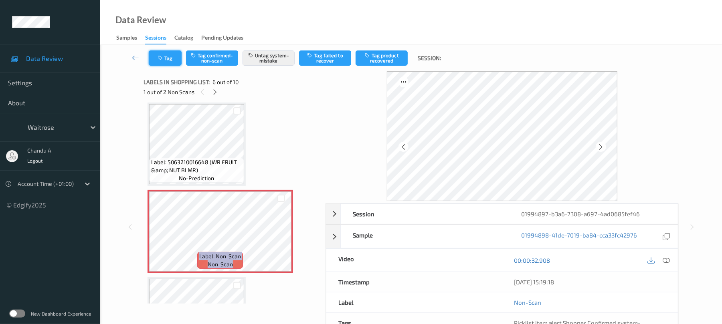
click at [167, 63] on button "Tag" at bounding box center [165, 58] width 33 height 15
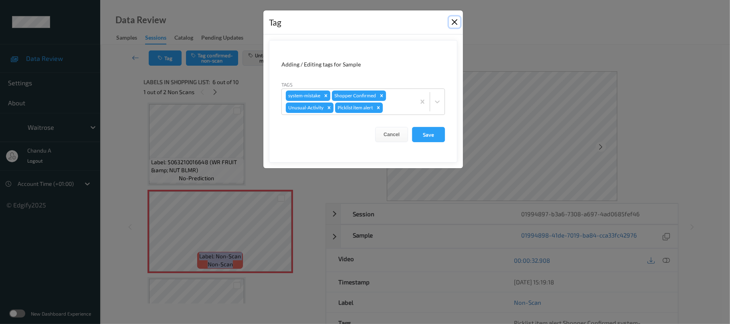
click at [453, 23] on button "Close" at bounding box center [454, 21] width 11 height 11
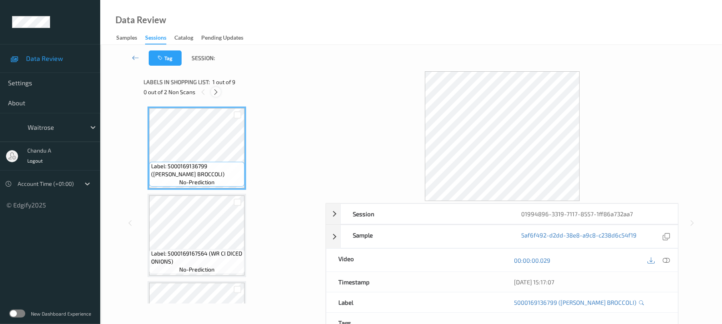
click at [220, 93] on div at bounding box center [216, 92] width 10 height 10
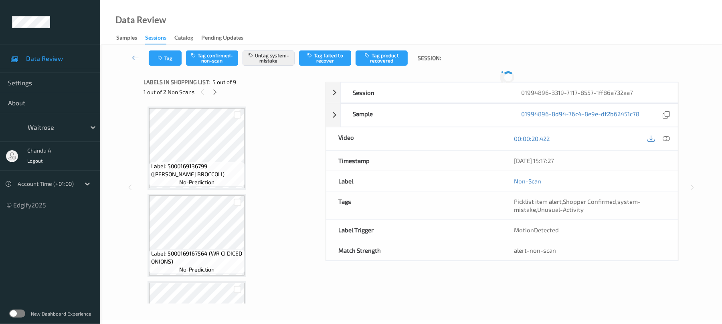
scroll to position [266, 0]
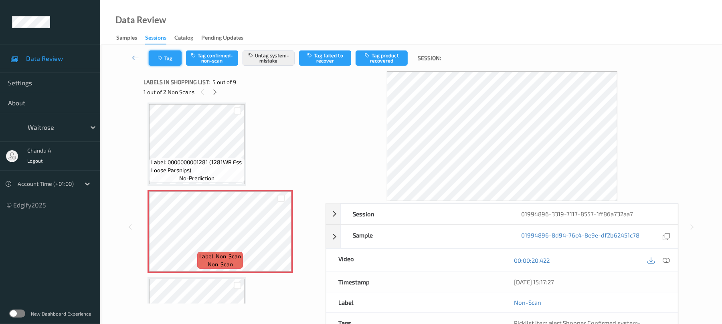
click at [170, 63] on button "Tag" at bounding box center [165, 58] width 33 height 15
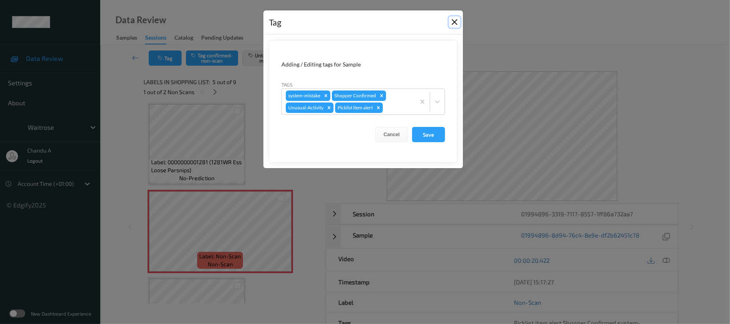
click at [457, 18] on button "Close" at bounding box center [454, 21] width 11 height 11
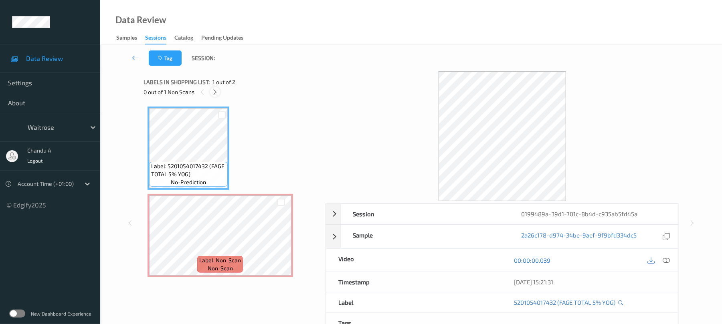
click at [218, 91] on icon at bounding box center [215, 92] width 7 height 7
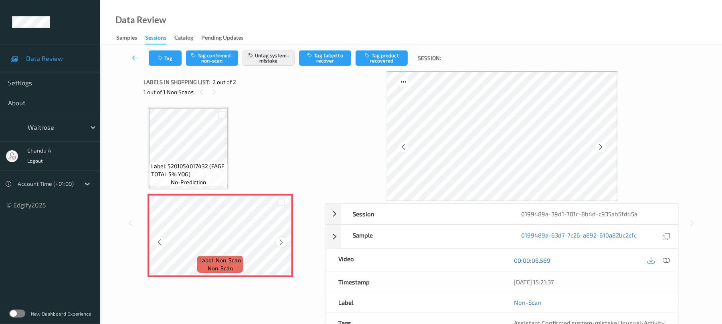
click at [283, 242] on icon at bounding box center [281, 242] width 7 height 7
click at [163, 63] on button "Tag" at bounding box center [165, 58] width 33 height 15
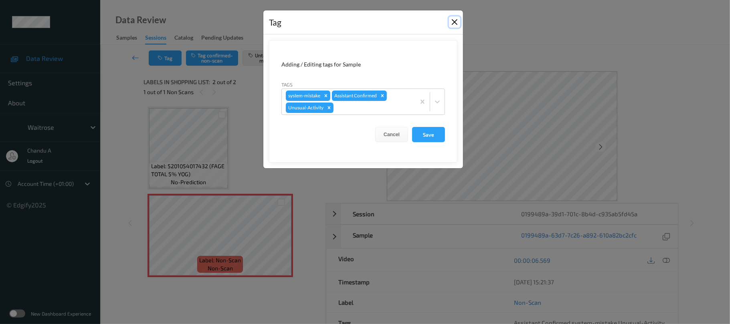
click at [456, 23] on button "Close" at bounding box center [454, 21] width 11 height 11
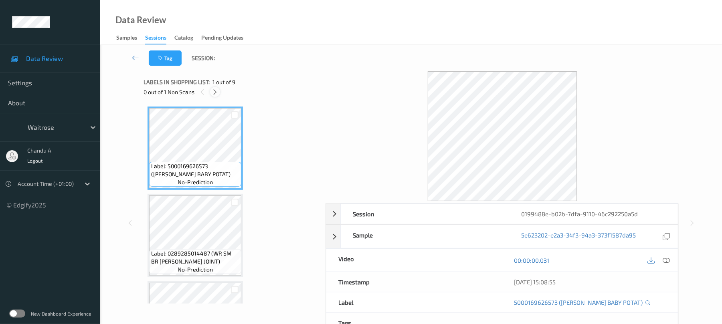
click at [216, 92] on icon at bounding box center [215, 92] width 7 height 7
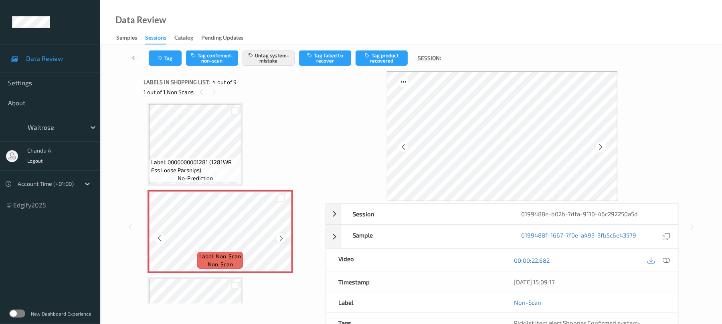
click at [282, 239] on icon at bounding box center [281, 238] width 7 height 7
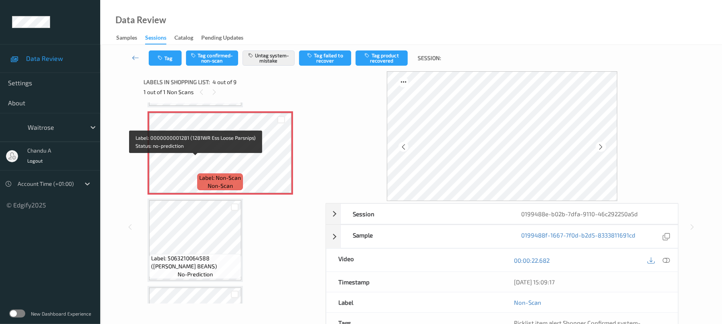
scroll to position [267, 0]
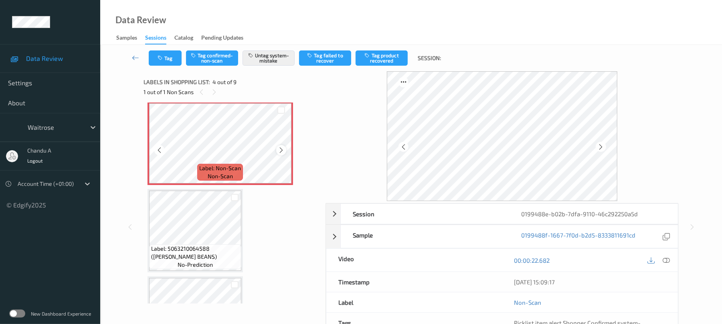
click at [280, 151] on icon at bounding box center [281, 150] width 7 height 7
click at [166, 60] on button "Tag" at bounding box center [165, 58] width 33 height 15
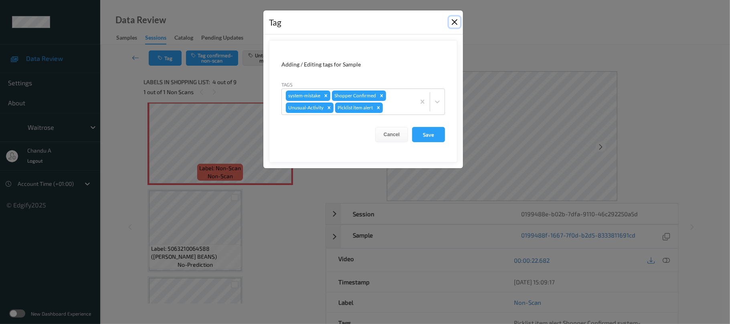
click at [457, 24] on button "Close" at bounding box center [454, 21] width 11 height 11
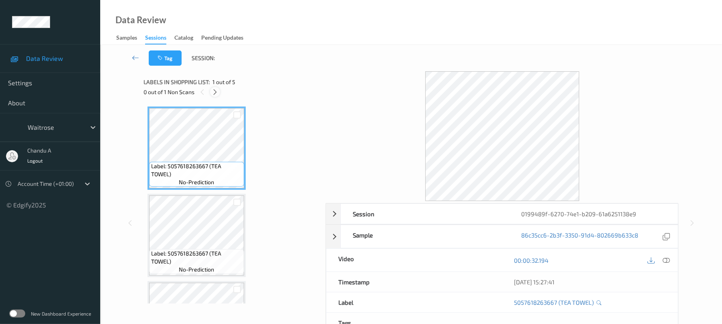
click at [212, 91] on icon at bounding box center [215, 92] width 7 height 7
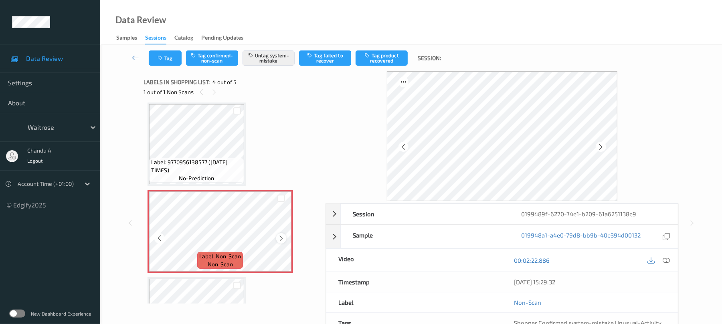
click at [284, 237] on icon at bounding box center [281, 238] width 7 height 7
click at [282, 237] on icon at bounding box center [281, 238] width 7 height 7
click at [172, 62] on button "Tag" at bounding box center [165, 58] width 33 height 15
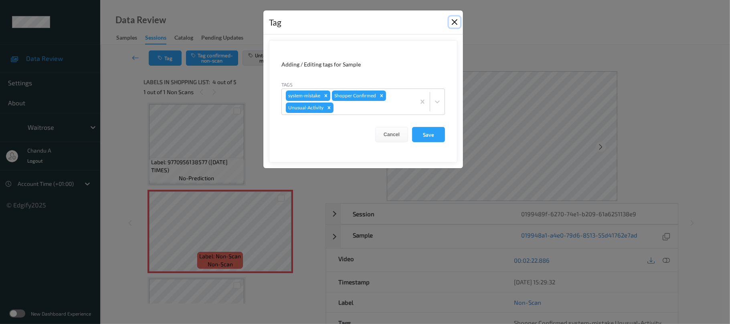
click at [454, 22] on button "Close" at bounding box center [454, 21] width 11 height 11
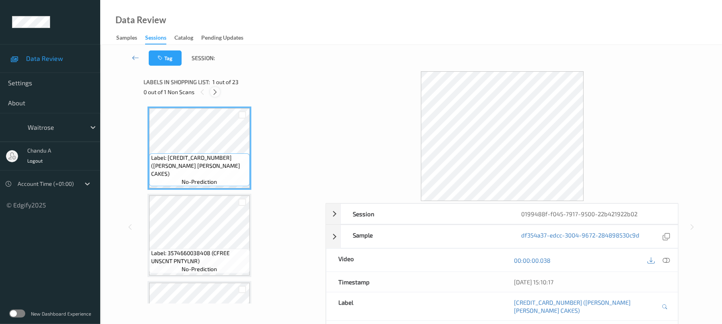
click at [214, 95] on icon at bounding box center [215, 92] width 7 height 7
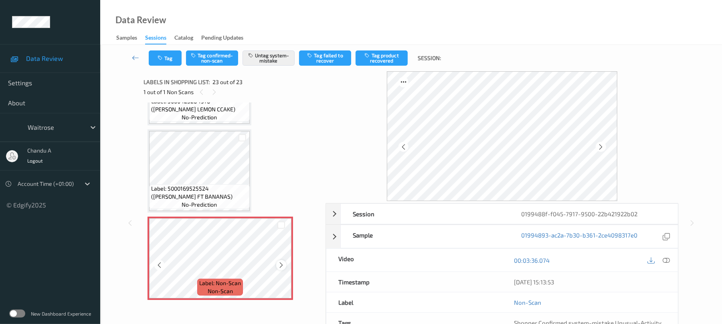
click at [279, 265] on icon at bounding box center [281, 265] width 7 height 7
click at [169, 58] on button "Tag" at bounding box center [165, 58] width 33 height 15
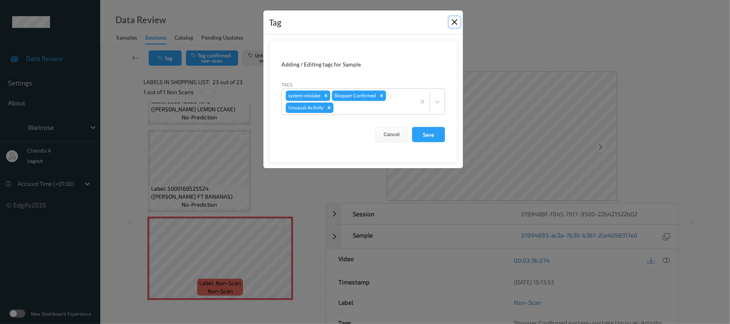
click at [451, 23] on button "Close" at bounding box center [454, 21] width 11 height 11
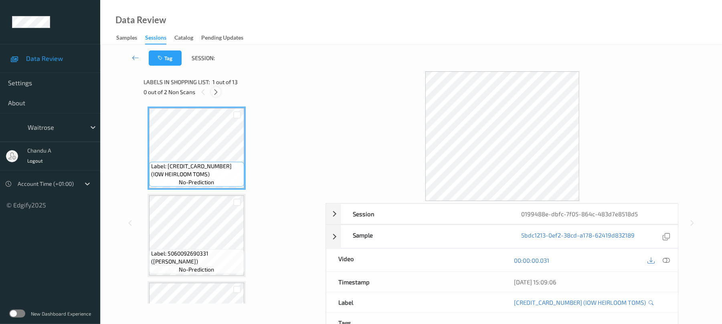
click at [214, 93] on icon at bounding box center [216, 92] width 7 height 7
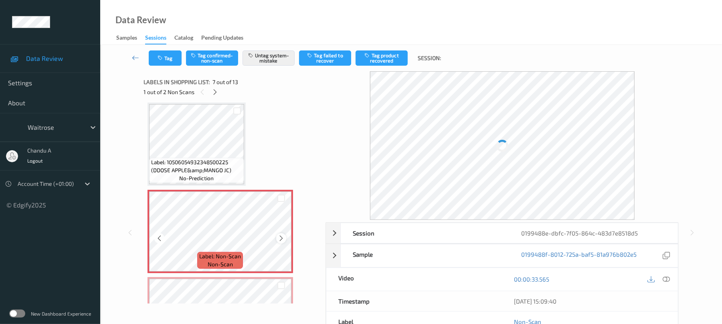
click at [278, 241] on icon at bounding box center [281, 238] width 7 height 7
click at [282, 238] on icon at bounding box center [281, 238] width 7 height 7
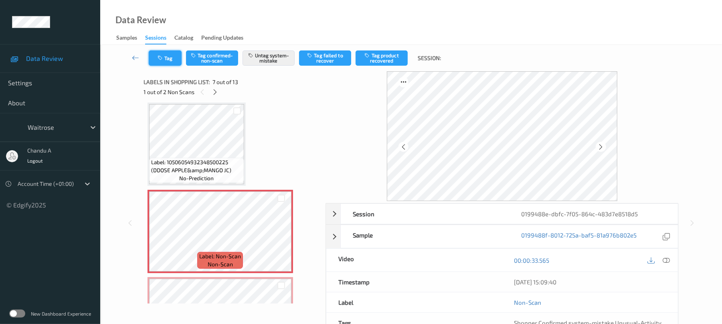
click at [168, 55] on button "Tag" at bounding box center [165, 58] width 33 height 15
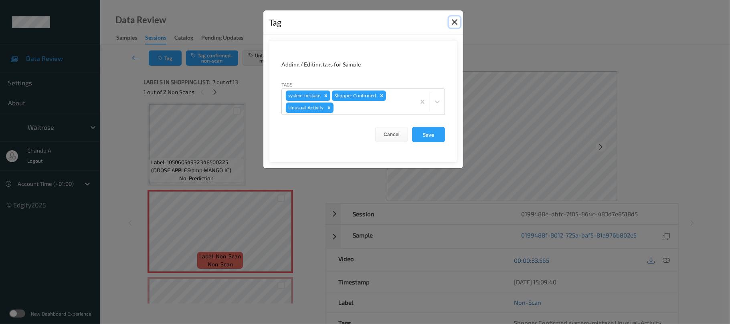
click at [456, 20] on button "Close" at bounding box center [454, 21] width 11 height 11
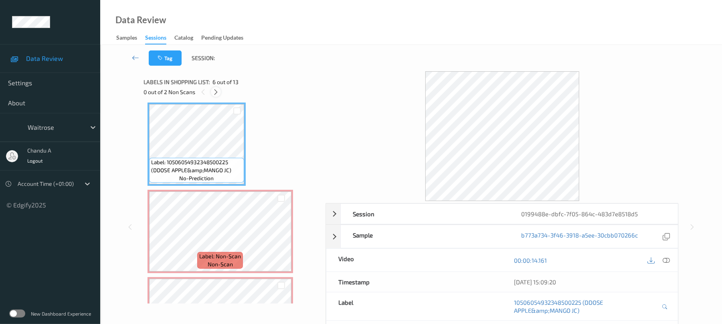
click at [213, 92] on icon at bounding box center [216, 92] width 7 height 7
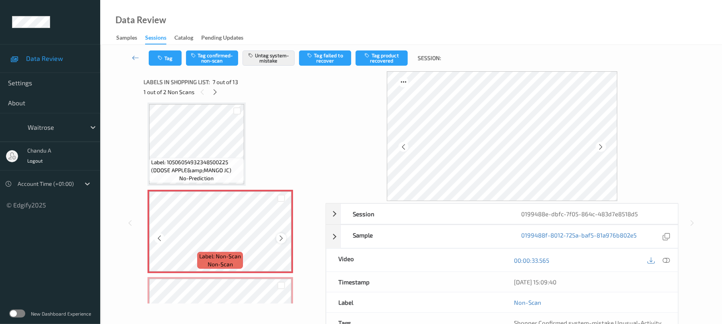
click at [283, 237] on icon at bounding box center [281, 238] width 7 height 7
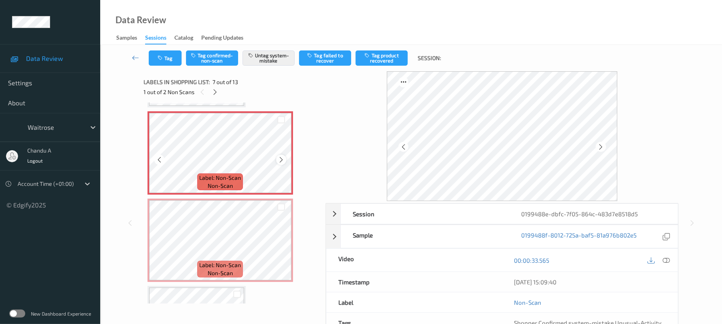
scroll to position [548, 0]
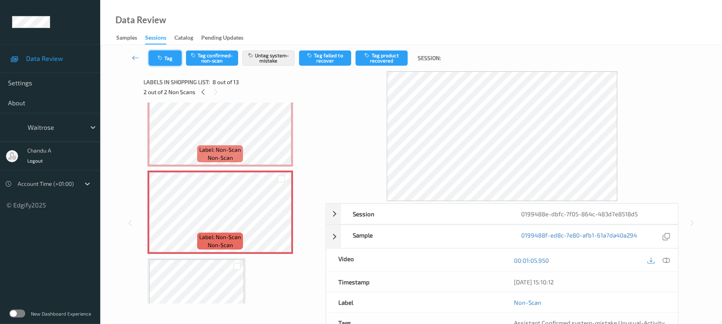
click at [155, 58] on button "Tag" at bounding box center [165, 58] width 33 height 15
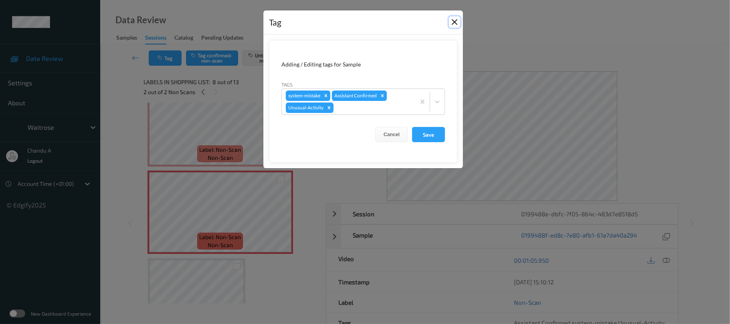
click at [455, 25] on button "Close" at bounding box center [454, 21] width 11 height 11
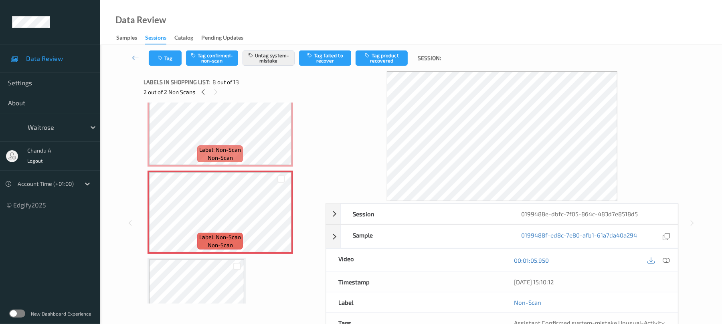
scroll to position [602, 0]
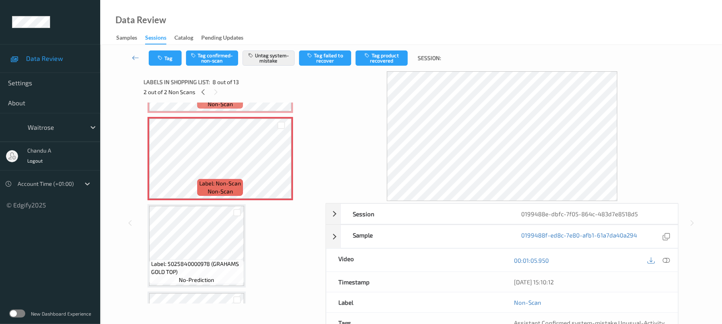
click at [165, 67] on div "Tag Tag confirmed-non-scan Untag system-mistake Tag failed to recover Tag produ…" at bounding box center [411, 58] width 589 height 26
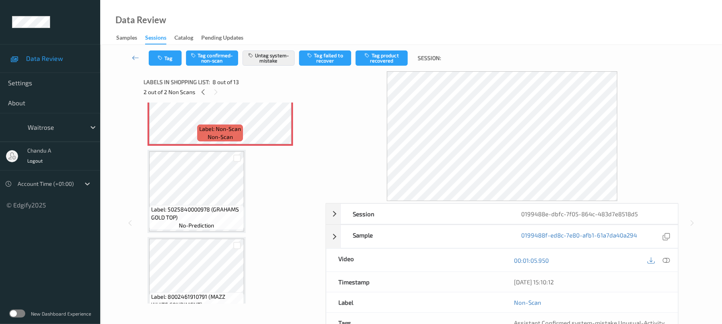
scroll to position [655, 0]
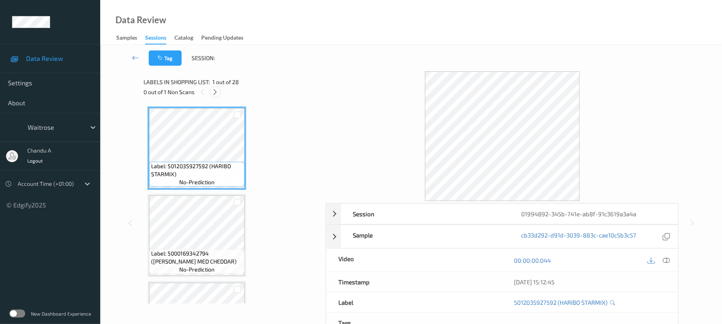
click at [213, 95] on icon at bounding box center [215, 92] width 7 height 7
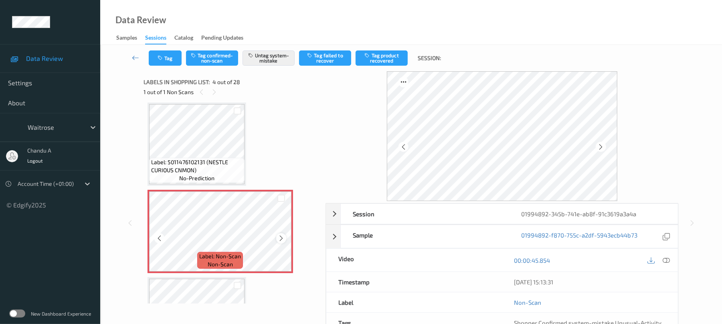
click at [279, 238] on icon at bounding box center [281, 238] width 7 height 7
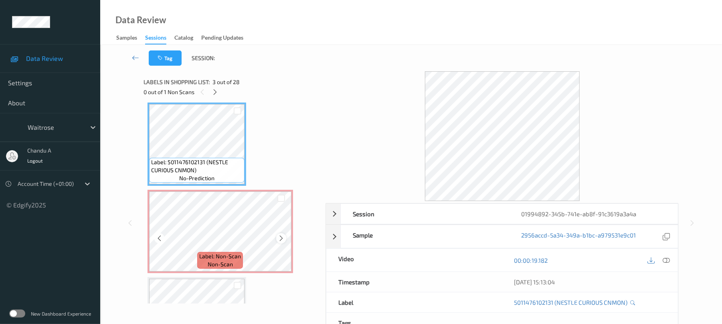
click at [279, 237] on icon at bounding box center [281, 238] width 7 height 7
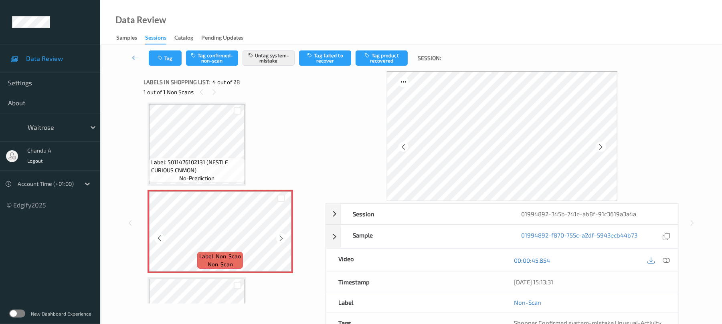
click at [279, 237] on icon at bounding box center [281, 238] width 7 height 7
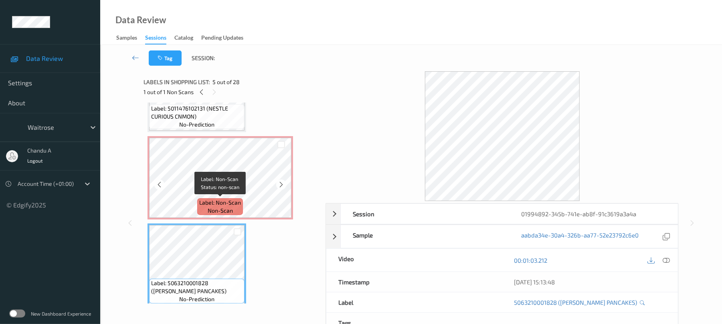
click at [238, 199] on span "Label: Non-Scan" at bounding box center [220, 203] width 42 height 8
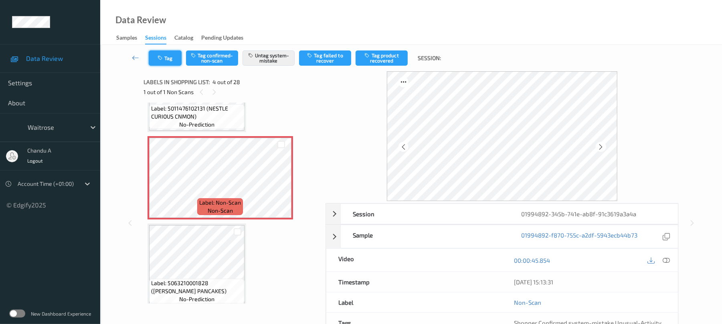
click at [172, 63] on button "Tag" at bounding box center [165, 58] width 33 height 15
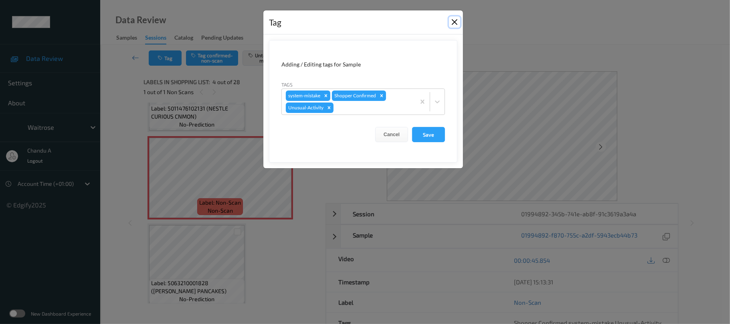
click at [453, 24] on button "Close" at bounding box center [454, 21] width 11 height 11
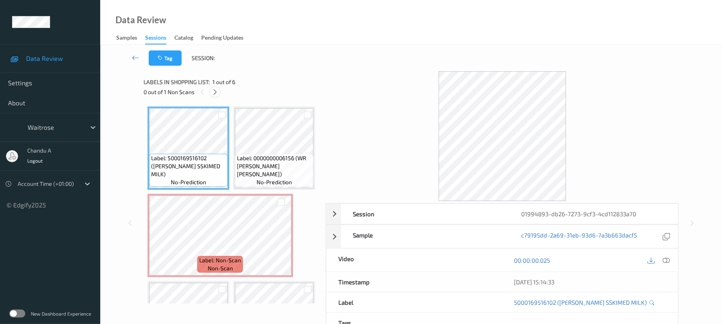
click at [215, 91] on icon at bounding box center [215, 92] width 7 height 7
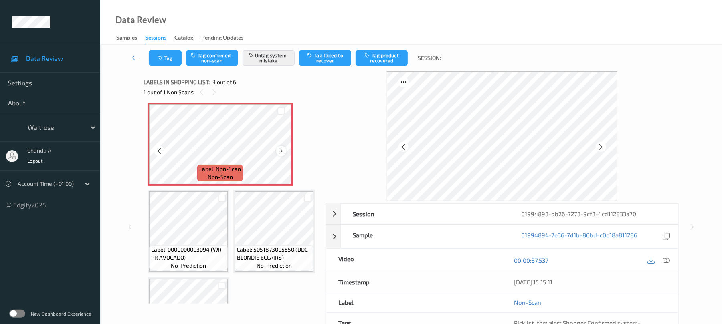
click at [281, 155] on icon at bounding box center [281, 151] width 7 height 7
click at [169, 56] on button "Tag" at bounding box center [165, 58] width 33 height 15
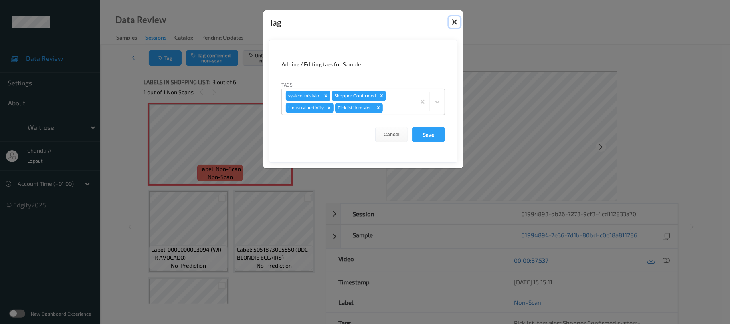
click at [455, 24] on button "Close" at bounding box center [454, 21] width 11 height 11
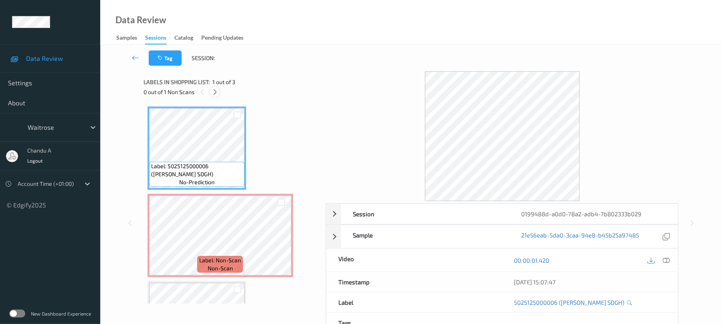
click at [217, 93] on icon at bounding box center [215, 92] width 7 height 7
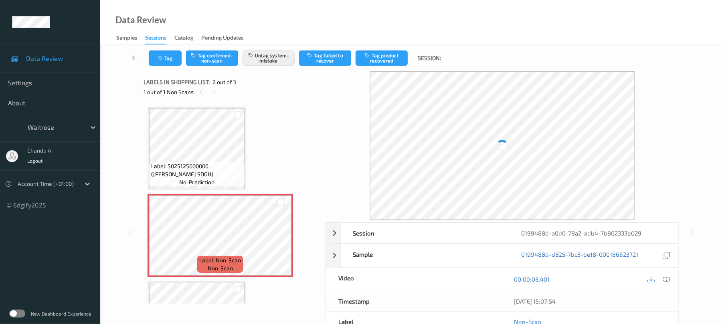
scroll to position [4, 0]
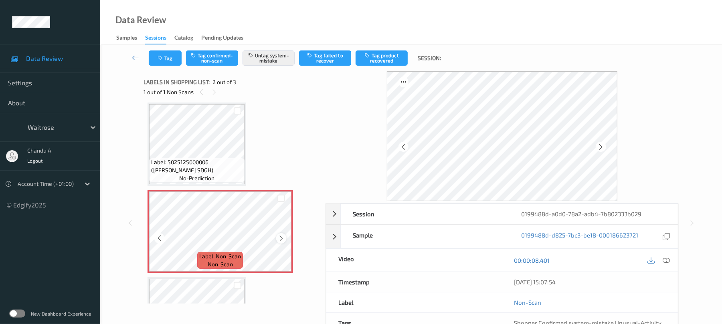
click at [284, 239] on icon at bounding box center [281, 238] width 7 height 7
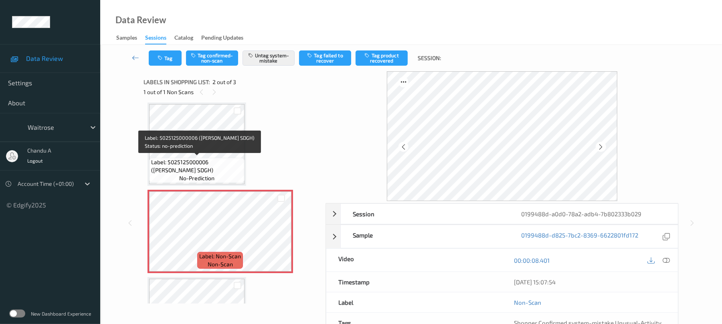
click at [211, 167] on span "Label: 5025125000006 (JASONS WHITE SDGH)" at bounding box center [196, 166] width 91 height 16
click at [224, 164] on span "Label: 5025125000006 (JASONS WHITE SDGH)" at bounding box center [196, 166] width 91 height 16
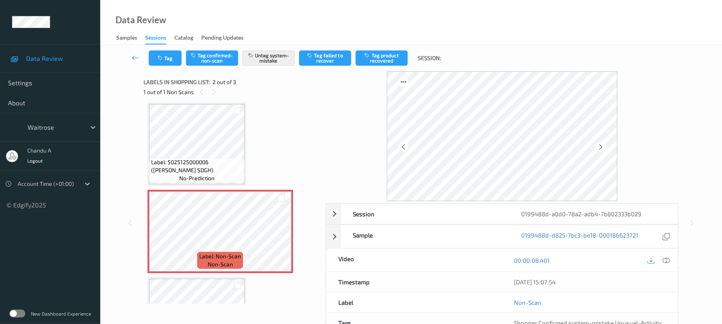
click at [155, 50] on div "Tag Tag confirmed-non-scan Untag system-mistake Tag failed to recover Tag produ…" at bounding box center [411, 58] width 589 height 26
click at [156, 57] on button "Tag" at bounding box center [165, 58] width 33 height 15
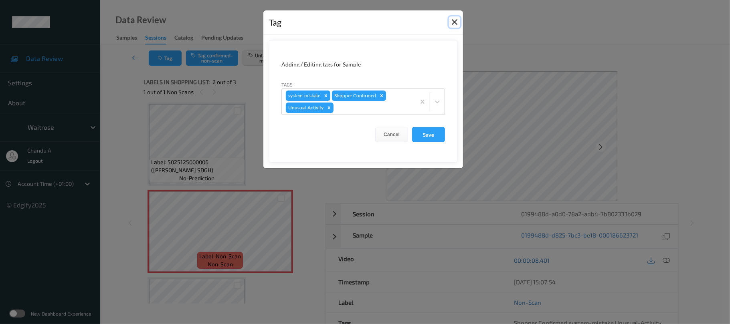
click at [452, 22] on button "Close" at bounding box center [454, 21] width 11 height 11
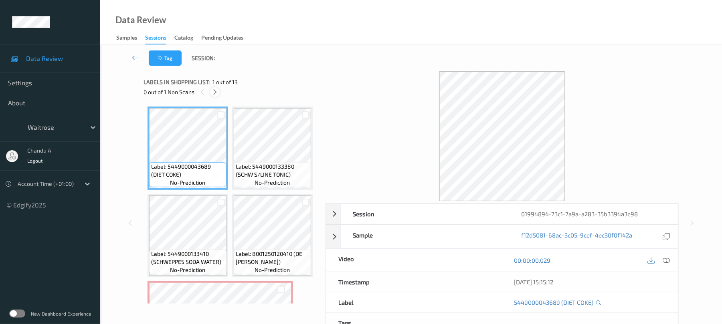
click at [214, 95] on icon at bounding box center [215, 92] width 7 height 7
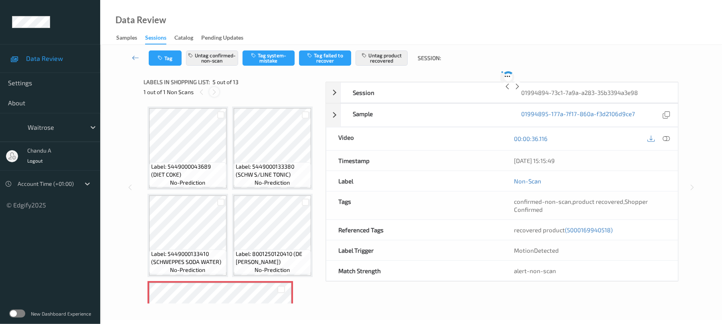
scroll to position [266, 0]
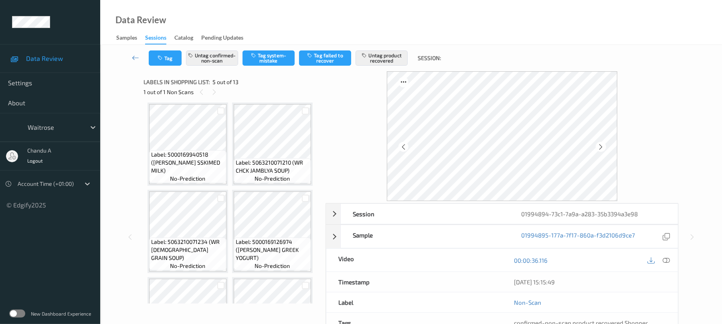
click at [279, 67] on icon at bounding box center [281, 63] width 7 height 7
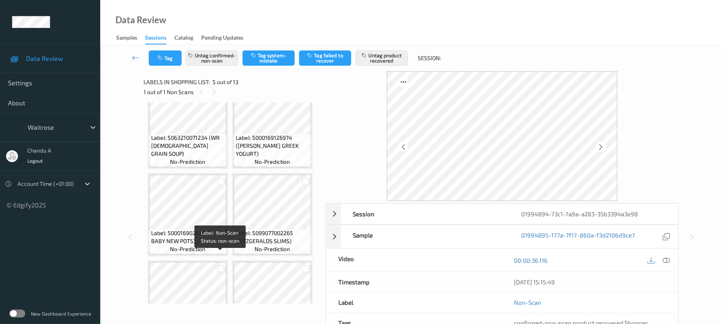
scroll to position [373, 0]
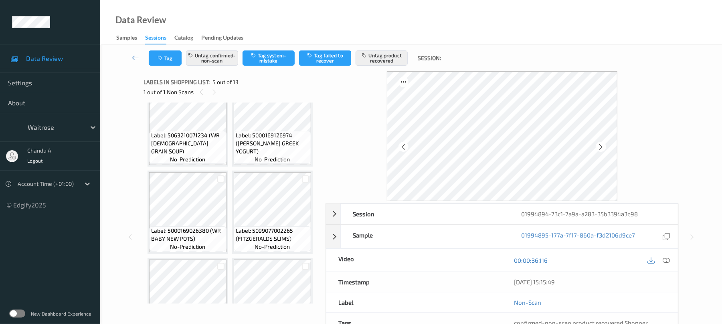
click at [197, 68] on span "Label: 5000169940518 ([PERSON_NAME] SSKIMED MILK)" at bounding box center [187, 56] width 73 height 24
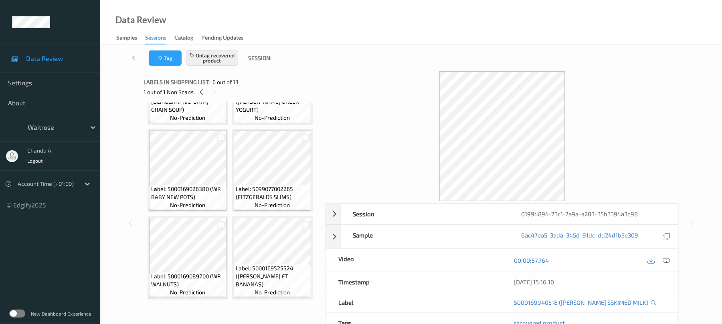
scroll to position [939, 0]
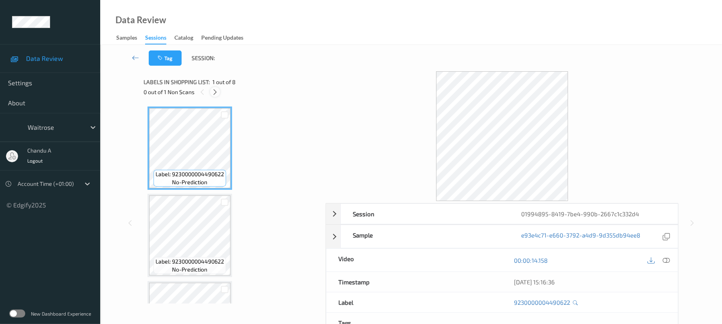
click at [215, 95] on icon at bounding box center [215, 92] width 7 height 7
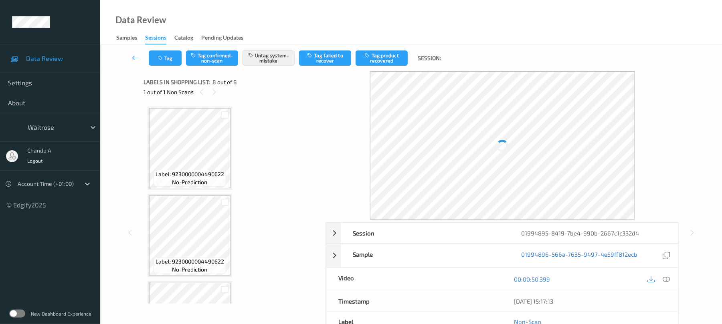
scroll to position [502, 0]
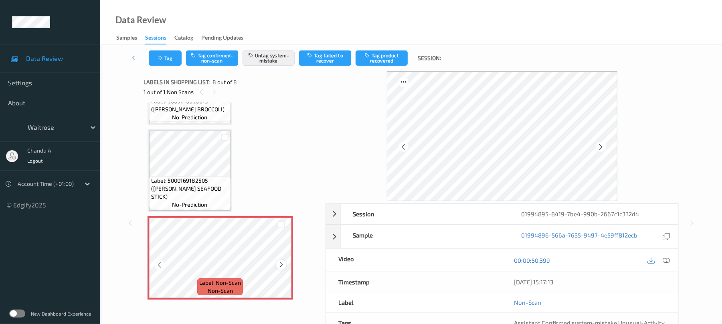
click at [280, 265] on icon at bounding box center [281, 264] width 7 height 7
click at [164, 63] on button "Tag" at bounding box center [165, 58] width 33 height 15
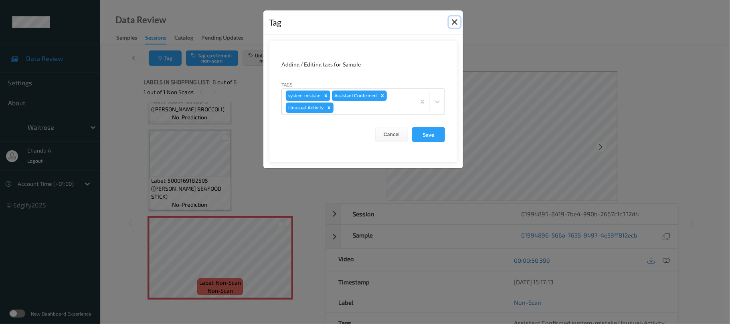
click at [451, 23] on button "Close" at bounding box center [454, 21] width 11 height 11
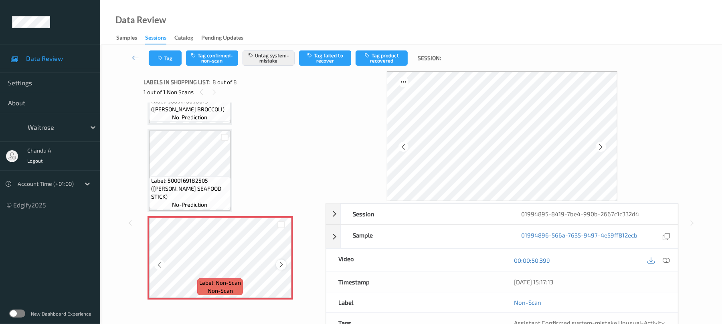
click at [278, 265] on icon at bounding box center [281, 264] width 7 height 7
click at [167, 61] on button "Tag" at bounding box center [165, 58] width 33 height 15
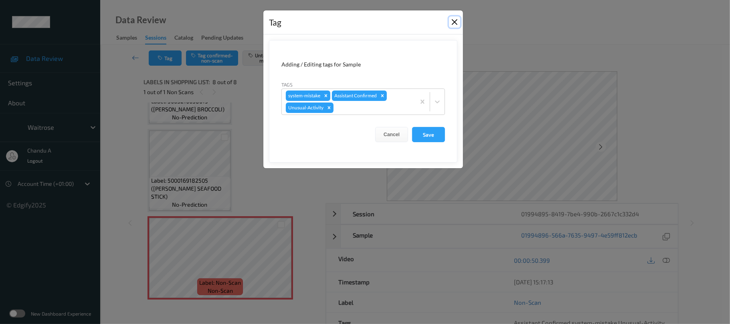
click at [453, 24] on button "Close" at bounding box center [454, 21] width 11 height 11
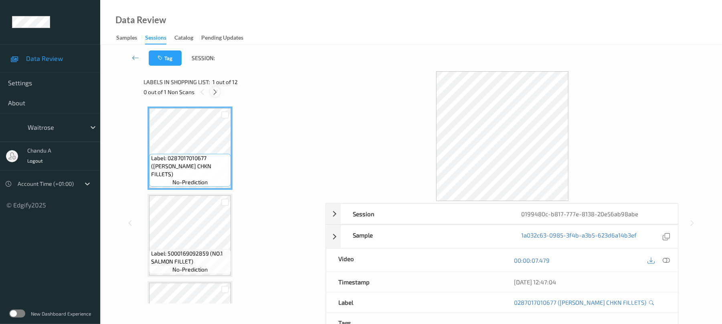
click at [216, 92] on icon at bounding box center [215, 92] width 7 height 7
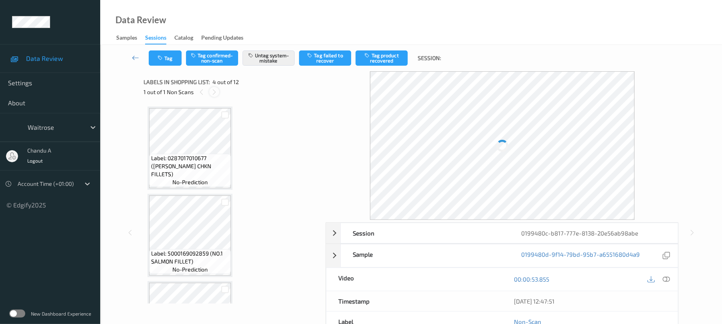
scroll to position [179, 0]
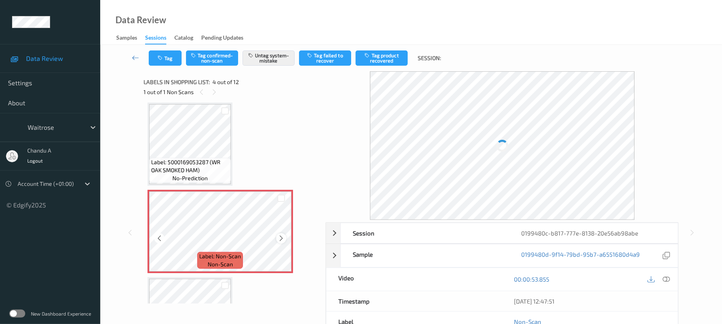
click at [280, 241] on icon at bounding box center [281, 238] width 7 height 7
click at [280, 239] on icon at bounding box center [281, 238] width 7 height 7
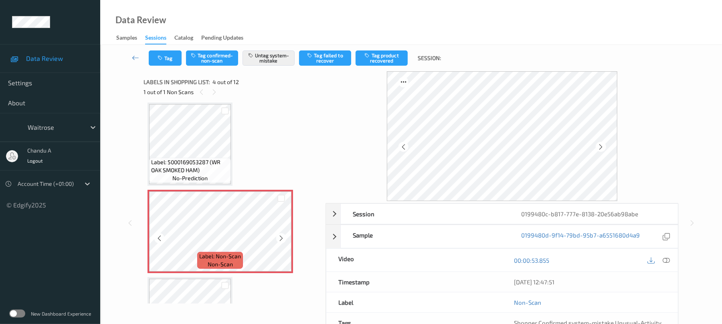
click at [280, 239] on icon at bounding box center [281, 238] width 7 height 7
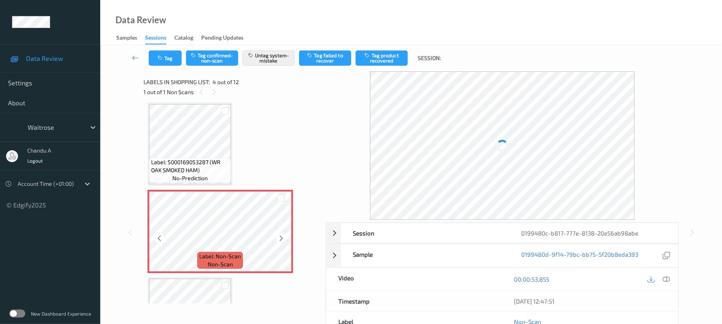
click at [280, 239] on icon at bounding box center [281, 238] width 7 height 7
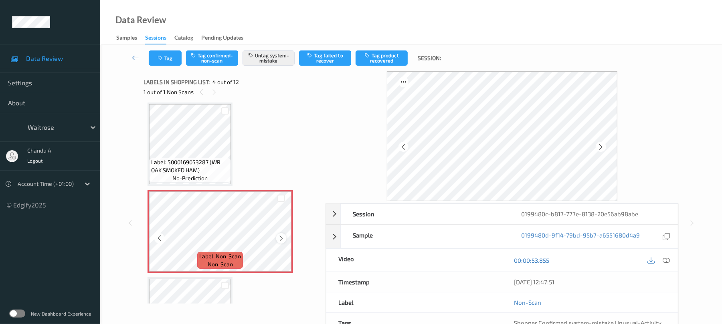
click at [280, 237] on icon at bounding box center [281, 238] width 7 height 7
click at [175, 55] on button "Tag" at bounding box center [165, 58] width 33 height 15
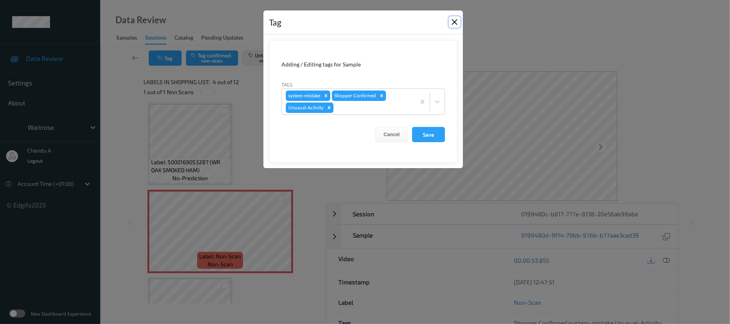
click at [451, 22] on button "Close" at bounding box center [454, 21] width 11 height 11
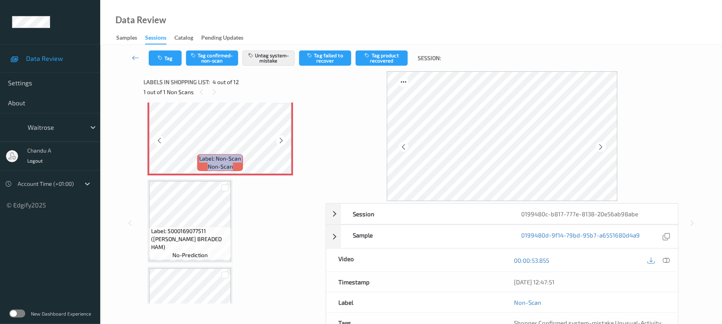
scroll to position [286, 0]
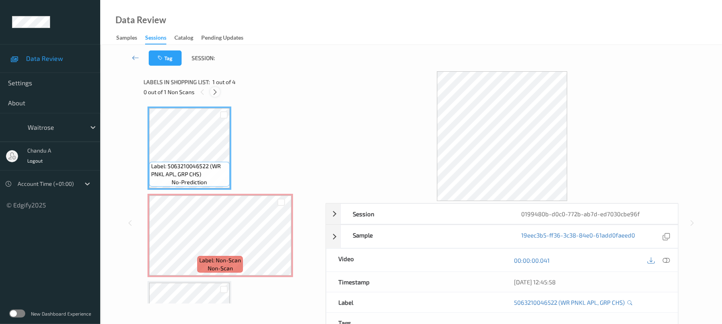
click at [220, 92] on div at bounding box center [215, 92] width 10 height 10
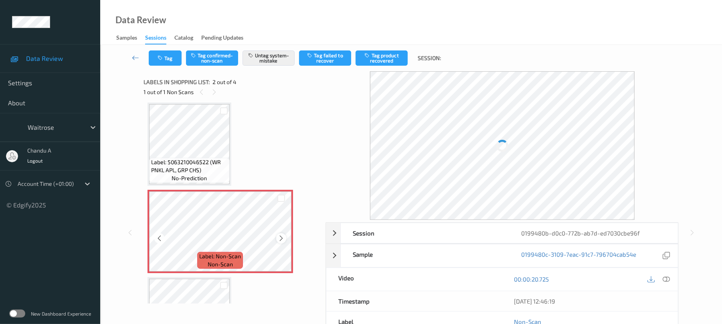
click at [281, 237] on icon at bounding box center [281, 238] width 7 height 7
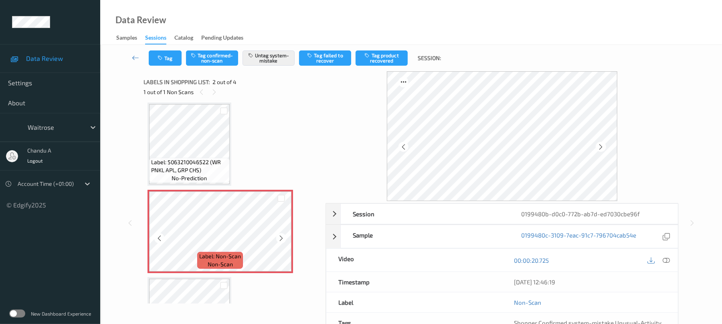
click at [281, 237] on icon at bounding box center [281, 238] width 7 height 7
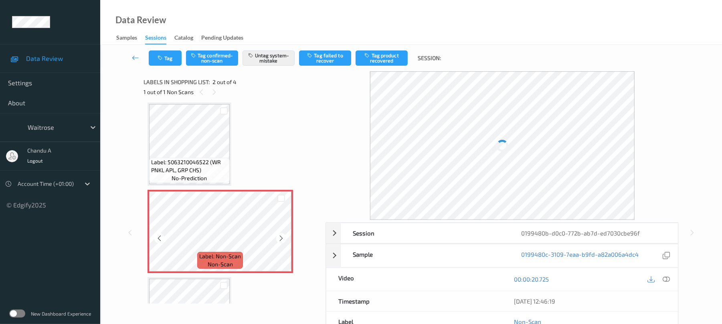
click at [281, 237] on icon at bounding box center [281, 238] width 7 height 7
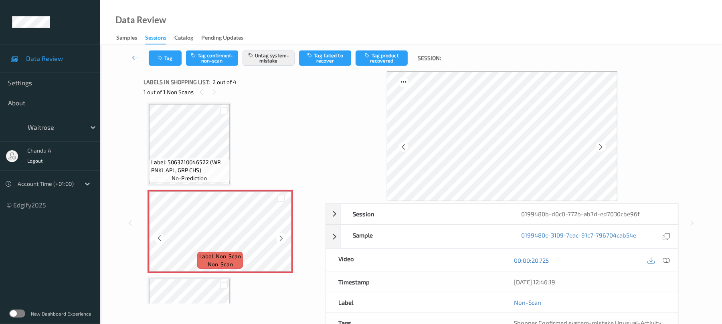
click at [281, 237] on icon at bounding box center [281, 238] width 7 height 7
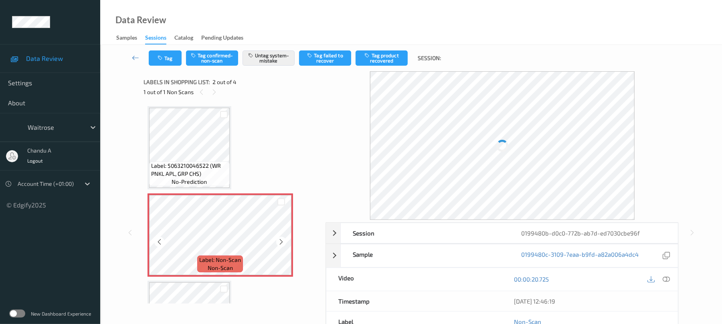
scroll to position [0, 0]
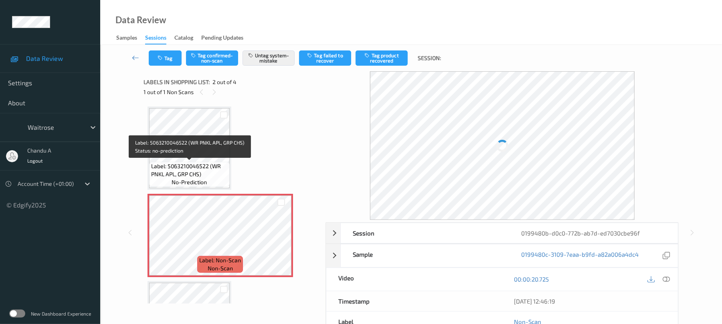
click at [220, 165] on span "Label: 5063210046522 (WR PNKL APL, GRP CHS)" at bounding box center [189, 170] width 77 height 16
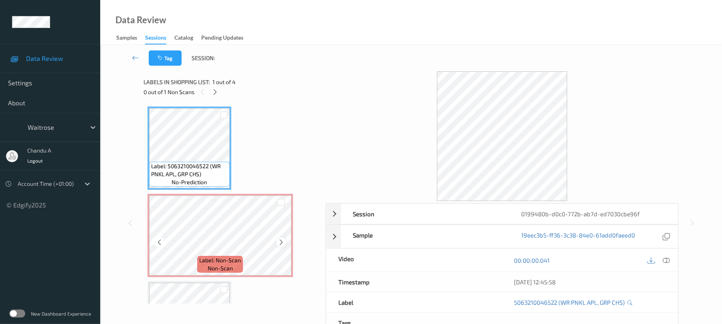
click at [282, 241] on icon at bounding box center [281, 242] width 7 height 7
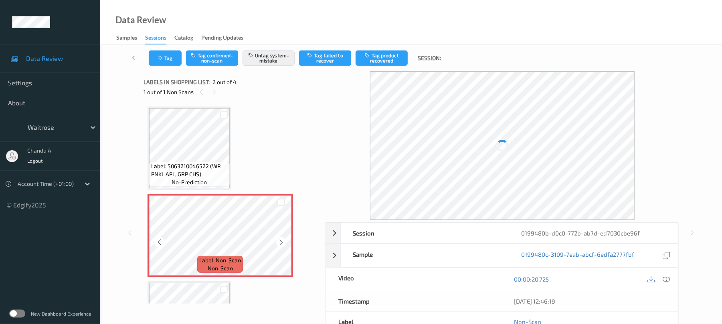
click at [282, 241] on icon at bounding box center [281, 242] width 7 height 7
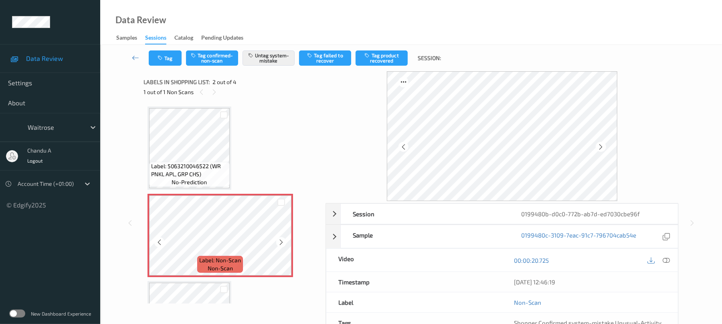
click at [282, 241] on icon at bounding box center [281, 242] width 7 height 7
click at [160, 63] on button "Tag" at bounding box center [165, 58] width 33 height 15
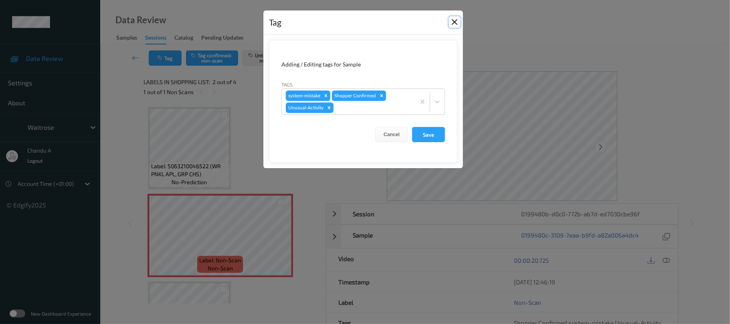
click at [452, 19] on button "Close" at bounding box center [454, 21] width 11 height 11
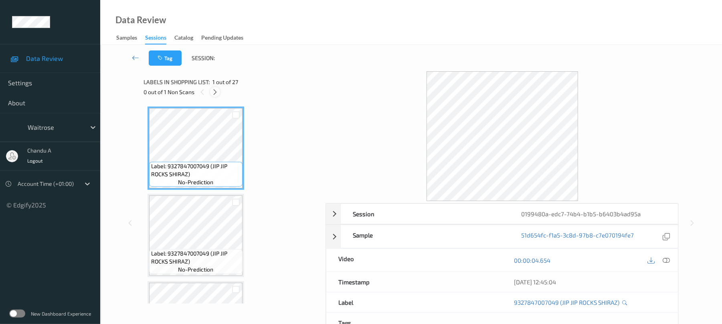
click at [217, 91] on icon at bounding box center [215, 92] width 7 height 7
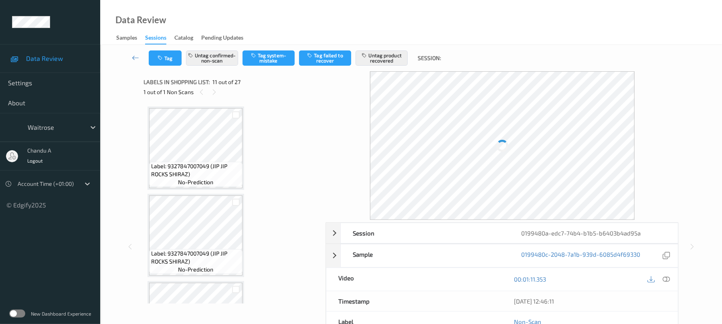
scroll to position [791, 0]
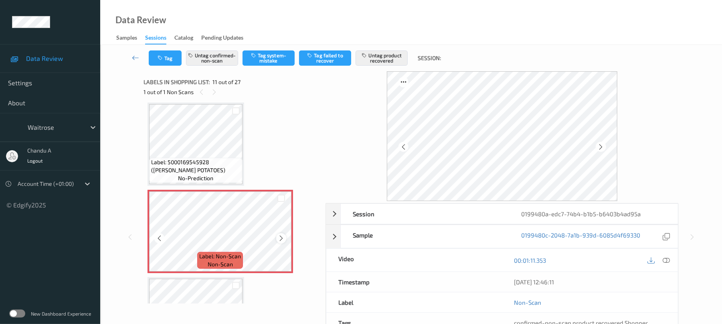
click at [280, 237] on icon at bounding box center [281, 238] width 7 height 7
click at [279, 238] on icon at bounding box center [281, 238] width 7 height 7
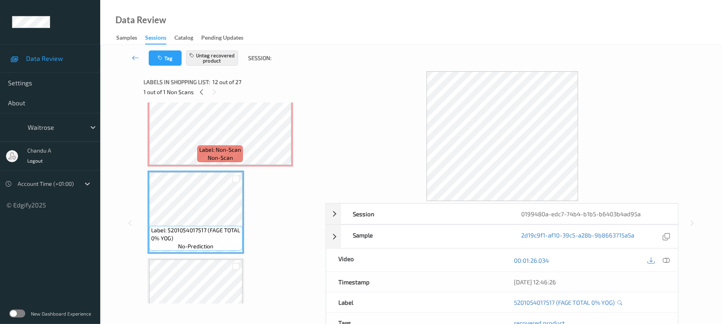
scroll to position [844, 0]
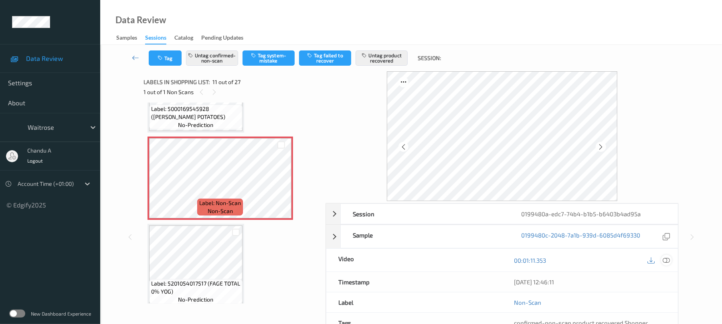
click at [666, 265] on div at bounding box center [666, 260] width 11 height 11
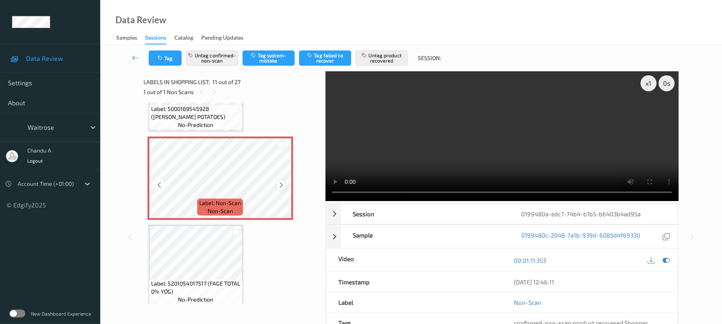
click at [283, 184] on icon at bounding box center [281, 185] width 7 height 7
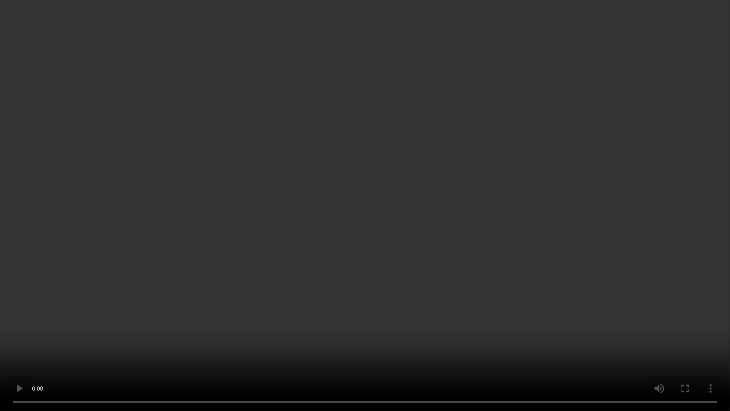
click at [540, 245] on video at bounding box center [365, 205] width 730 height 411
click at [323, 270] on video at bounding box center [365, 205] width 730 height 411
click at [375, 220] on video at bounding box center [365, 205] width 730 height 411
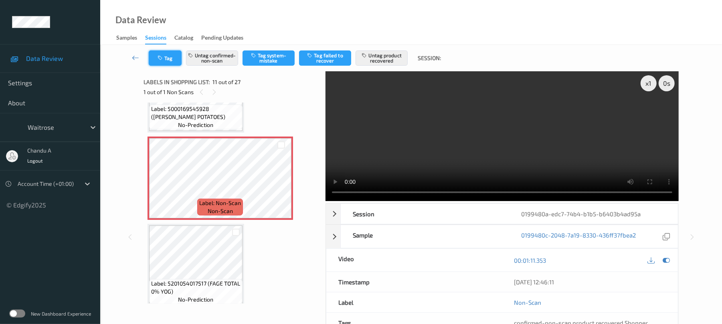
click at [168, 55] on button "Tag" at bounding box center [165, 58] width 33 height 15
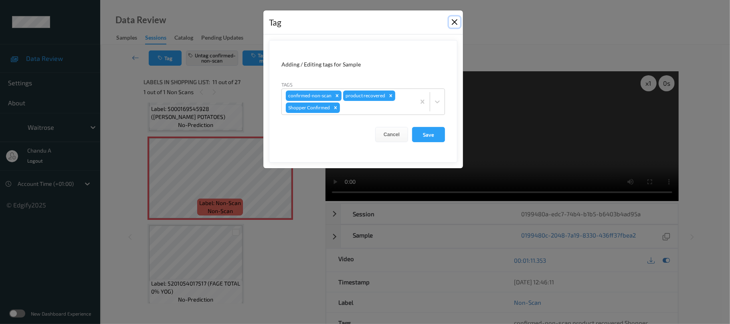
click at [454, 23] on button "Close" at bounding box center [454, 21] width 11 height 11
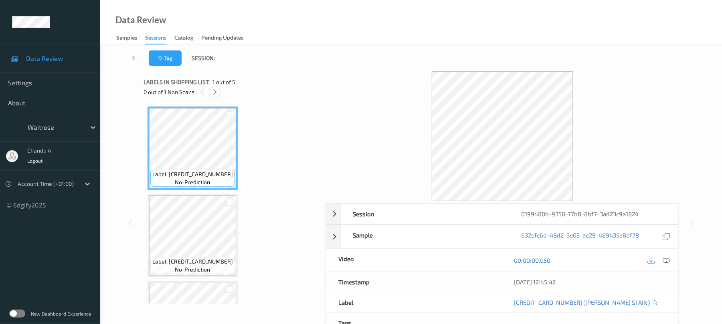
click at [217, 92] on icon at bounding box center [215, 92] width 7 height 7
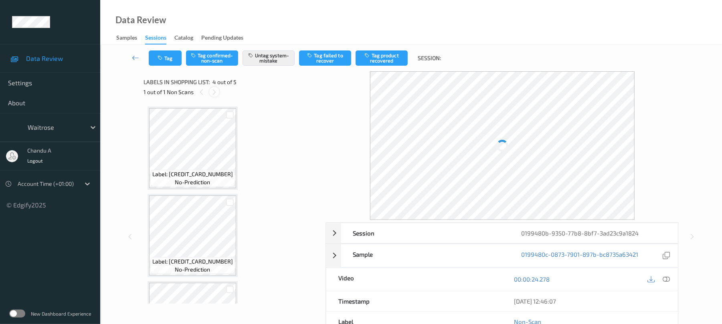
scroll to position [179, 0]
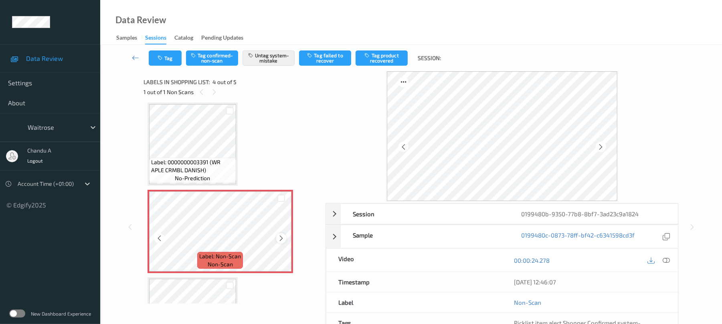
click at [279, 239] on icon at bounding box center [281, 238] width 7 height 7
click at [177, 63] on button "Tag" at bounding box center [165, 58] width 33 height 15
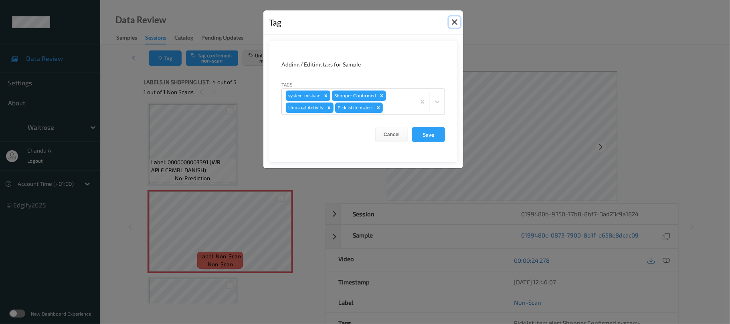
click at [456, 23] on button "Close" at bounding box center [454, 21] width 11 height 11
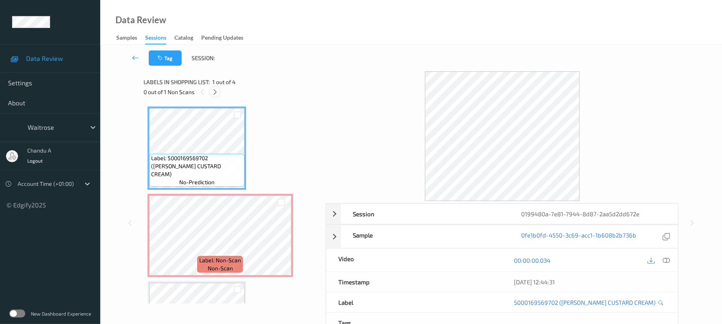
click at [215, 91] on icon at bounding box center [215, 92] width 7 height 7
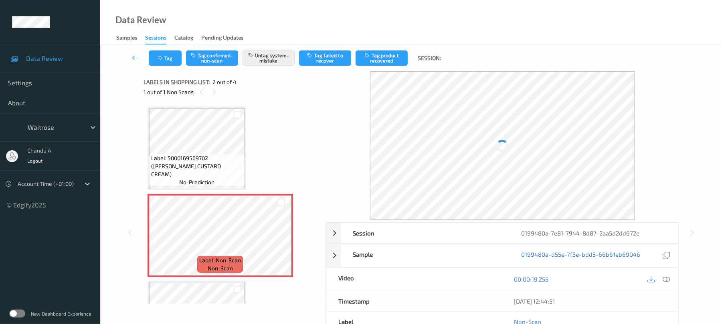
scroll to position [4, 0]
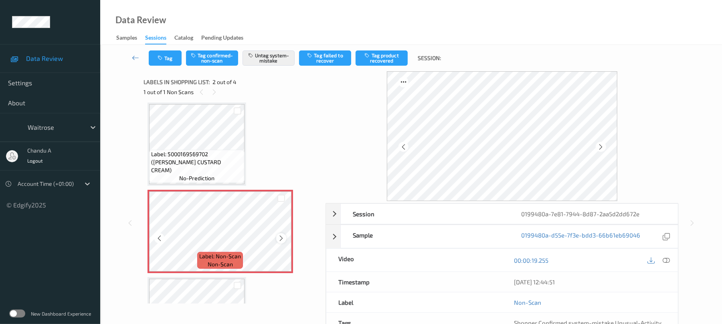
click at [283, 238] on icon at bounding box center [281, 238] width 7 height 7
click at [163, 55] on button "Tag" at bounding box center [165, 58] width 33 height 15
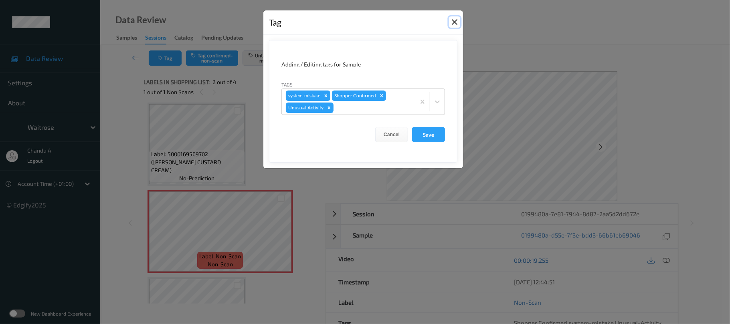
click at [456, 25] on button "Close" at bounding box center [454, 21] width 11 height 11
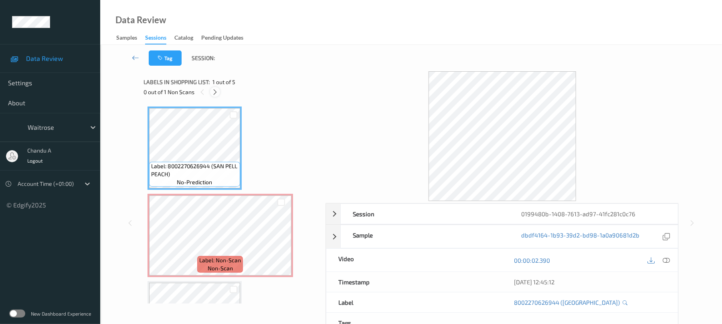
click at [217, 93] on icon at bounding box center [215, 92] width 7 height 7
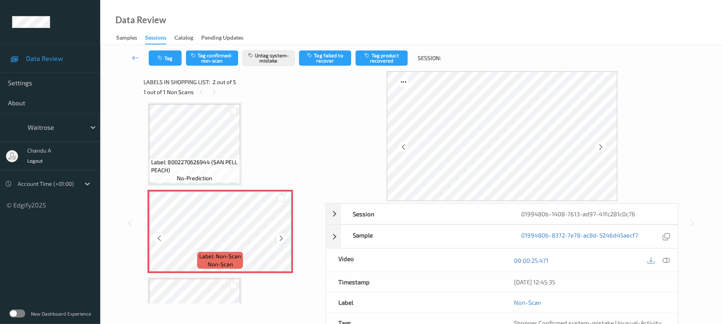
click at [280, 236] on icon at bounding box center [281, 238] width 7 height 7
click at [280, 239] on icon at bounding box center [281, 238] width 7 height 7
click at [169, 62] on button "Tag" at bounding box center [165, 58] width 33 height 15
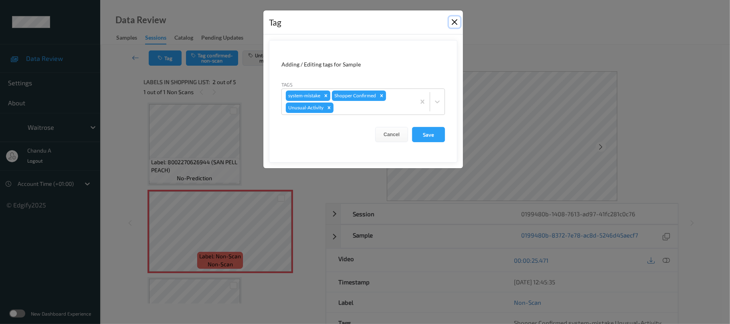
click at [452, 23] on button "Close" at bounding box center [454, 21] width 11 height 11
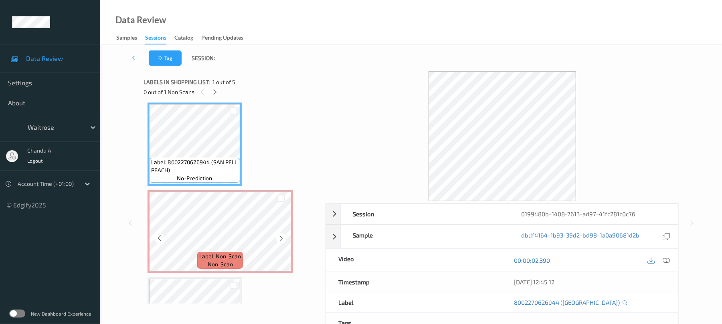
scroll to position [0, 0]
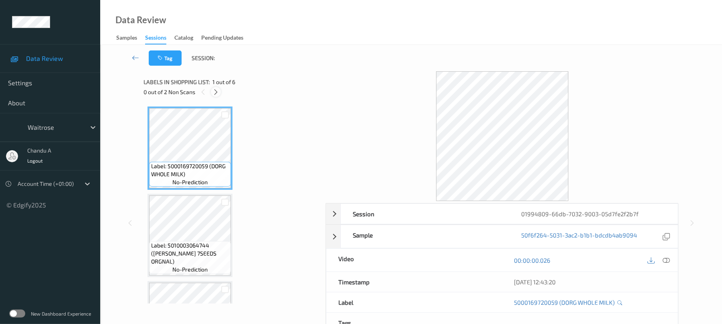
click at [212, 92] on div at bounding box center [216, 92] width 10 height 10
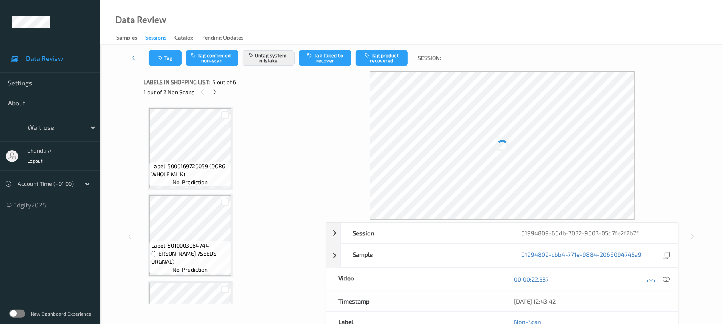
scroll to position [266, 0]
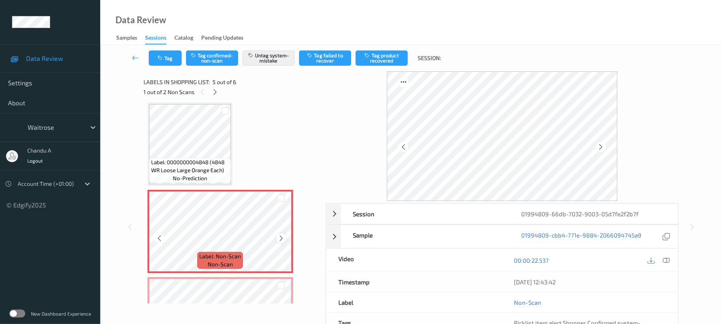
click at [278, 241] on icon at bounding box center [281, 238] width 7 height 7
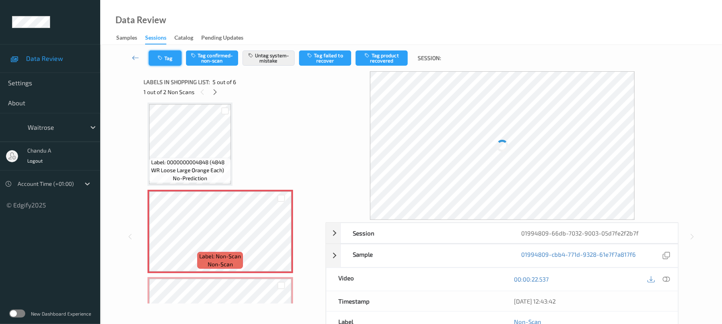
click at [172, 59] on button "Tag" at bounding box center [165, 58] width 33 height 15
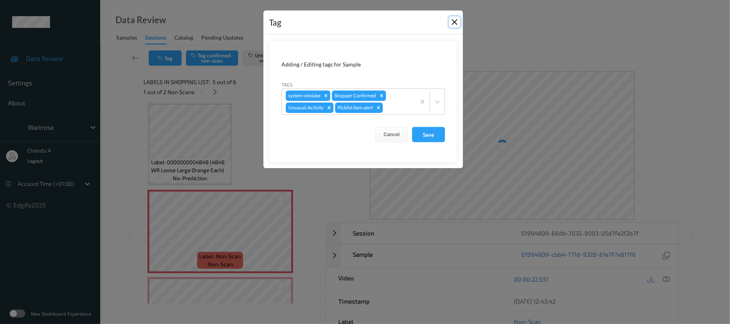
click at [454, 23] on button "Close" at bounding box center [454, 21] width 11 height 11
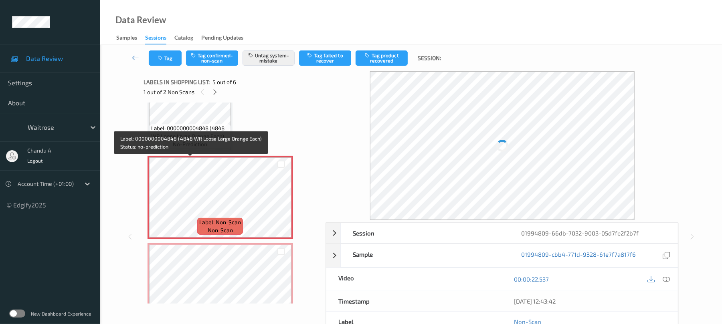
scroll to position [327, 0]
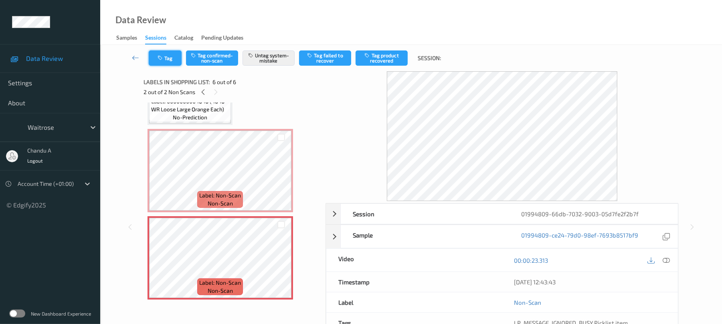
click at [169, 60] on button "Tag" at bounding box center [165, 58] width 33 height 15
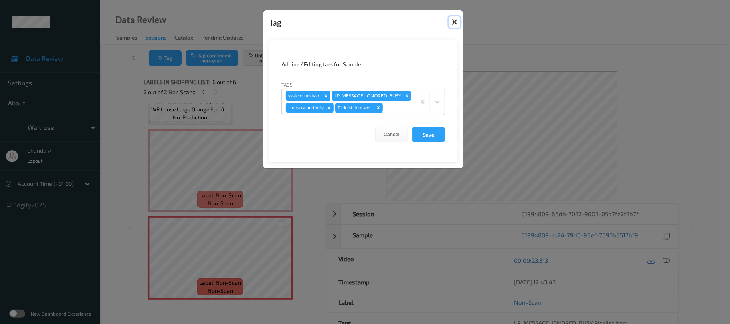
click at [452, 22] on button "Close" at bounding box center [454, 21] width 11 height 11
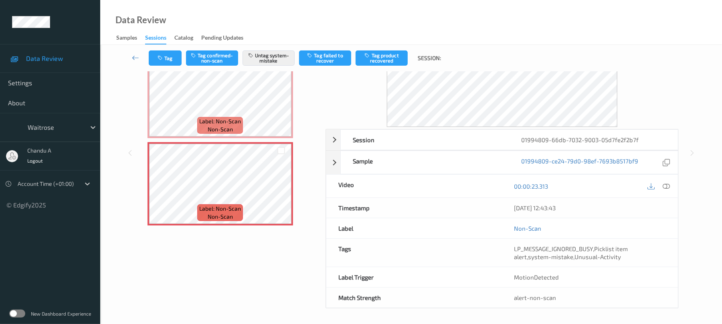
scroll to position [77, 0]
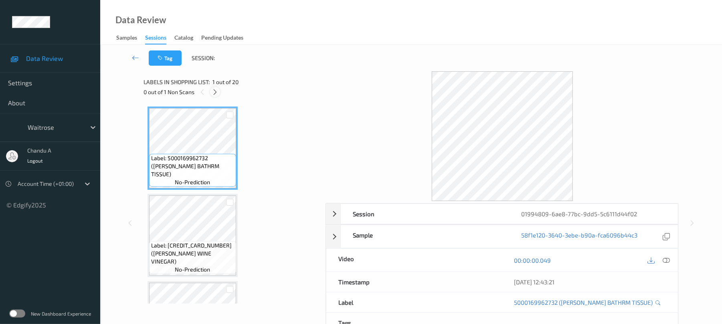
click at [216, 91] on icon at bounding box center [215, 92] width 7 height 7
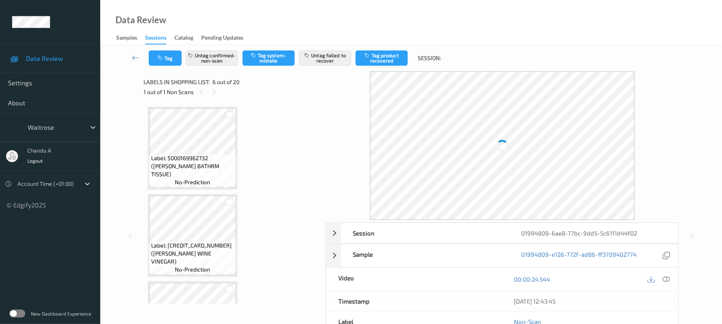
scroll to position [354, 0]
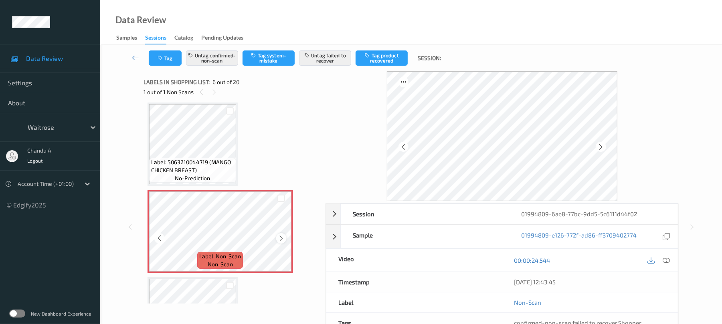
click at [279, 239] on icon at bounding box center [281, 238] width 7 height 7
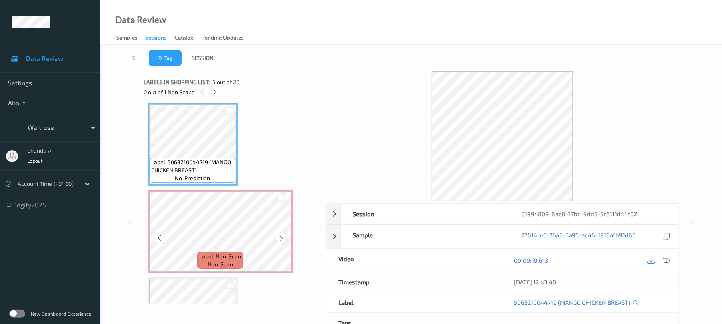
click at [284, 239] on icon at bounding box center [281, 238] width 7 height 7
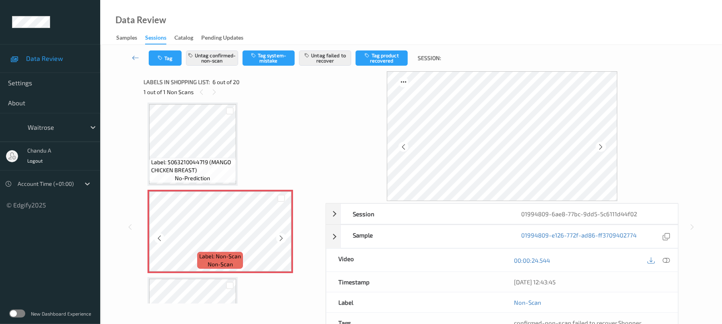
click at [284, 239] on icon at bounding box center [281, 238] width 7 height 7
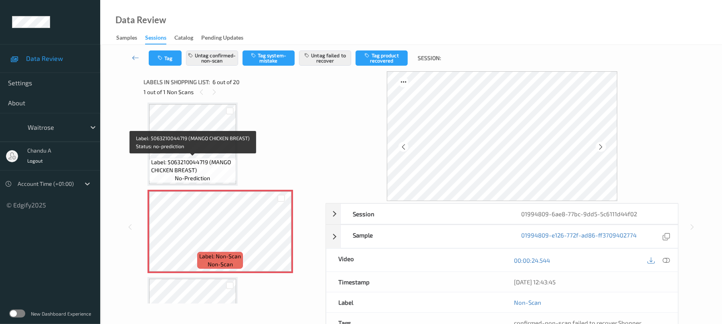
click at [211, 161] on span "Label: 5063210044719 (MANGO CHICKEN BREAST)" at bounding box center [192, 166] width 83 height 16
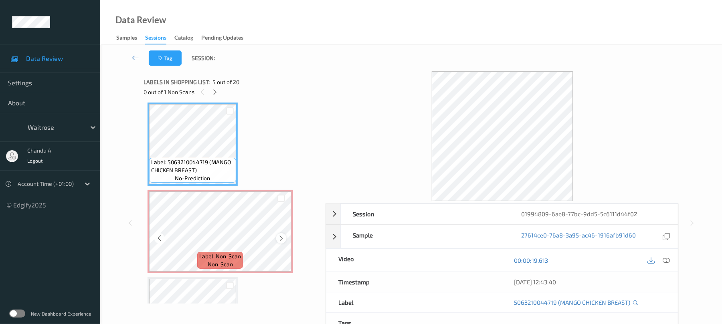
click at [282, 236] on icon at bounding box center [281, 238] width 7 height 7
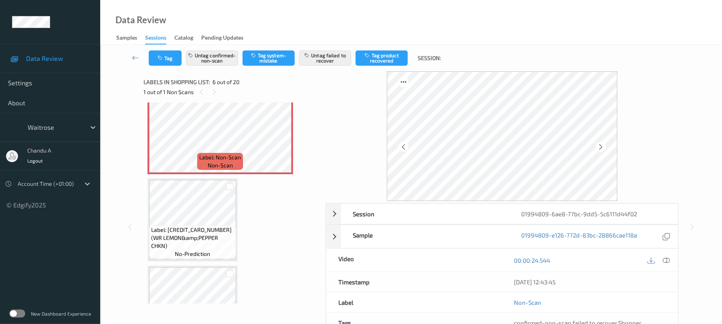
scroll to position [461, 0]
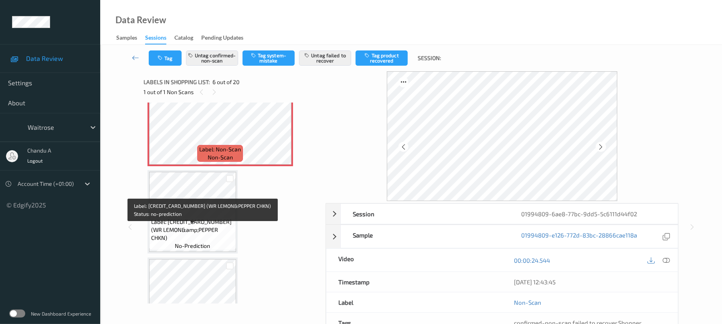
click at [217, 230] on span "Label: 5063210059096 (WR LEMON&amp;PEPPER CHKN)" at bounding box center [192, 230] width 83 height 24
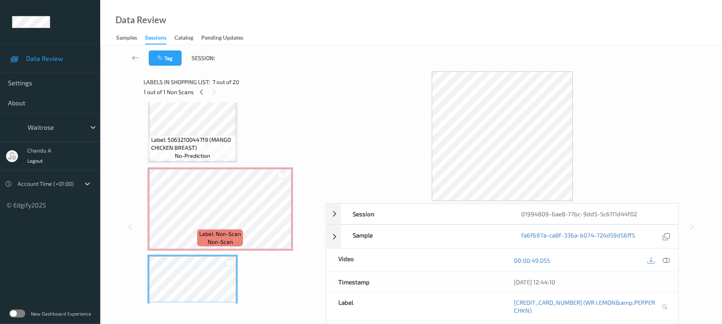
scroll to position [354, 0]
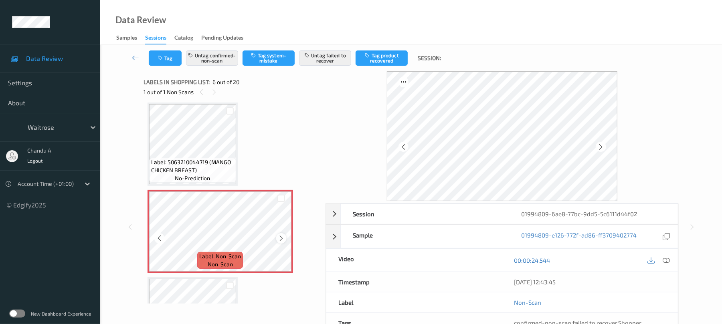
click at [279, 241] on icon at bounding box center [281, 238] width 7 height 7
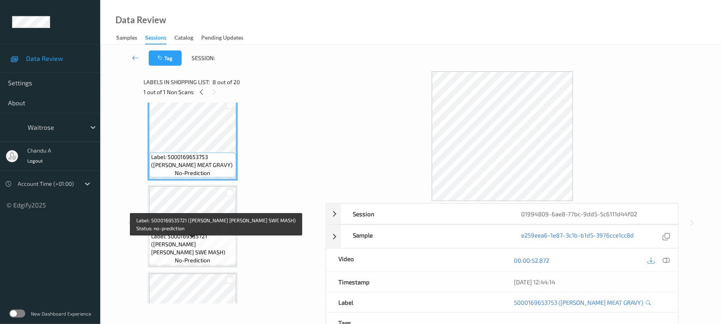
scroll to position [675, 0]
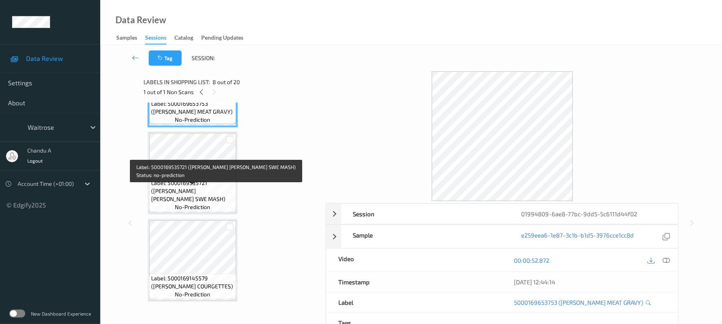
click at [182, 192] on span "Label: 5000169535721 (WR ESS CARR SWE MASH)" at bounding box center [192, 191] width 83 height 24
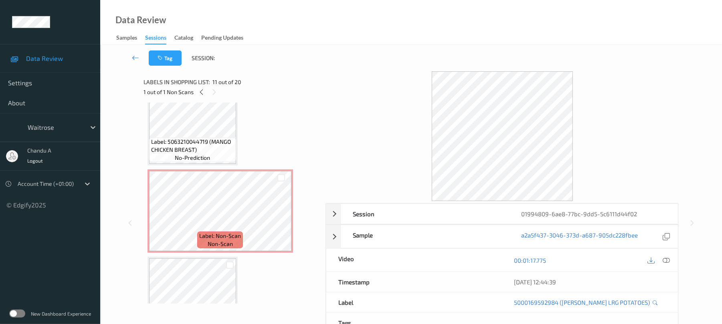
scroll to position [354, 0]
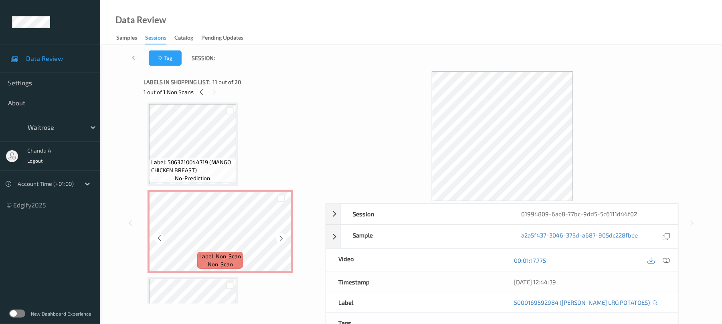
click at [201, 260] on div "Label: Non-Scan non-scan" at bounding box center [220, 260] width 46 height 17
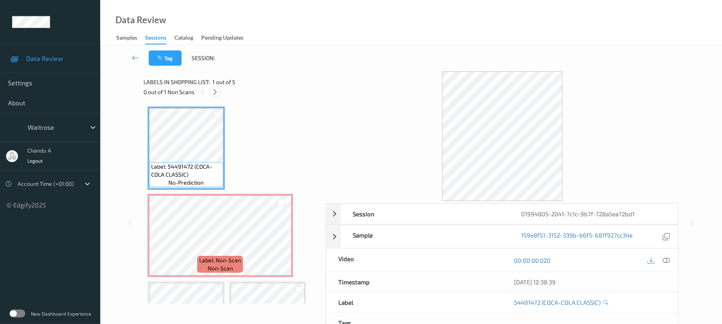
click at [214, 93] on icon at bounding box center [215, 92] width 7 height 7
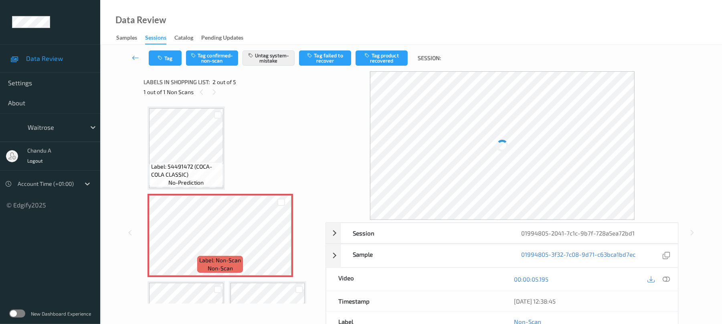
scroll to position [4, 0]
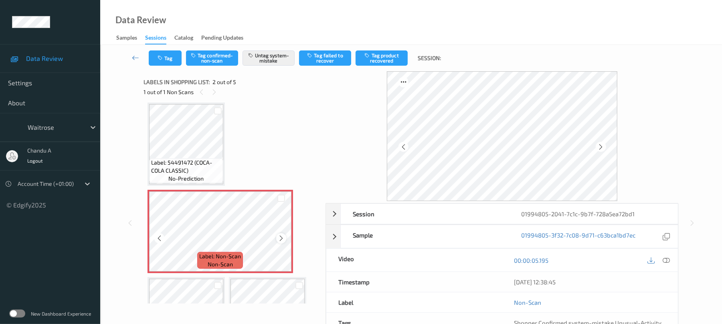
click at [280, 239] on icon at bounding box center [281, 238] width 7 height 7
click at [165, 59] on button "Tag" at bounding box center [165, 58] width 33 height 15
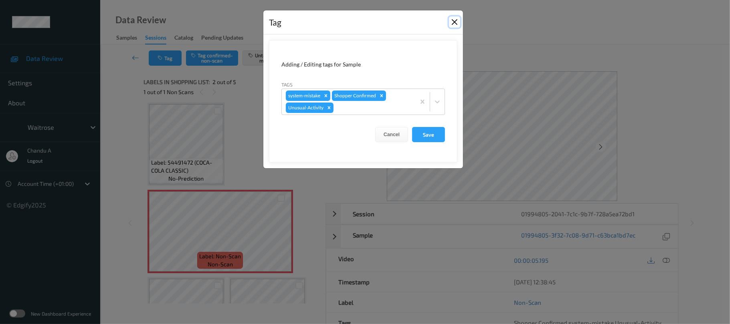
click at [449, 23] on button "Close" at bounding box center [454, 21] width 11 height 11
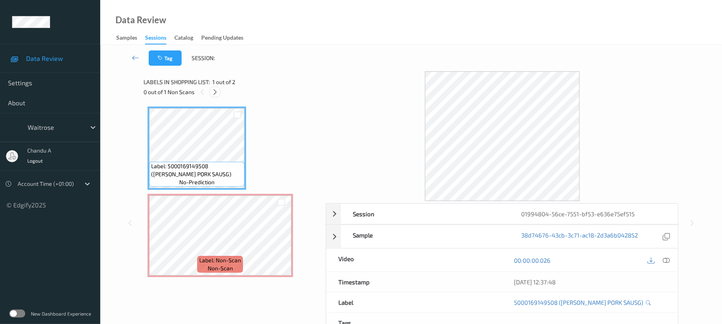
click at [215, 92] on icon at bounding box center [215, 92] width 7 height 7
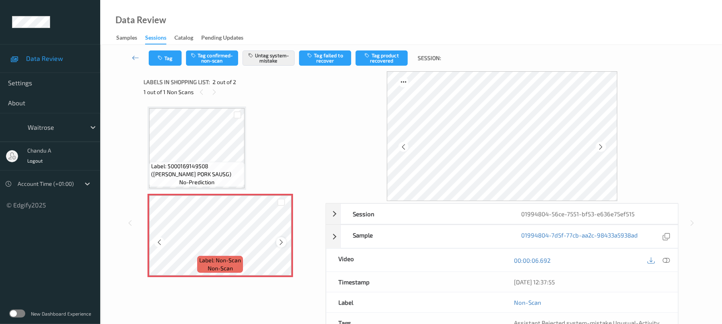
click at [279, 244] on icon at bounding box center [281, 242] width 7 height 7
click at [164, 55] on icon "button" at bounding box center [161, 58] width 7 height 6
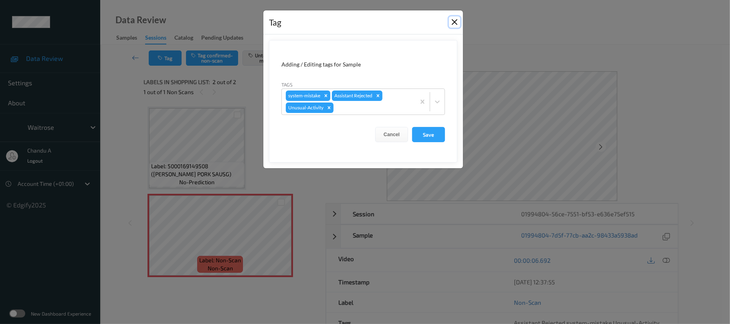
click at [451, 21] on button "Close" at bounding box center [454, 21] width 11 height 11
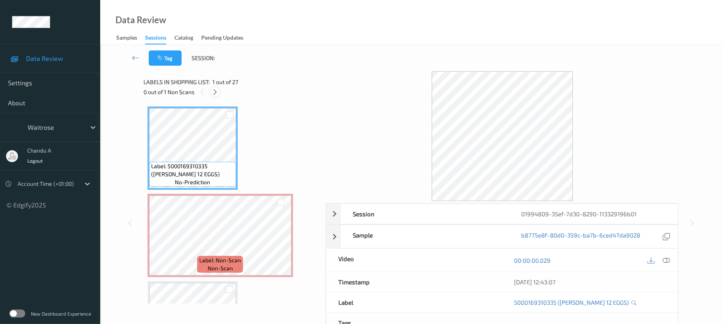
click at [212, 91] on icon at bounding box center [215, 92] width 7 height 7
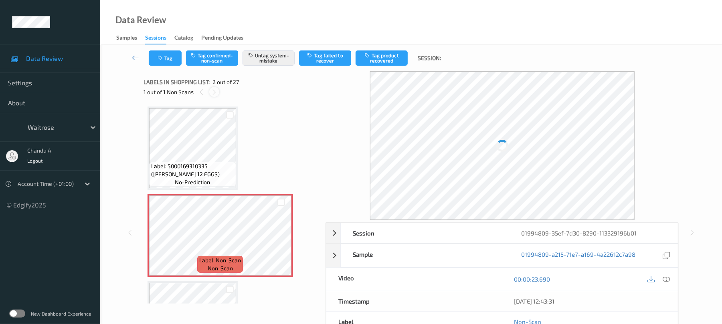
scroll to position [4, 0]
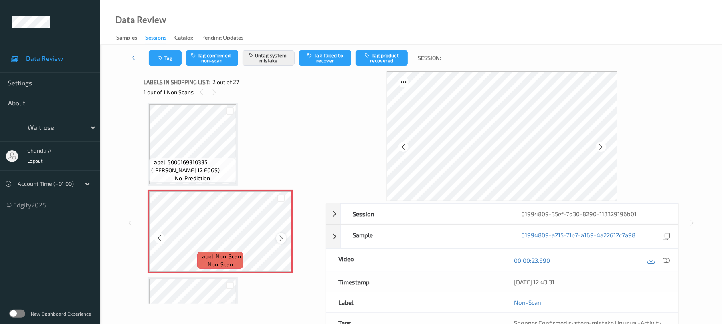
click at [283, 235] on icon at bounding box center [281, 238] width 7 height 7
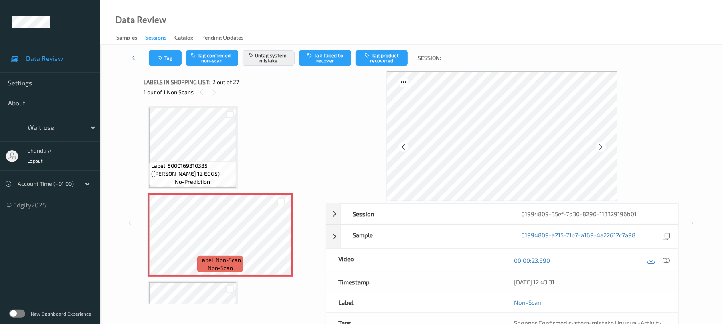
scroll to position [0, 0]
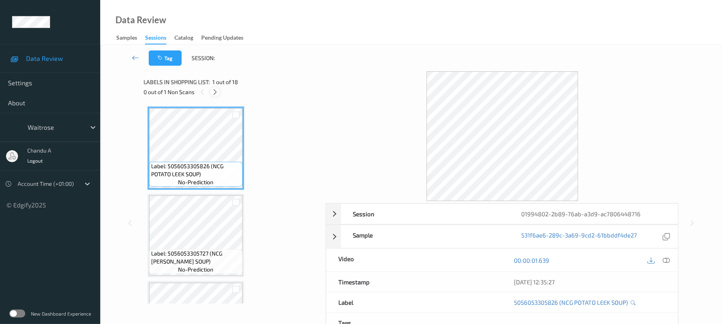
click at [213, 93] on icon at bounding box center [215, 92] width 7 height 7
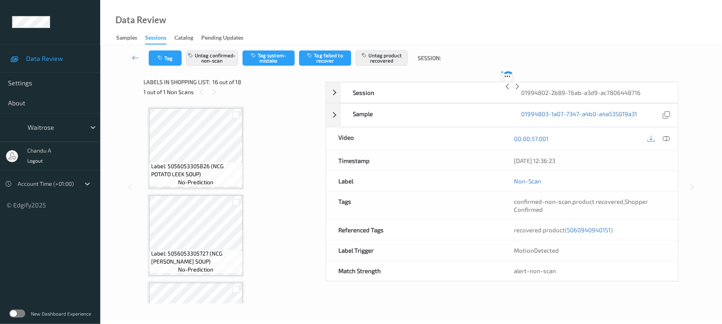
scroll to position [1228, 0]
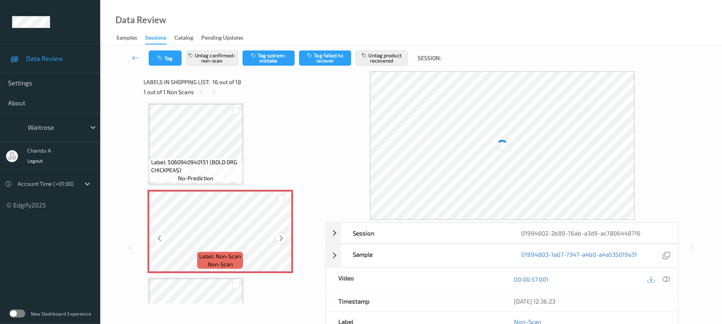
click at [281, 236] on icon at bounding box center [281, 238] width 7 height 7
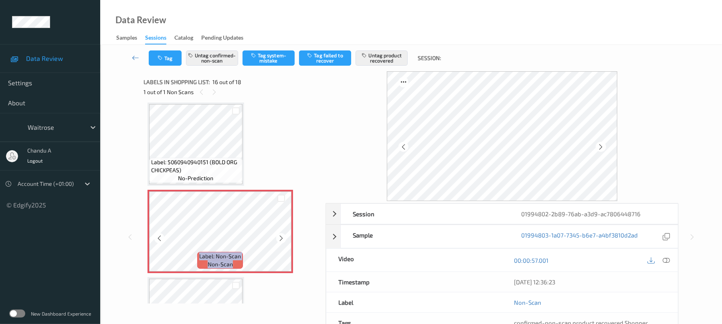
click at [281, 236] on icon at bounding box center [281, 238] width 7 height 7
click at [165, 63] on button "Tag" at bounding box center [165, 58] width 33 height 15
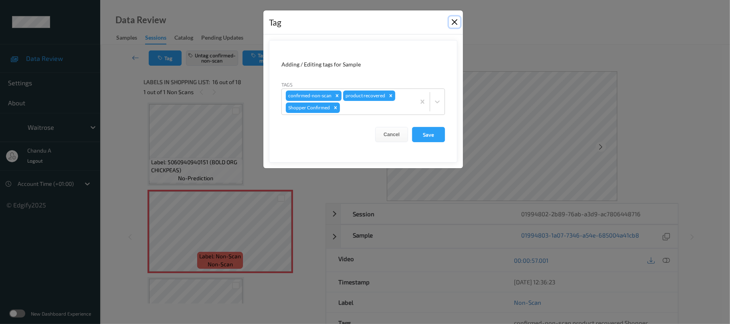
click at [459, 22] on button "Close" at bounding box center [454, 21] width 11 height 11
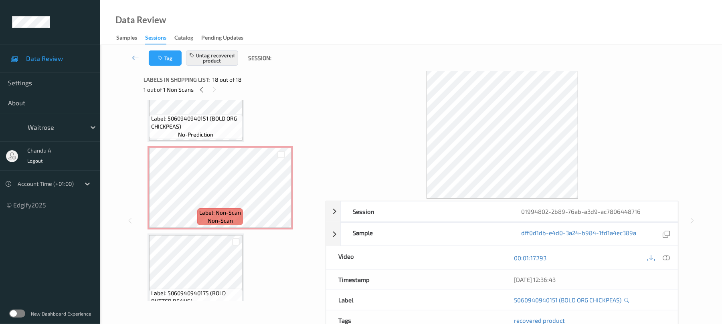
scroll to position [0, 0]
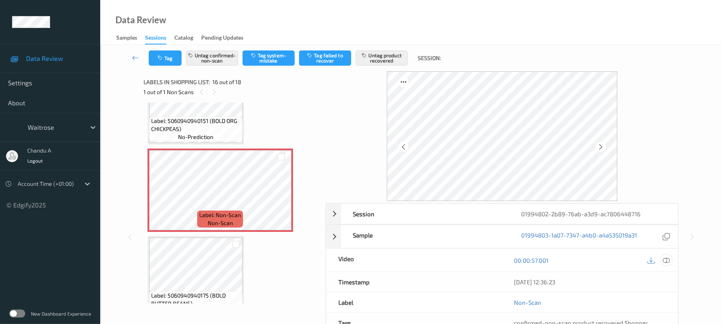
click at [667, 261] on icon at bounding box center [666, 260] width 7 height 7
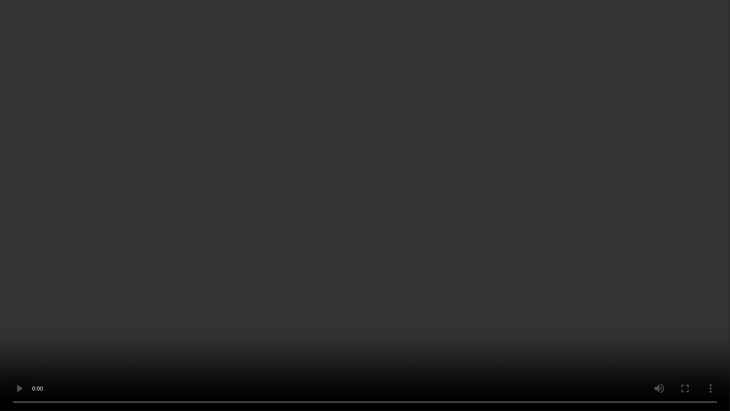
click at [425, 252] on video at bounding box center [365, 205] width 730 height 411
click at [360, 260] on video at bounding box center [365, 205] width 730 height 411
click at [373, 184] on video at bounding box center [365, 205] width 730 height 411
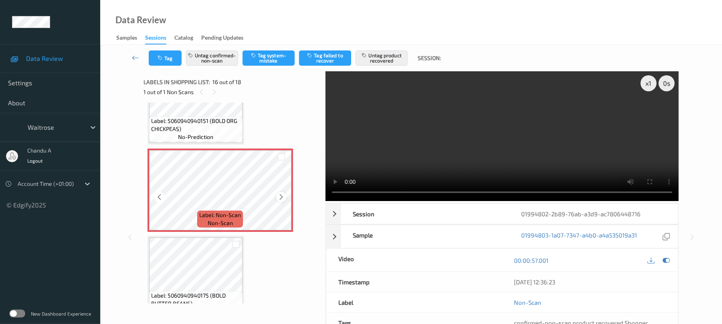
click at [280, 197] on icon at bounding box center [281, 197] width 7 height 7
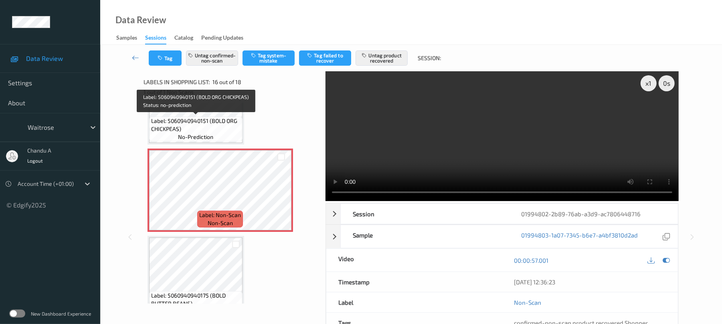
click at [213, 124] on span "Label: 5060940940151 (BOLD ORG CHICKPEAS)" at bounding box center [195, 125] width 89 height 16
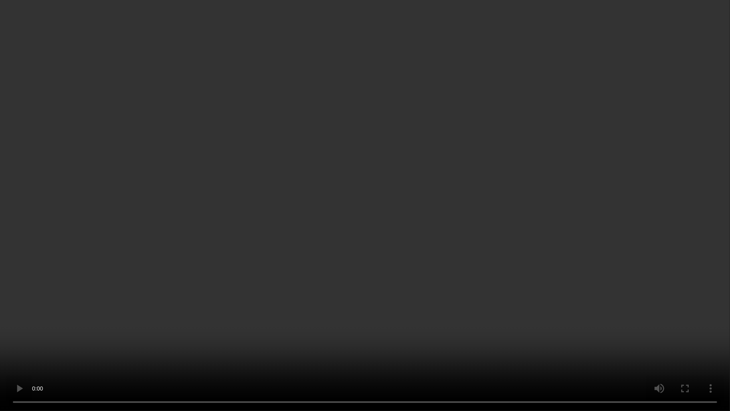
click at [456, 222] on video at bounding box center [365, 205] width 730 height 411
click at [373, 217] on video at bounding box center [365, 205] width 730 height 411
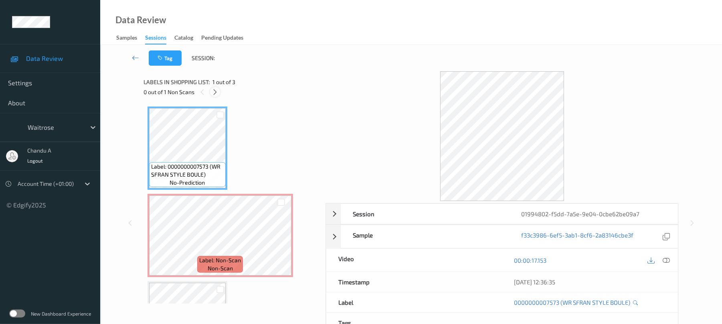
click at [215, 90] on icon at bounding box center [215, 92] width 7 height 7
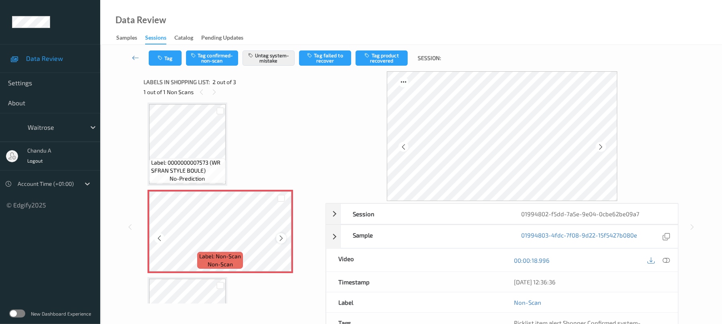
click at [281, 238] on icon at bounding box center [281, 238] width 7 height 7
click at [282, 238] on icon at bounding box center [281, 238] width 7 height 7
click at [160, 59] on icon "button" at bounding box center [161, 58] width 7 height 6
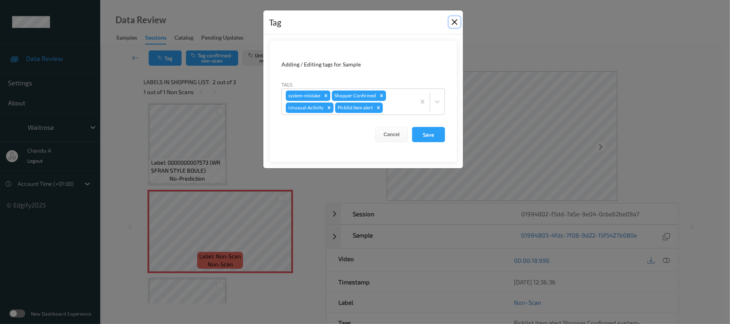
click at [455, 25] on button "Close" at bounding box center [454, 21] width 11 height 11
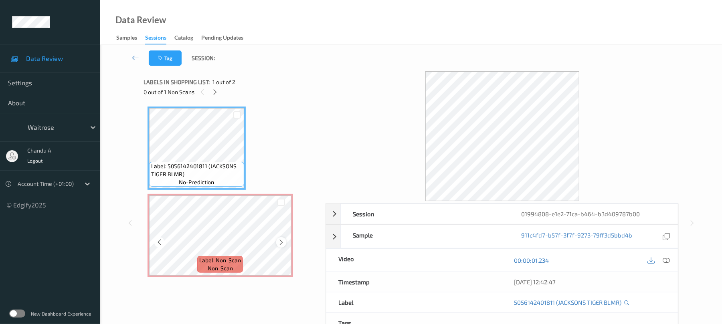
click at [281, 241] on icon at bounding box center [281, 242] width 7 height 7
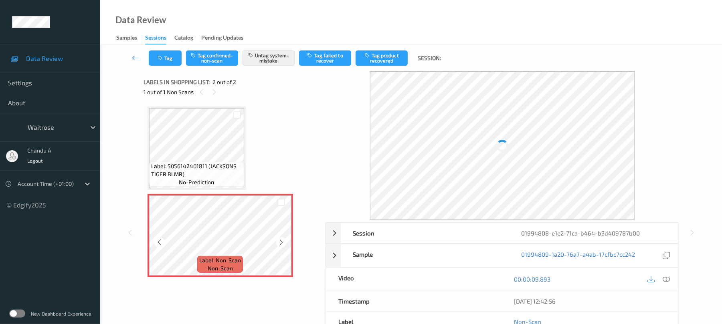
click at [281, 241] on icon at bounding box center [281, 242] width 7 height 7
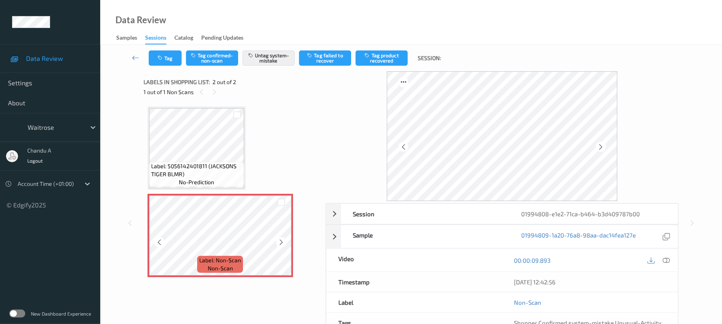
click at [281, 241] on icon at bounding box center [281, 242] width 7 height 7
click at [158, 56] on icon "button" at bounding box center [161, 58] width 7 height 6
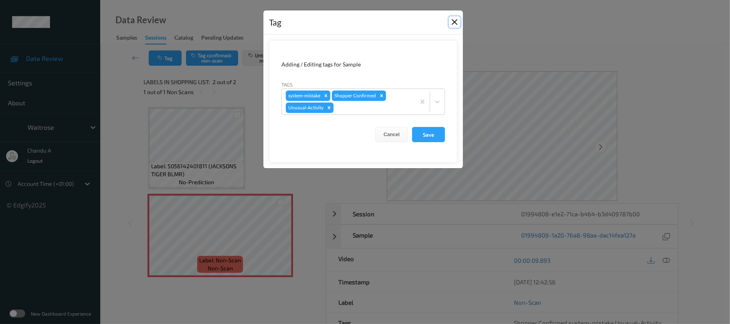
click at [454, 22] on button "Close" at bounding box center [454, 21] width 11 height 11
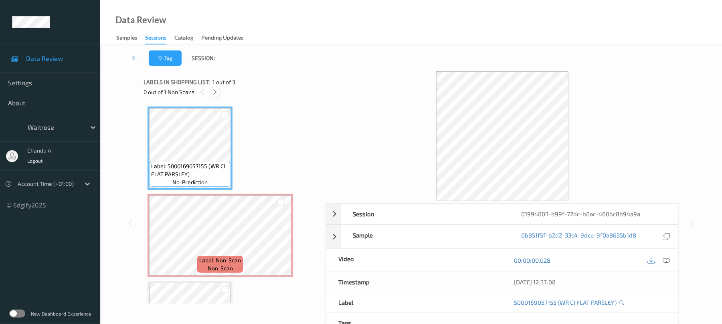
click at [213, 90] on icon at bounding box center [215, 92] width 7 height 7
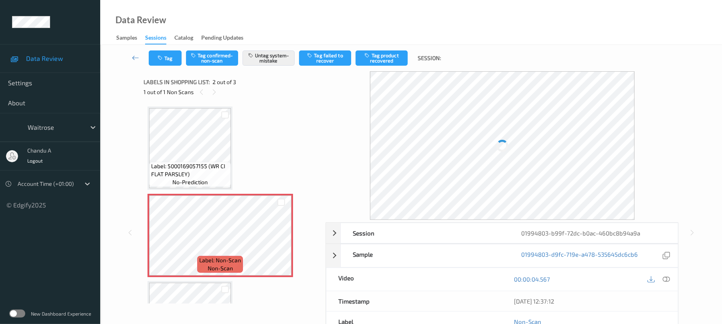
scroll to position [4, 0]
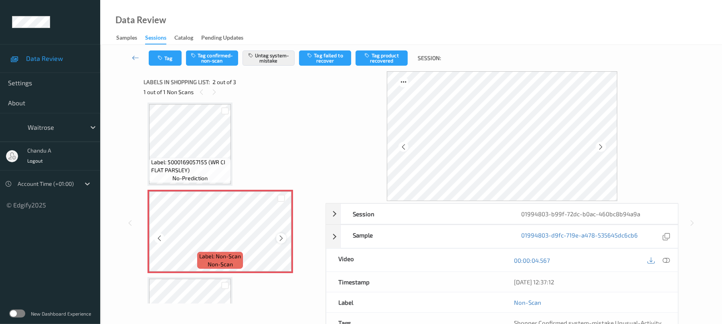
click at [280, 238] on icon at bounding box center [281, 238] width 7 height 7
click at [158, 60] on icon "button" at bounding box center [161, 58] width 7 height 6
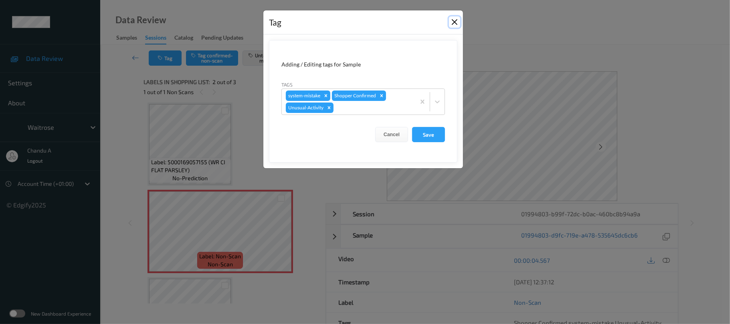
click at [452, 24] on button "Close" at bounding box center [454, 21] width 11 height 11
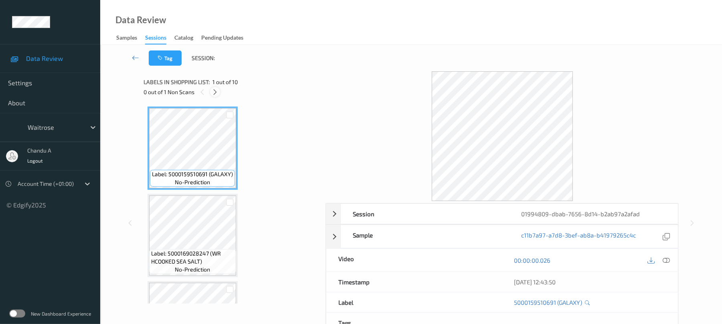
click at [219, 93] on icon at bounding box center [215, 92] width 7 height 7
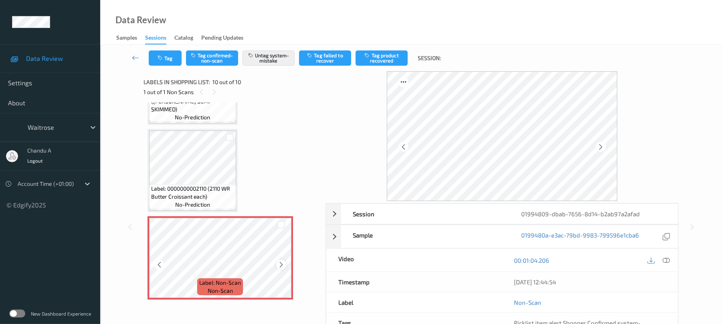
click at [283, 266] on icon at bounding box center [281, 264] width 7 height 7
click at [161, 55] on icon "button" at bounding box center [161, 58] width 7 height 6
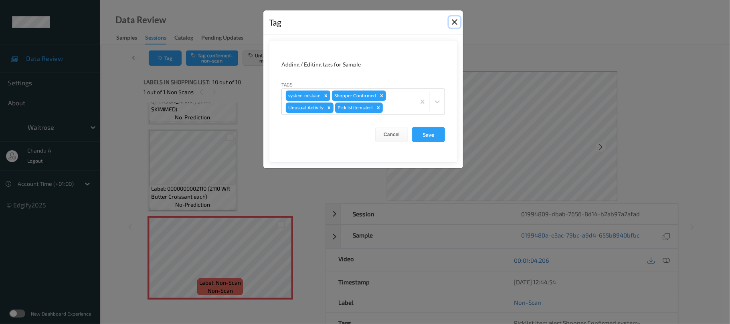
click at [458, 25] on button "Close" at bounding box center [454, 21] width 11 height 11
